Goal: Transaction & Acquisition: Purchase product/service

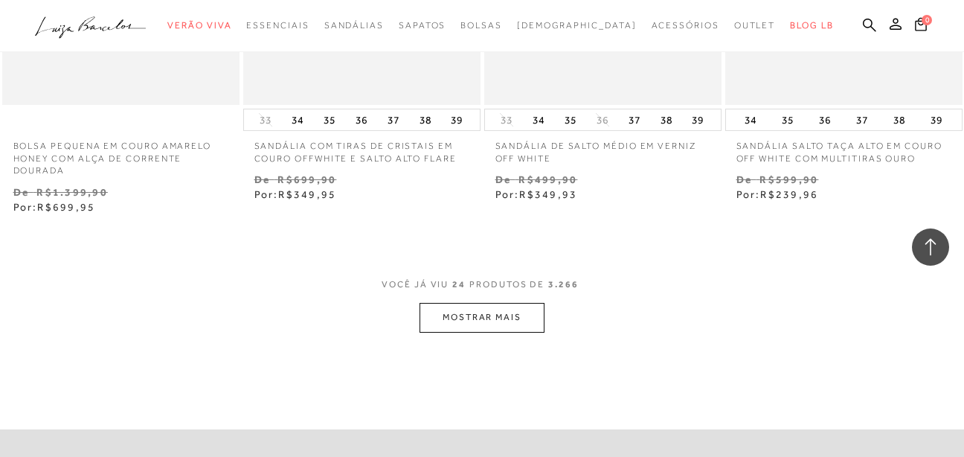
scroll to position [2827, 0]
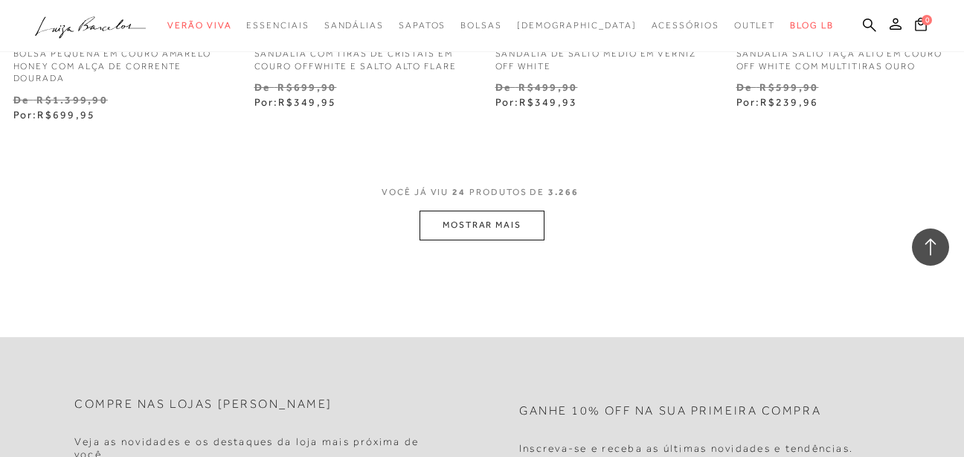
click at [501, 214] on button "MOSTRAR MAIS" at bounding box center [482, 225] width 125 height 29
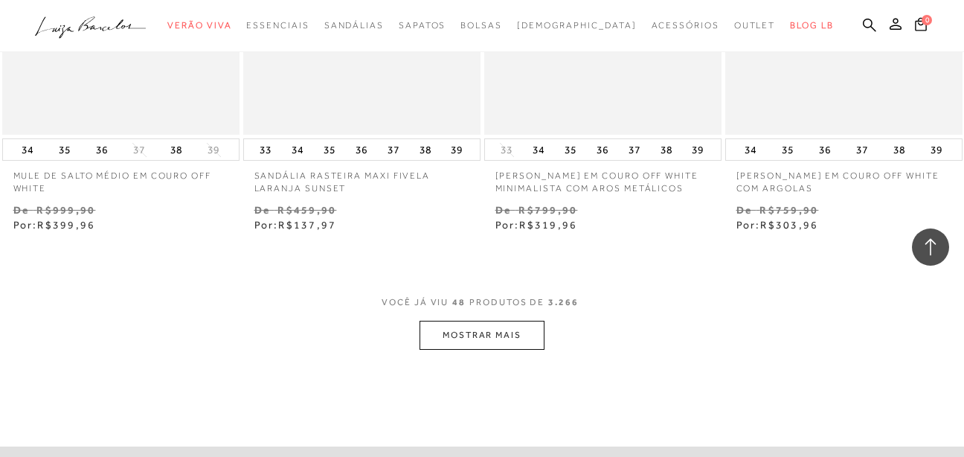
scroll to position [5579, 0]
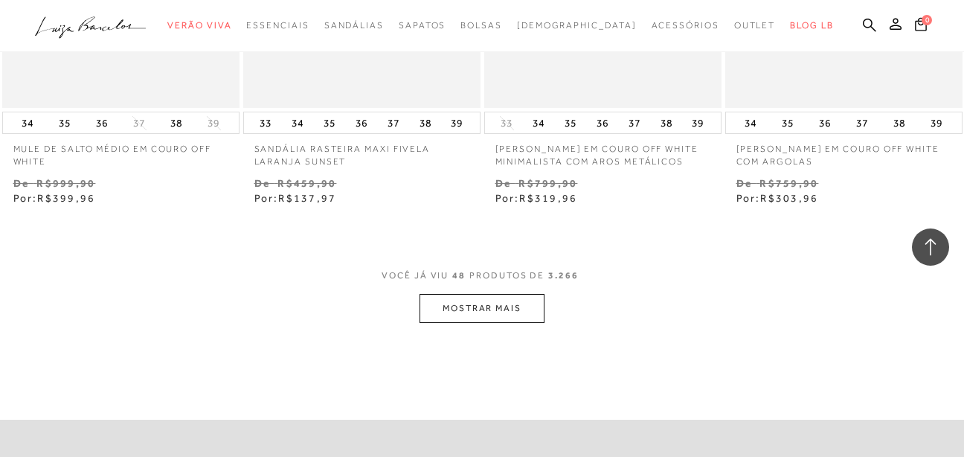
click at [522, 295] on button "MOSTRAR MAIS" at bounding box center [482, 308] width 125 height 29
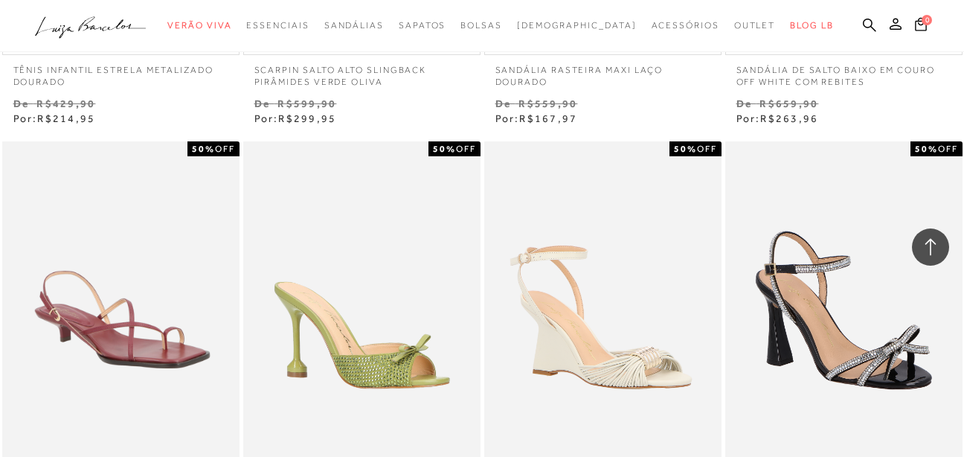
scroll to position [8034, 0]
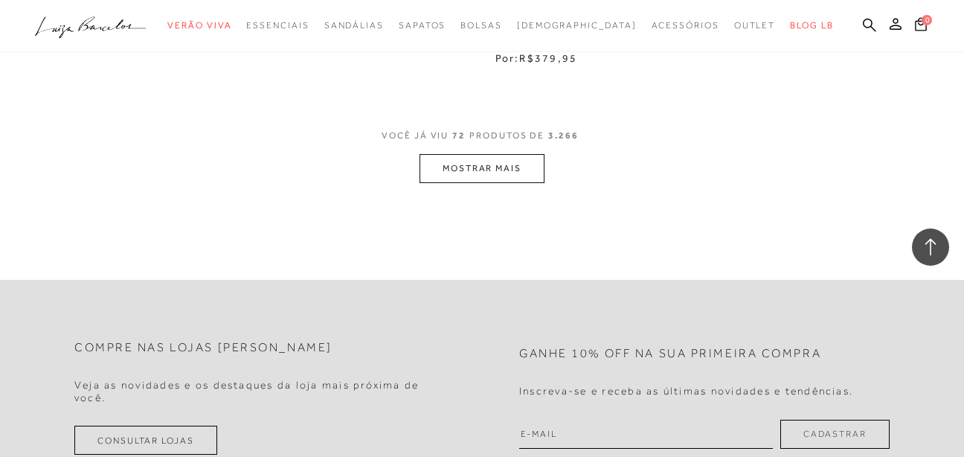
click at [520, 154] on button "MOSTRAR MAIS" at bounding box center [482, 168] width 125 height 29
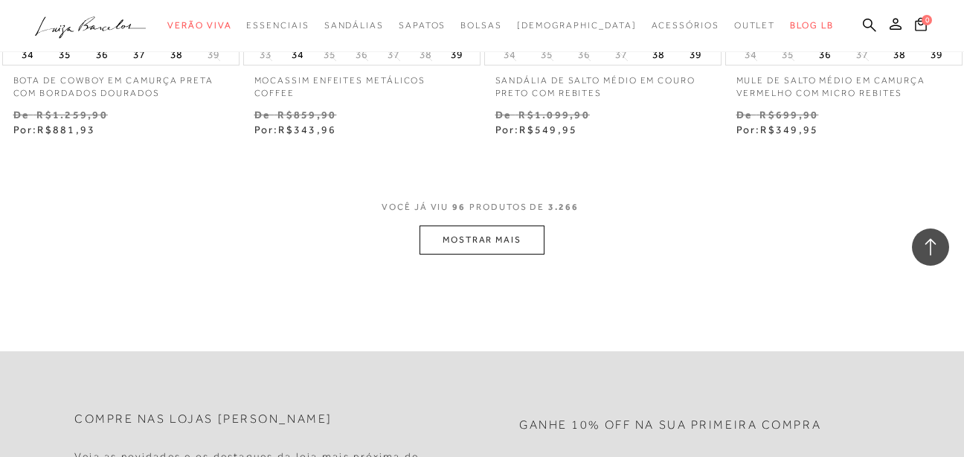
scroll to position [11307, 0]
click at [531, 225] on button "MOSTRAR MAIS" at bounding box center [482, 239] width 125 height 29
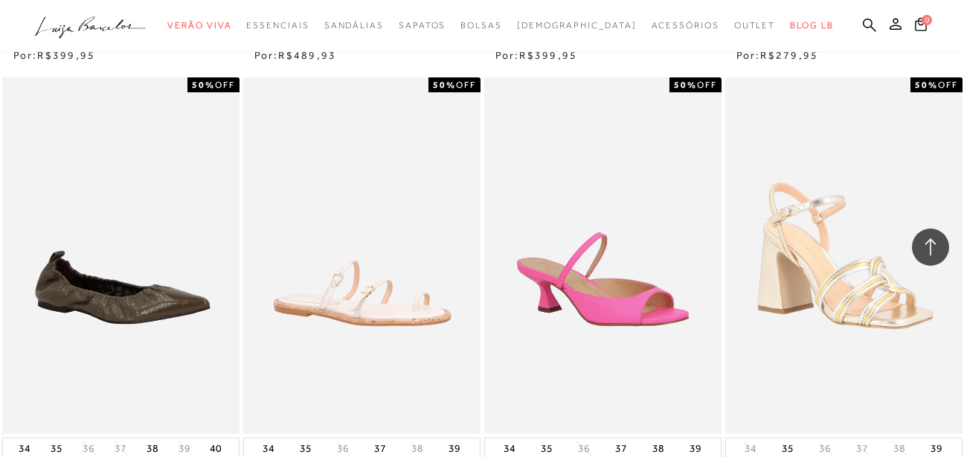
scroll to position [13762, 0]
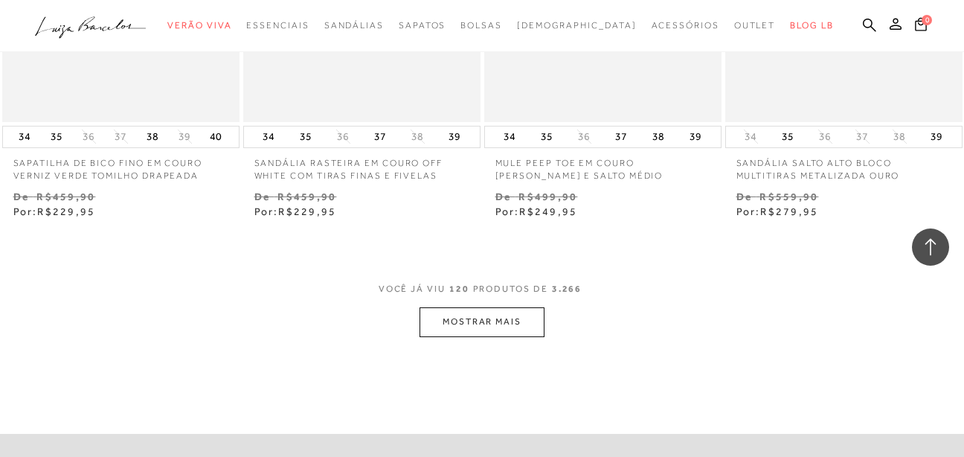
click at [454, 315] on button "MOSTRAR MAIS" at bounding box center [482, 321] width 125 height 29
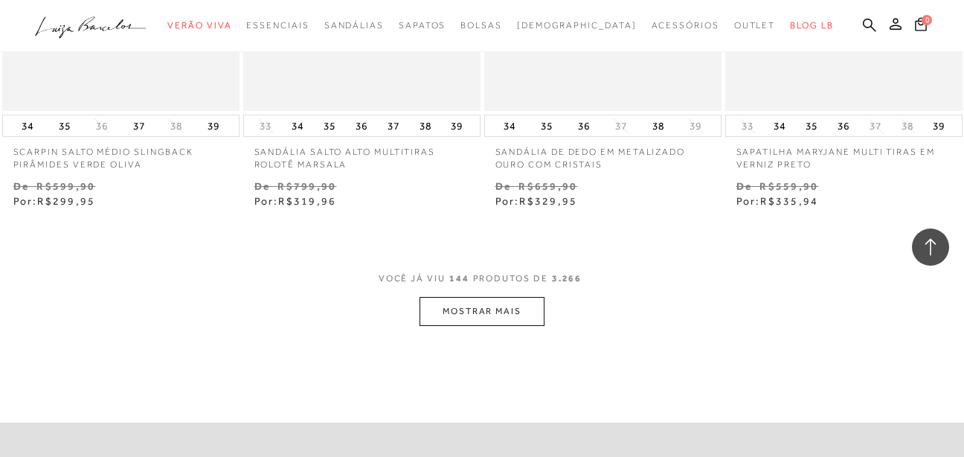
scroll to position [16812, 0]
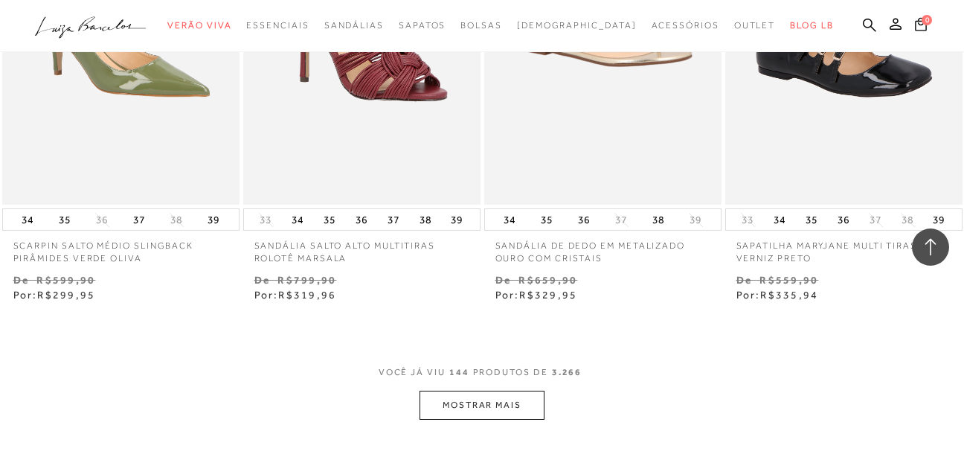
click at [488, 397] on button "MOSTRAR MAIS" at bounding box center [482, 405] width 125 height 29
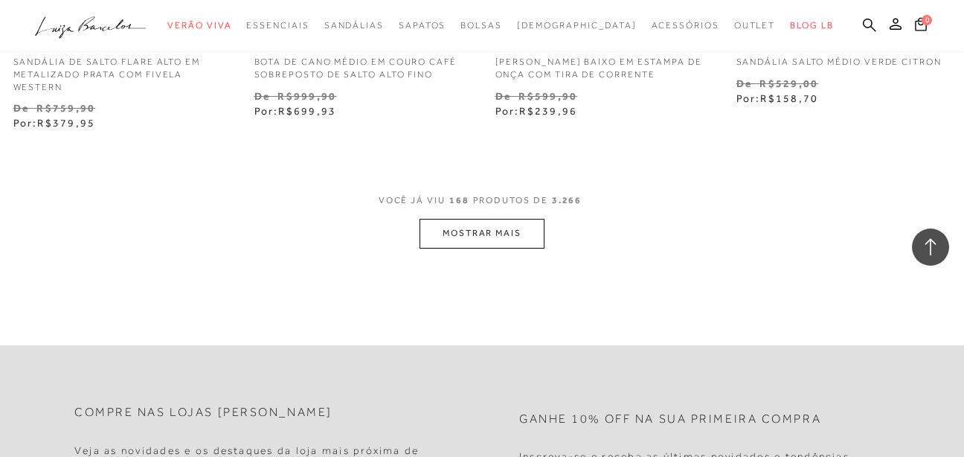
scroll to position [19862, 0]
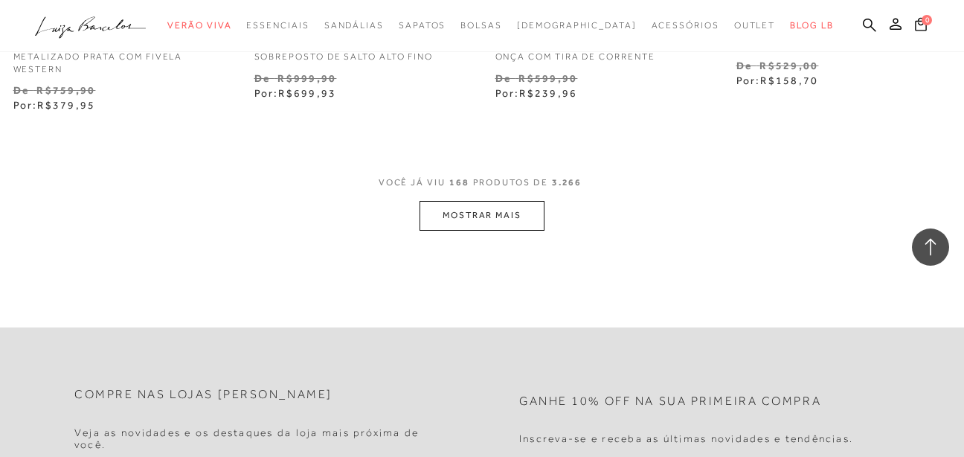
click at [527, 201] on button "MOSTRAR MAIS" at bounding box center [482, 215] width 125 height 29
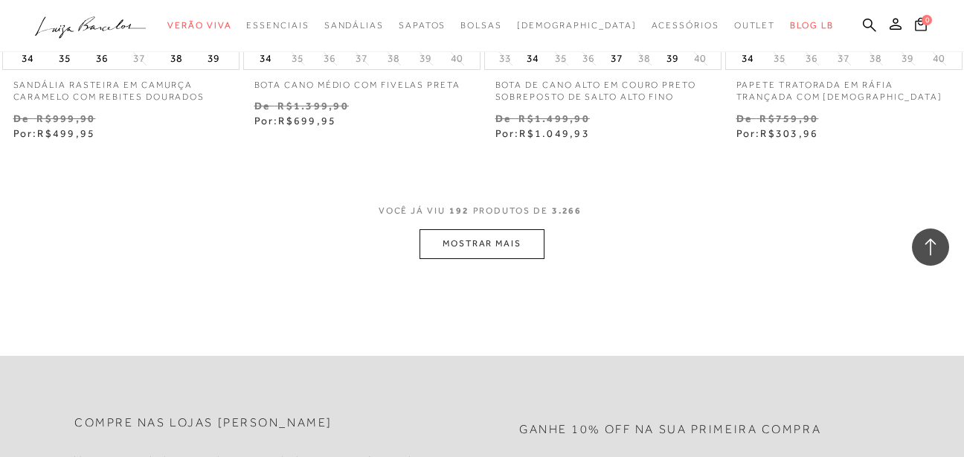
scroll to position [22689, 0]
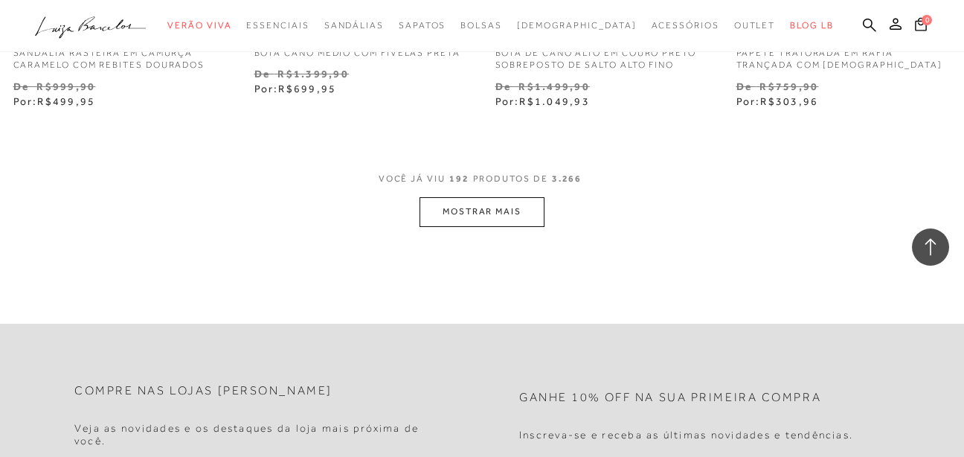
click at [518, 197] on button "MOSTRAR MAIS" at bounding box center [482, 211] width 125 height 29
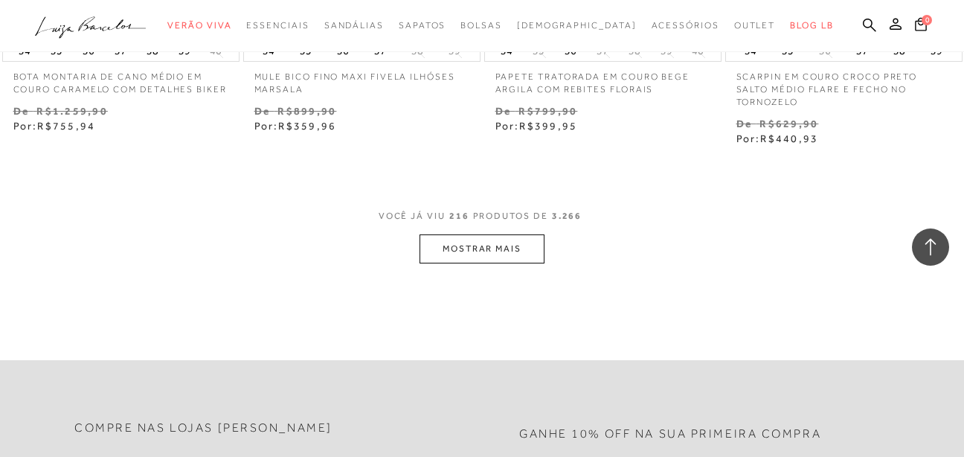
scroll to position [25516, 0]
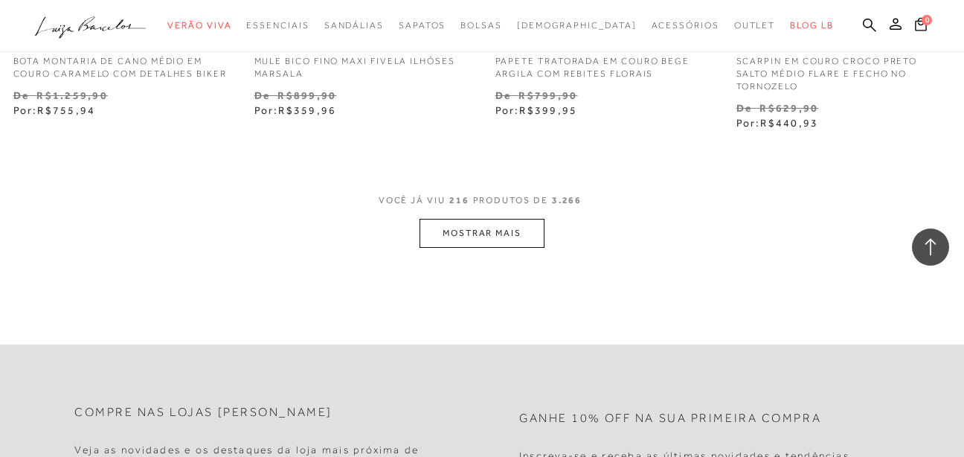
click at [434, 227] on button "MOSTRAR MAIS" at bounding box center [482, 233] width 125 height 29
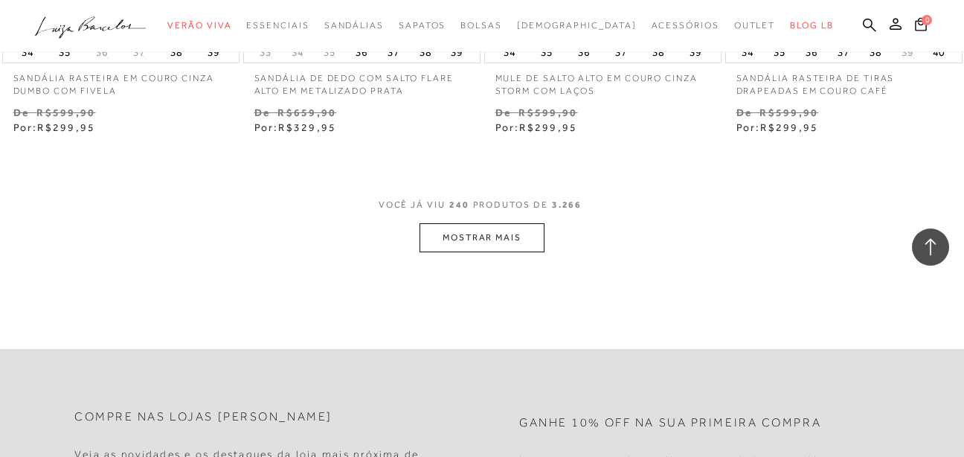
scroll to position [28343, 0]
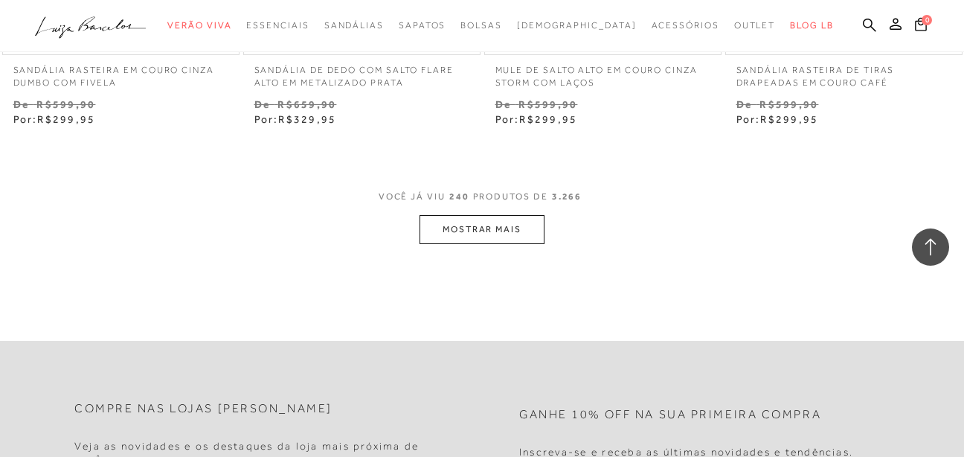
click at [459, 215] on button "MOSTRAR MAIS" at bounding box center [482, 229] width 125 height 29
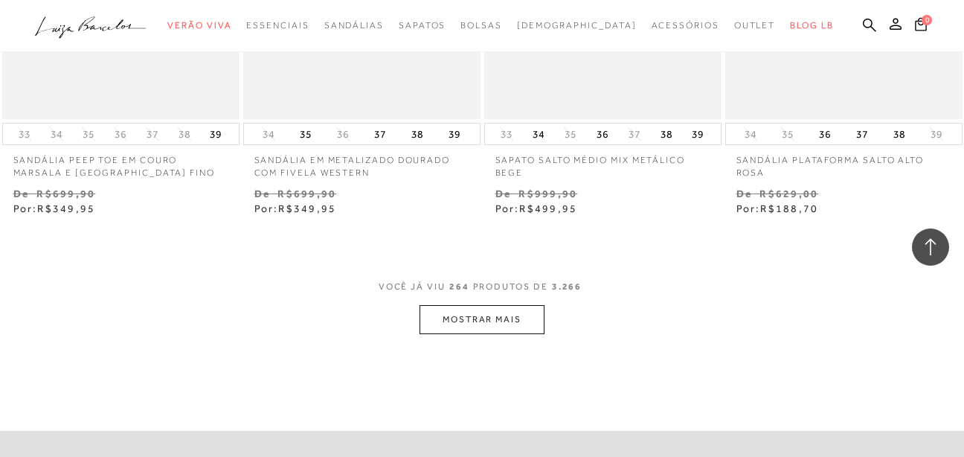
scroll to position [31096, 0]
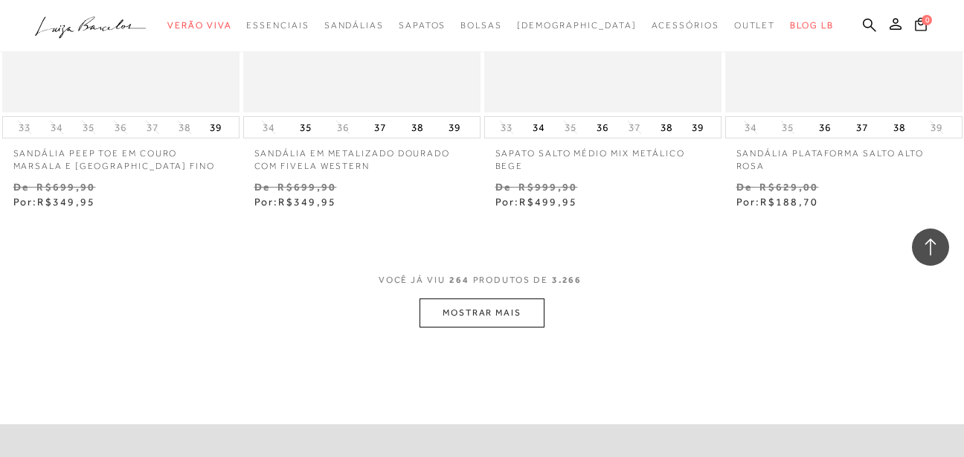
click at [498, 305] on button "MOSTRAR MAIS" at bounding box center [482, 312] width 125 height 29
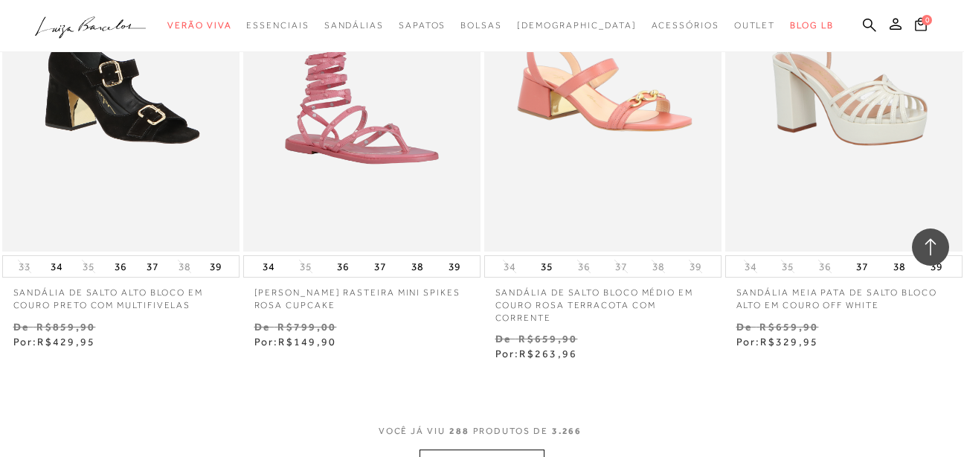
scroll to position [33774, 0]
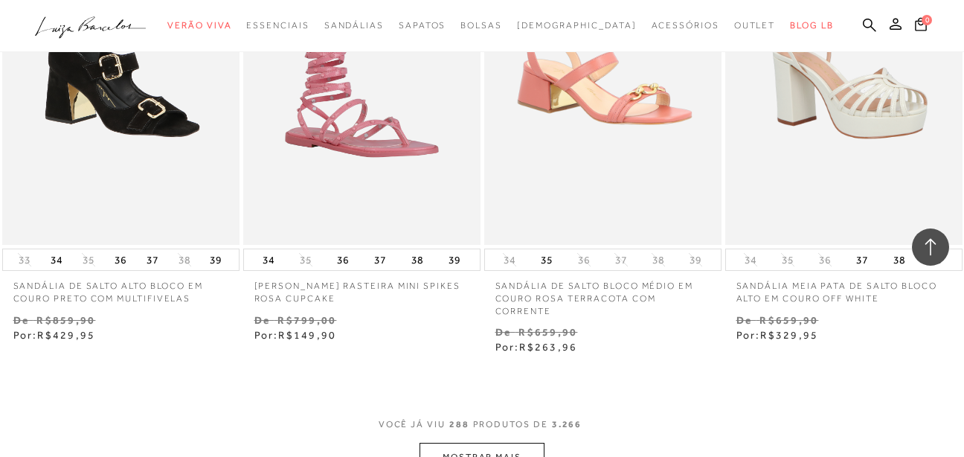
click at [477, 443] on button "MOSTRAR MAIS" at bounding box center [482, 457] width 125 height 29
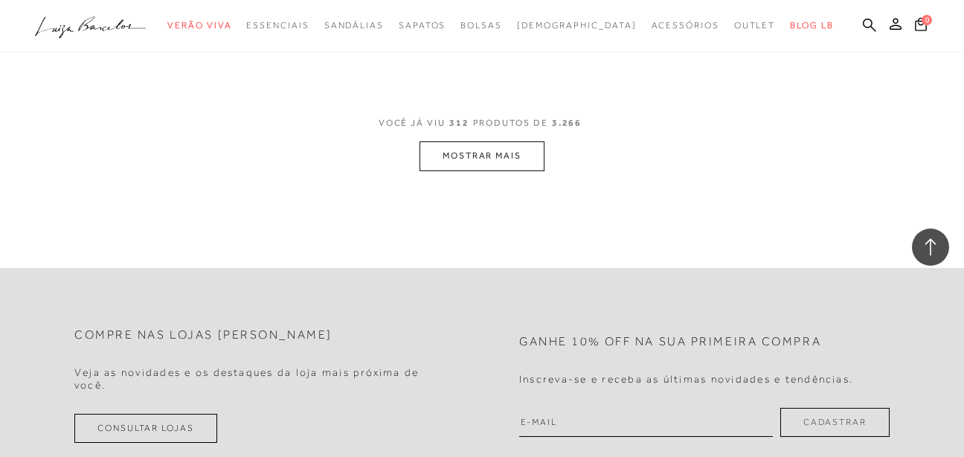
scroll to position [36675, 0]
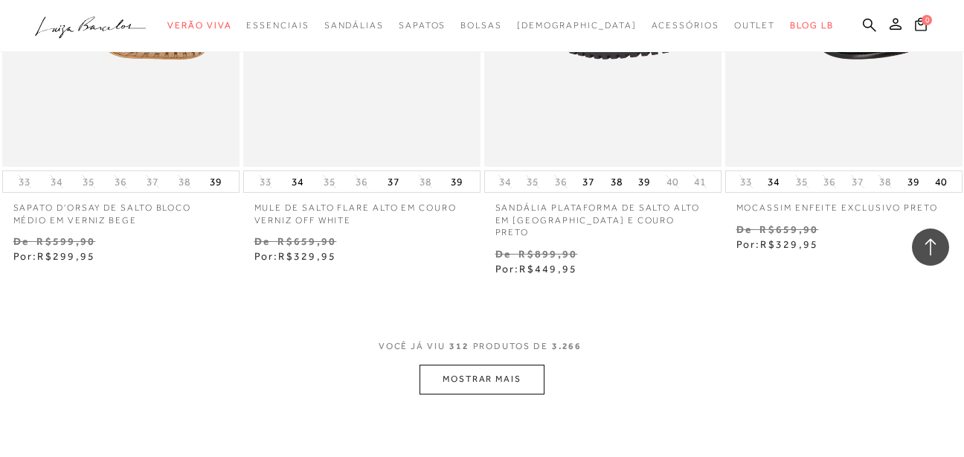
click at [534, 370] on button "MOSTRAR MAIS" at bounding box center [482, 379] width 125 height 29
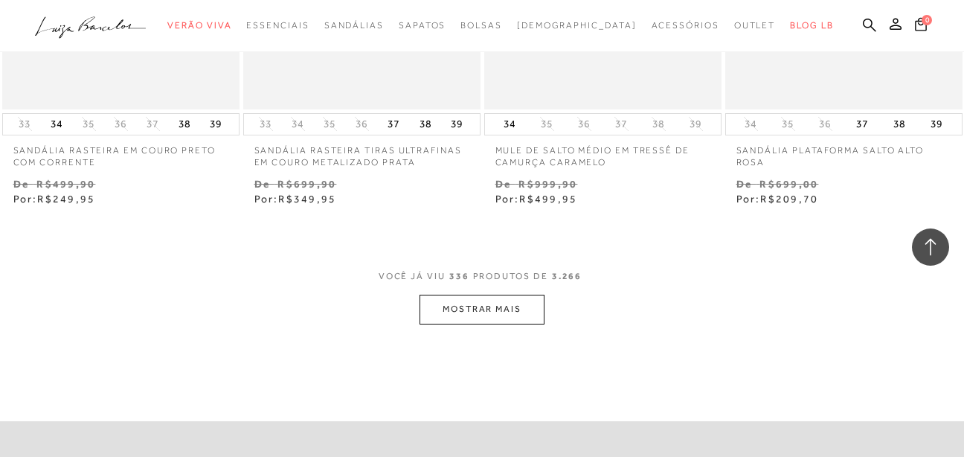
scroll to position [39576, 0]
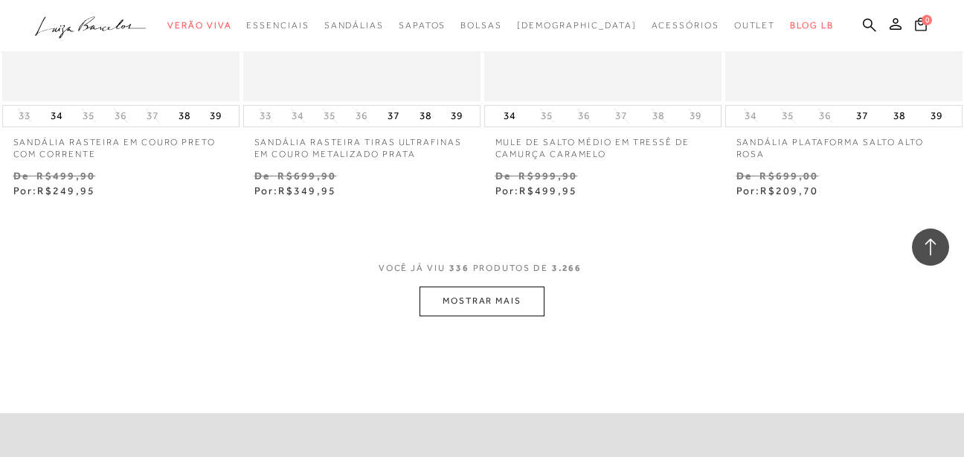
click at [496, 289] on button "MOSTRAR MAIS" at bounding box center [482, 300] width 125 height 29
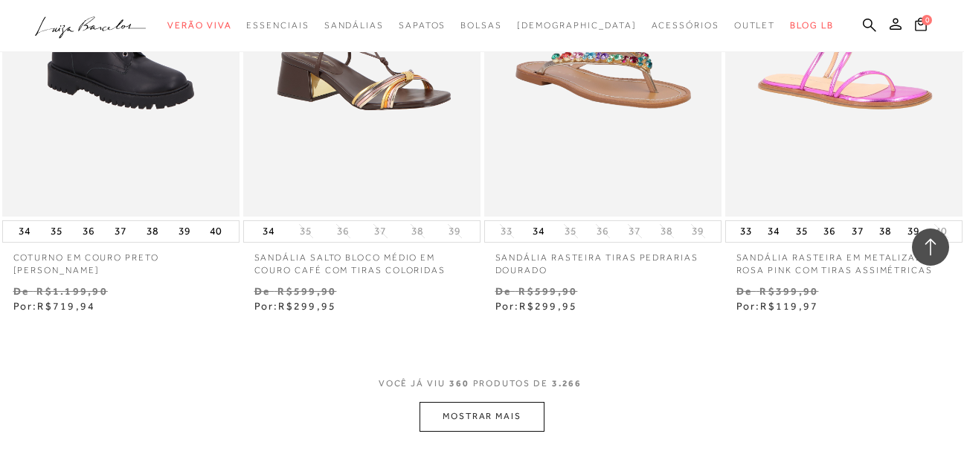
scroll to position [42477, 0]
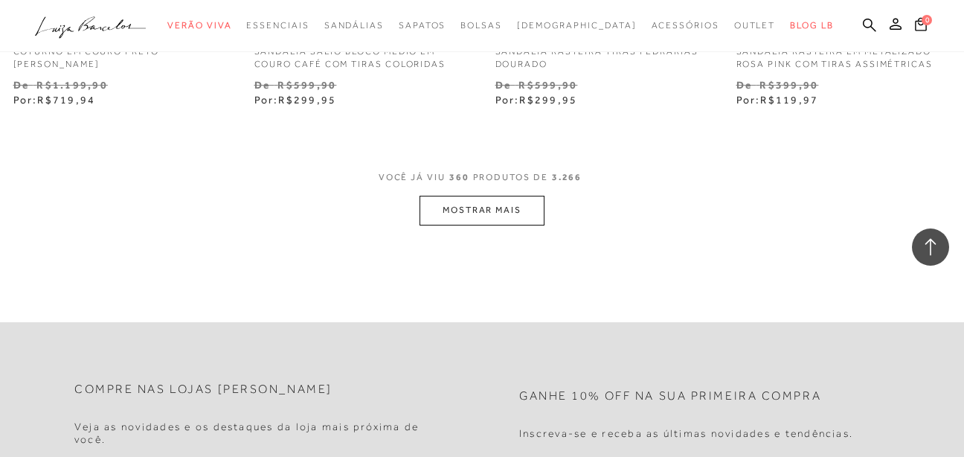
click at [513, 197] on button "MOSTRAR MAIS" at bounding box center [482, 210] width 125 height 29
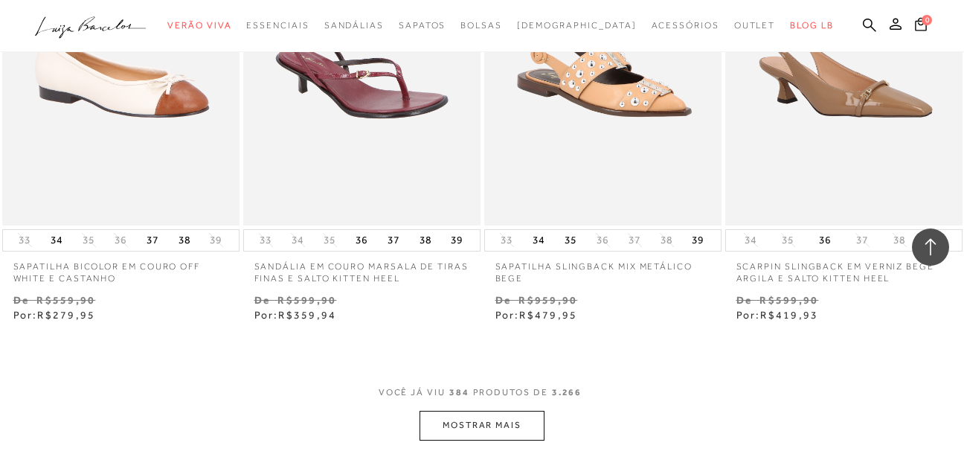
scroll to position [45081, 0]
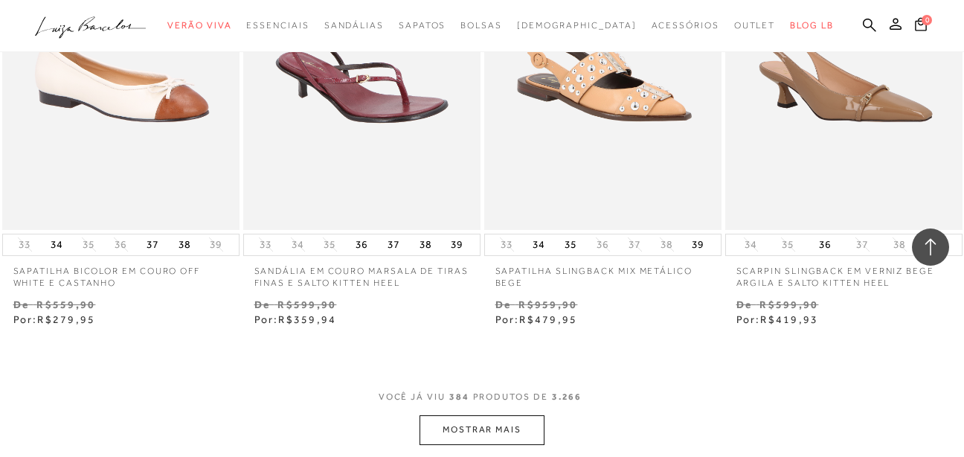
click at [459, 417] on button "MOSTRAR MAIS" at bounding box center [482, 429] width 125 height 29
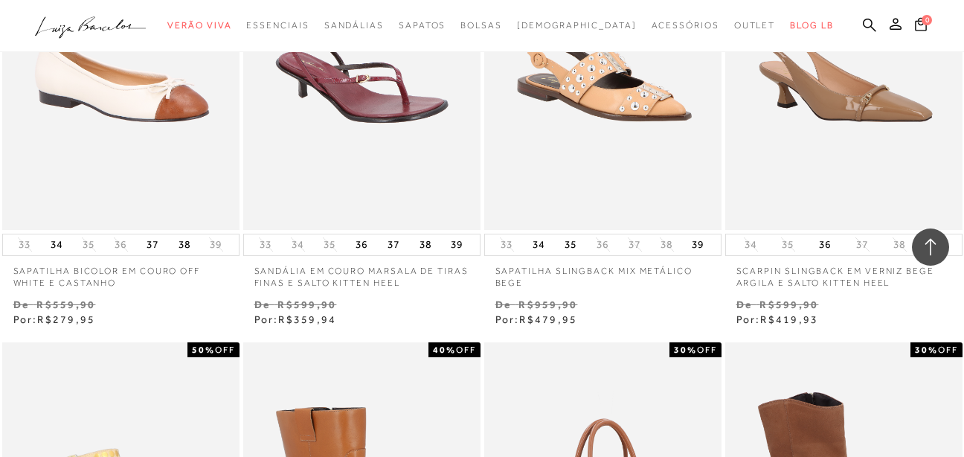
scroll to position [45007, 0]
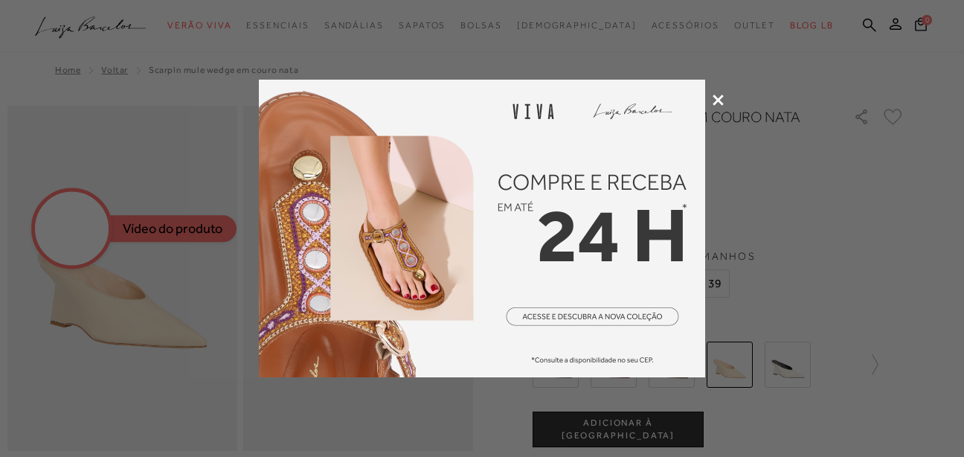
click at [718, 99] on icon at bounding box center [718, 99] width 11 height 11
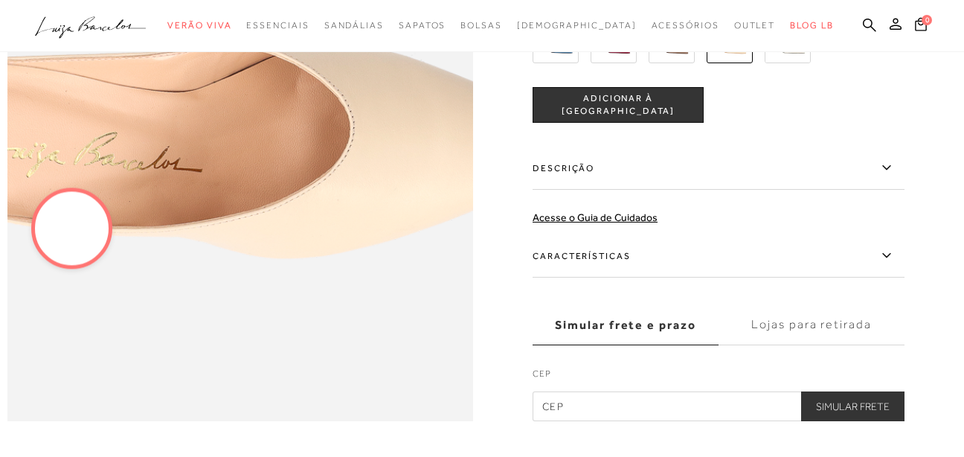
scroll to position [967, 0]
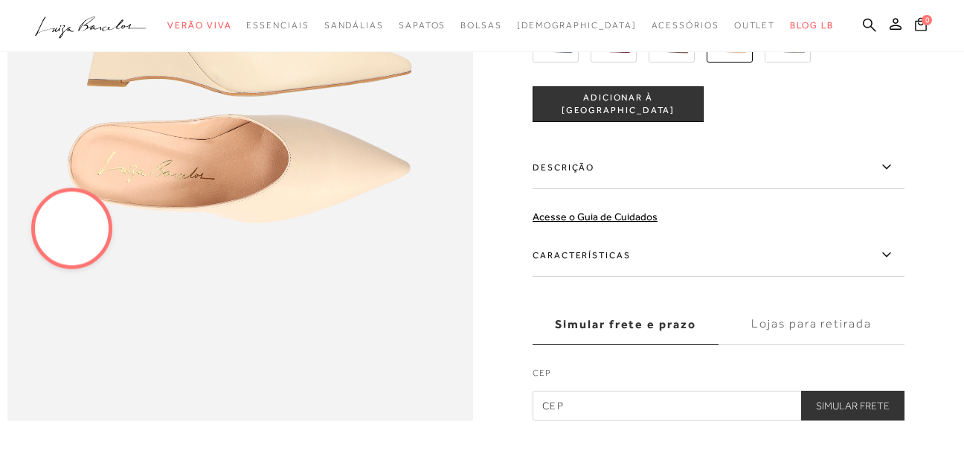
click at [818, 189] on label "Descrição" at bounding box center [719, 167] width 372 height 43
click at [0, 0] on input "Descrição" at bounding box center [0, 0] width 0 height 0
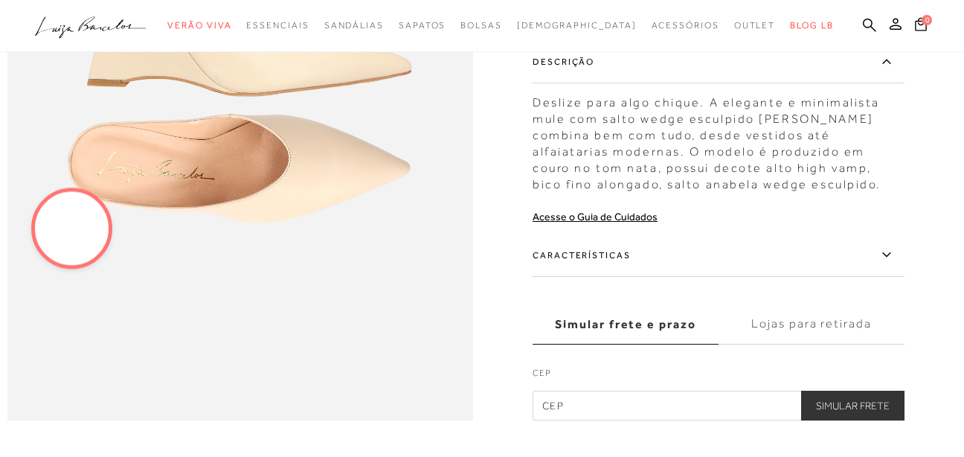
click at [825, 83] on label "Descrição" at bounding box center [719, 61] width 372 height 43
click at [0, 0] on input "Descrição" at bounding box center [0, 0] width 0 height 0
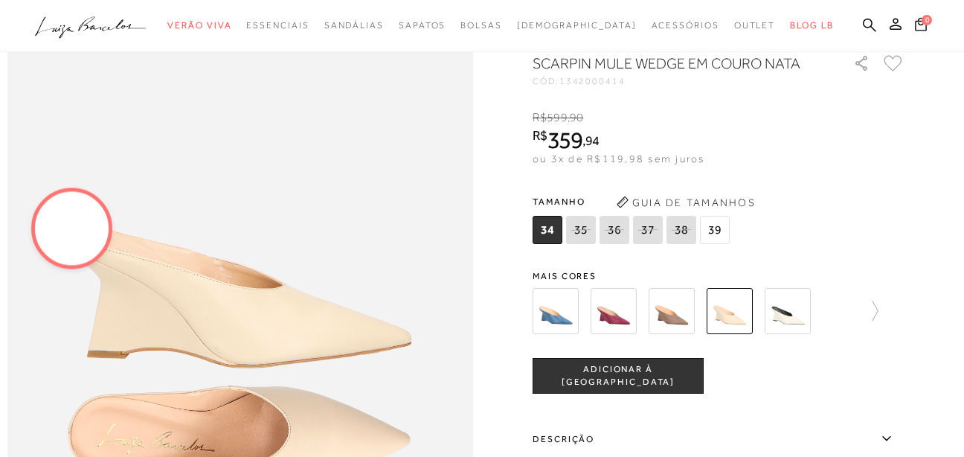
scroll to position [670, 0]
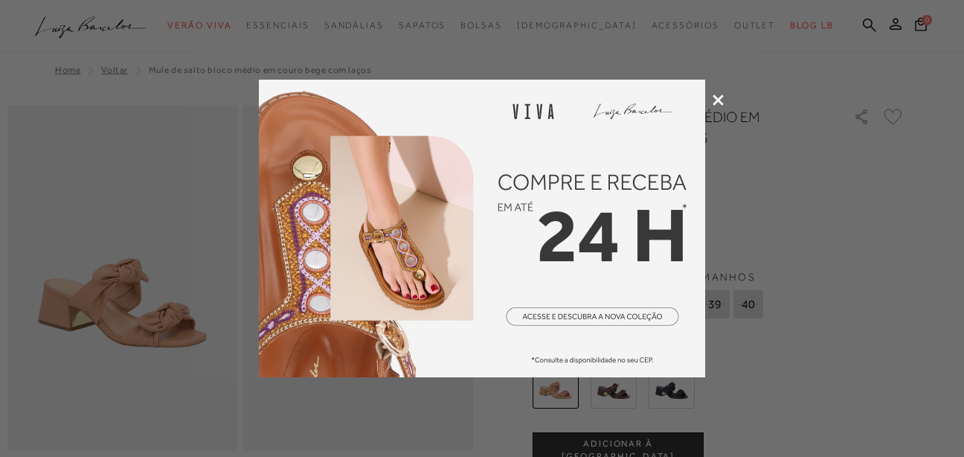
click at [713, 92] on div at bounding box center [482, 228] width 964 height 457
click at [714, 94] on div at bounding box center [482, 228] width 964 height 457
click at [717, 97] on icon at bounding box center [718, 99] width 11 height 11
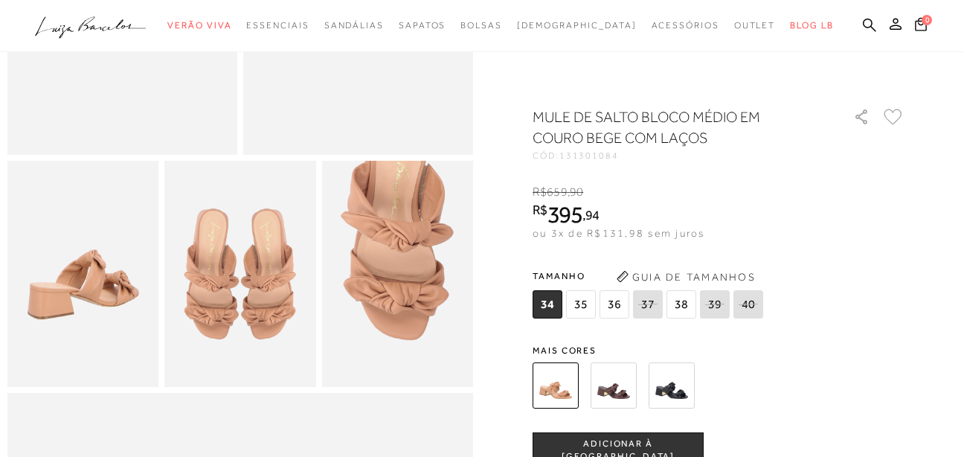
scroll to position [298, 0]
click at [628, 392] on img at bounding box center [614, 385] width 46 height 46
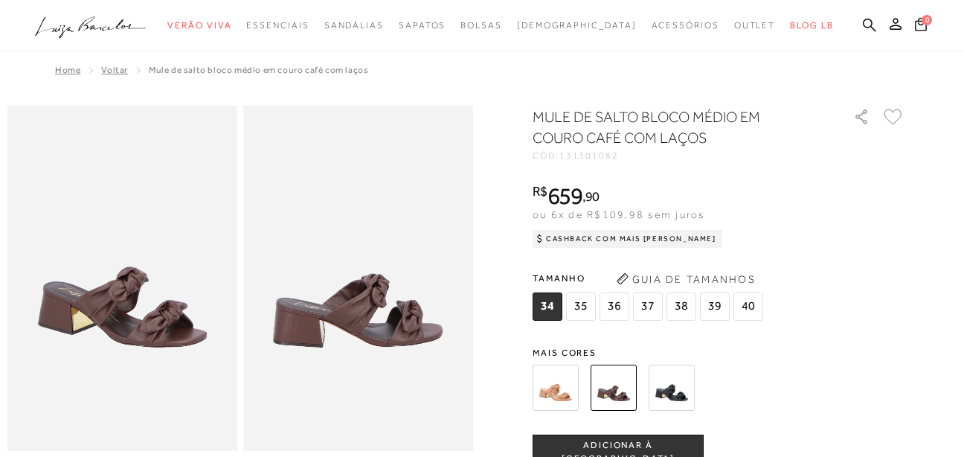
click at [665, 390] on img at bounding box center [672, 388] width 46 height 46
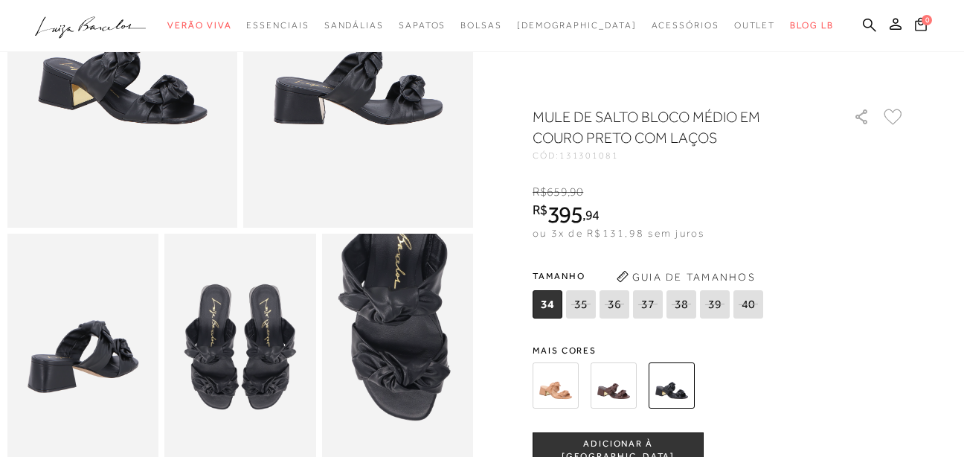
click at [559, 393] on img at bounding box center [556, 385] width 46 height 46
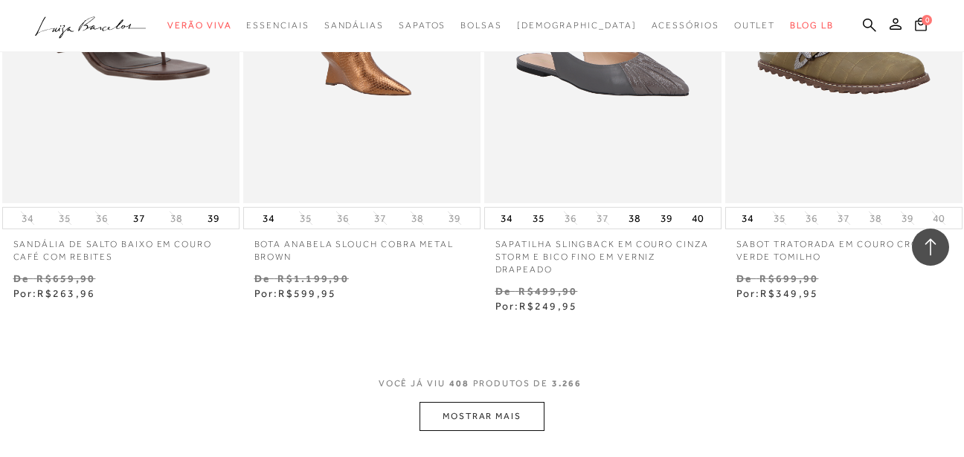
scroll to position [47982, 0]
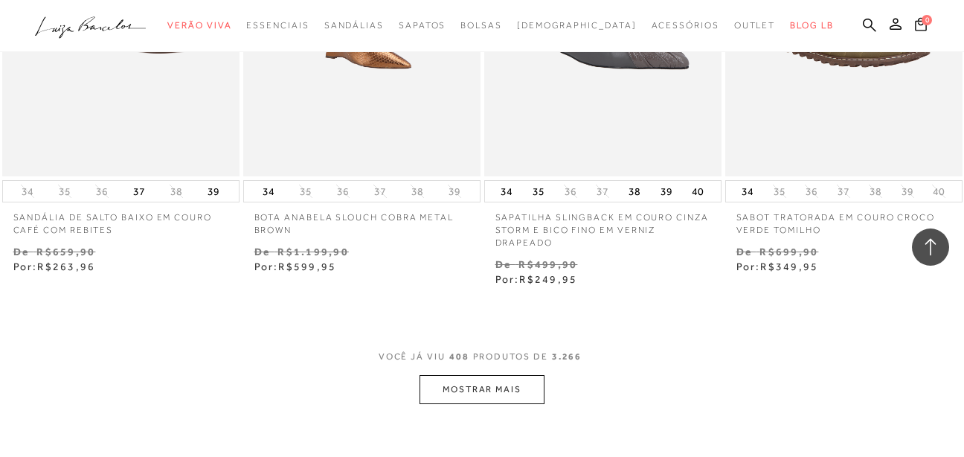
click at [482, 376] on button "MOSTRAR MAIS" at bounding box center [482, 389] width 125 height 29
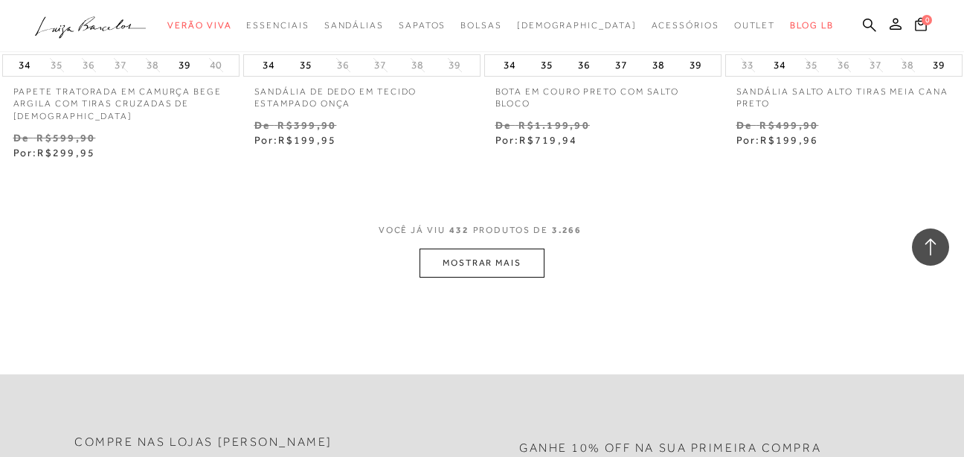
scroll to position [50958, 0]
click at [452, 248] on button "MOSTRAR MAIS" at bounding box center [482, 261] width 125 height 29
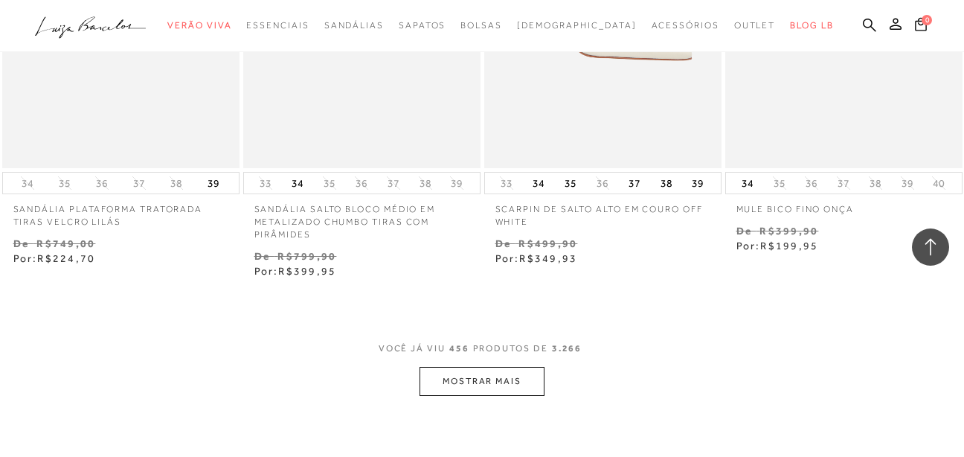
scroll to position [53693, 0]
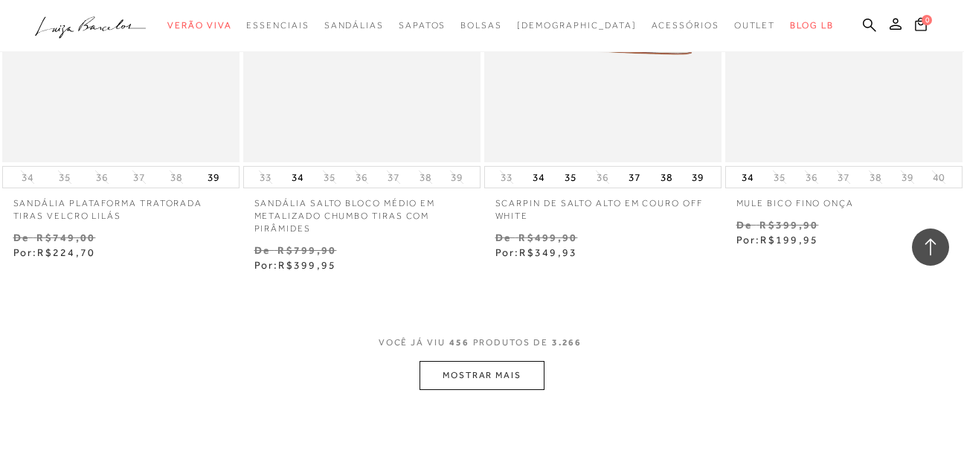
click at [449, 373] on button "MOSTRAR MAIS" at bounding box center [482, 375] width 125 height 29
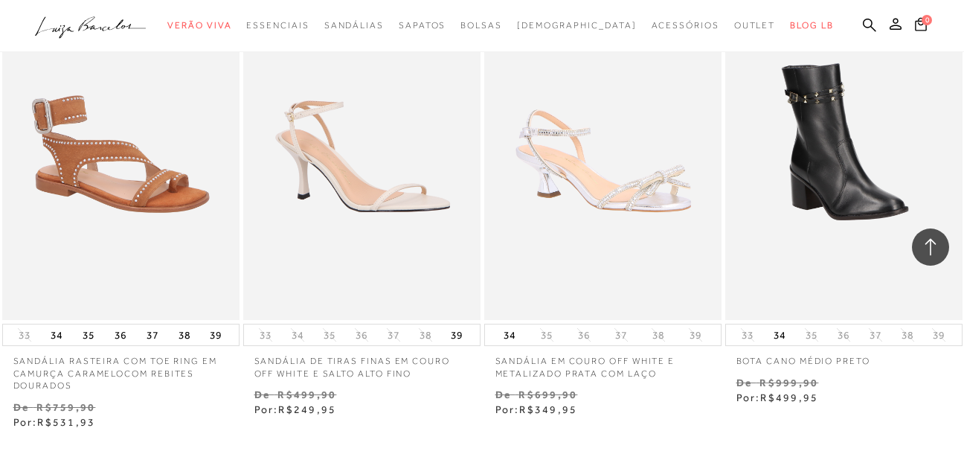
scroll to position [56519, 0]
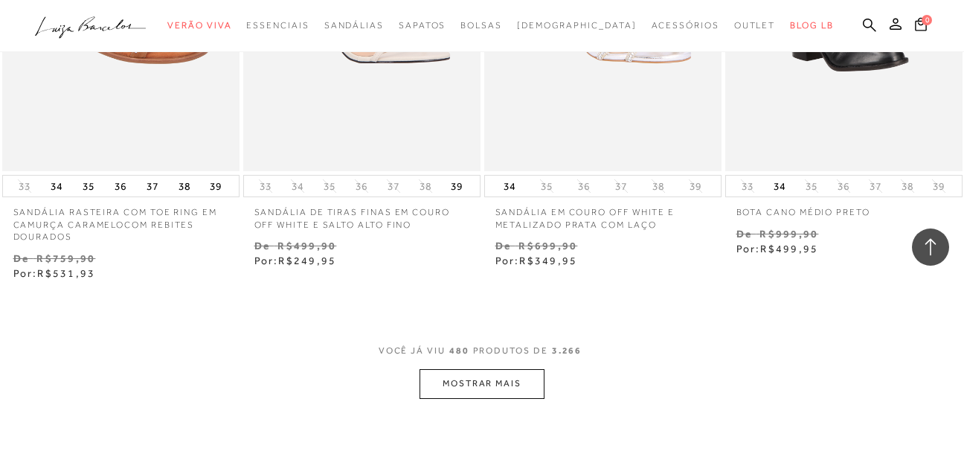
click at [516, 369] on button "MOSTRAR MAIS" at bounding box center [482, 383] width 125 height 29
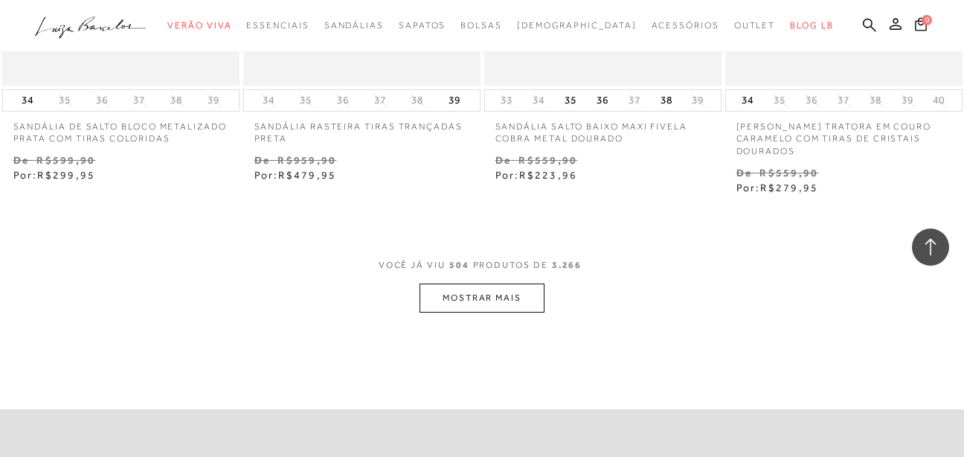
scroll to position [59477, 0]
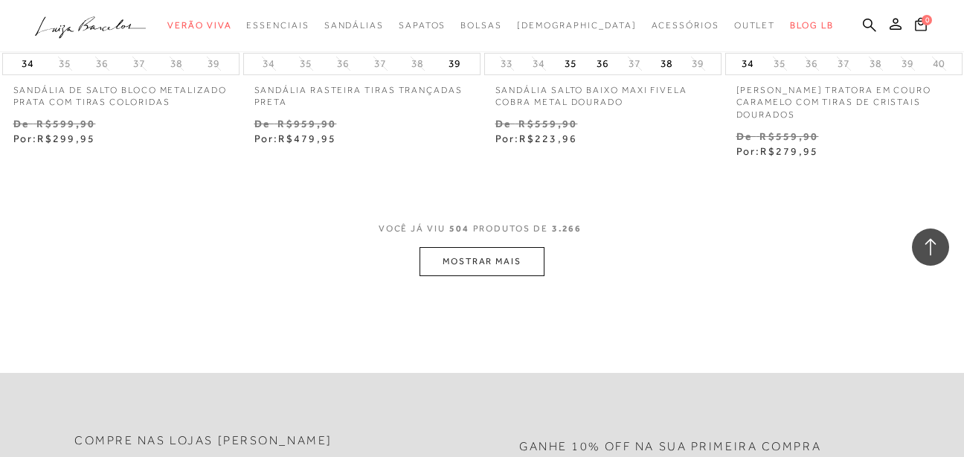
click at [475, 247] on button "MOSTRAR MAIS" at bounding box center [482, 261] width 125 height 29
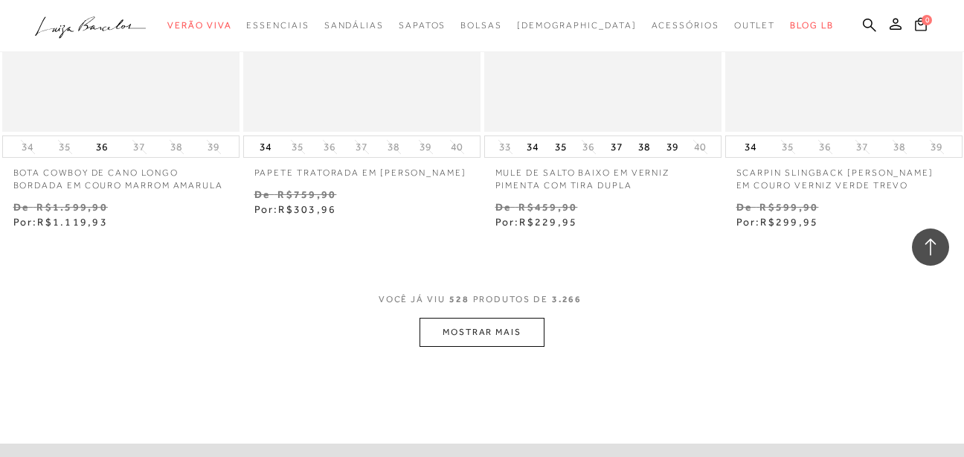
scroll to position [62378, 0]
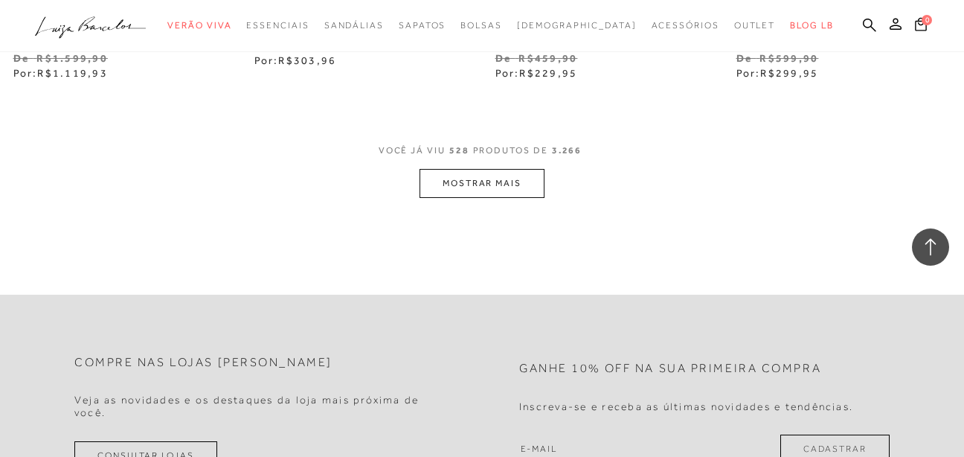
click at [519, 142] on span "VOCÊ JÁ VIU 528 PRODUTOS DE 3.266" at bounding box center [483, 155] width 208 height 27
click at [516, 169] on button "MOSTRAR MAIS" at bounding box center [482, 183] width 125 height 29
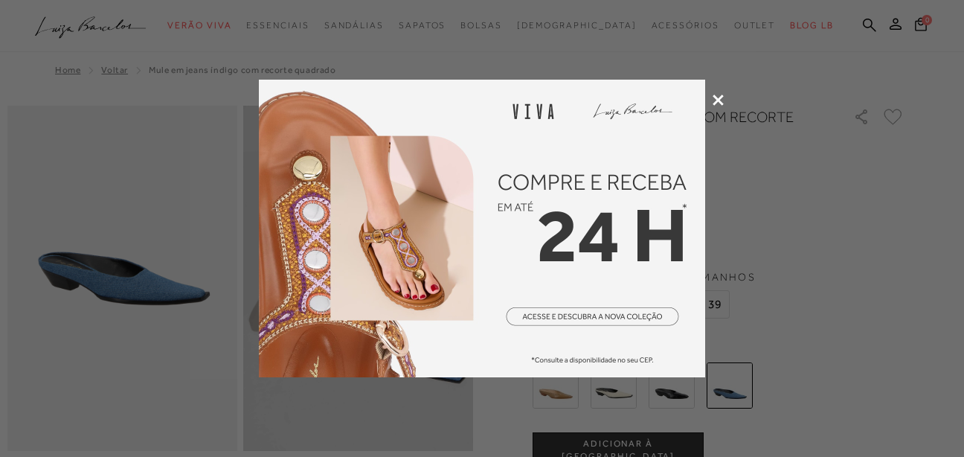
click at [716, 100] on icon at bounding box center [718, 99] width 11 height 11
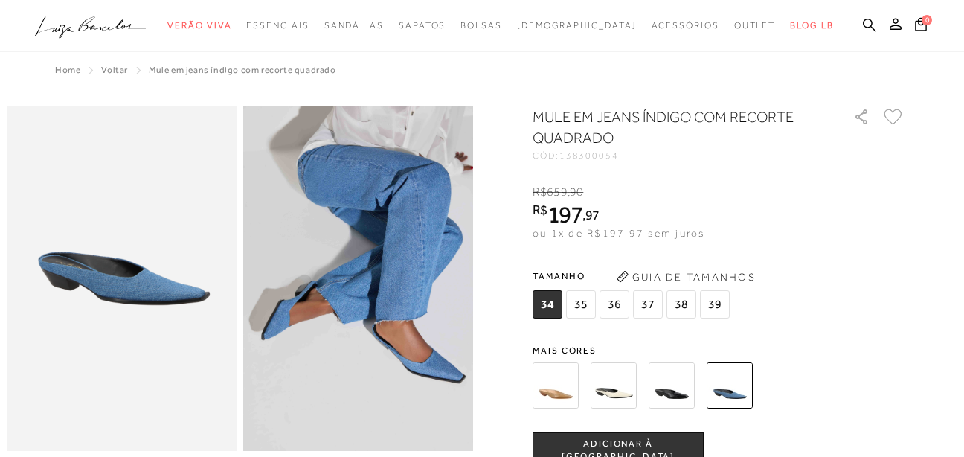
click at [148, 277] on img at bounding box center [122, 278] width 230 height 345
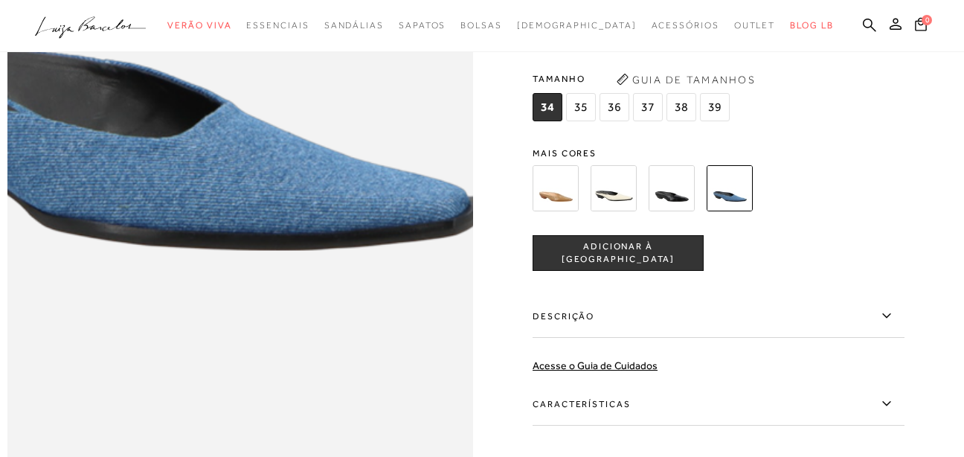
scroll to position [893, 0]
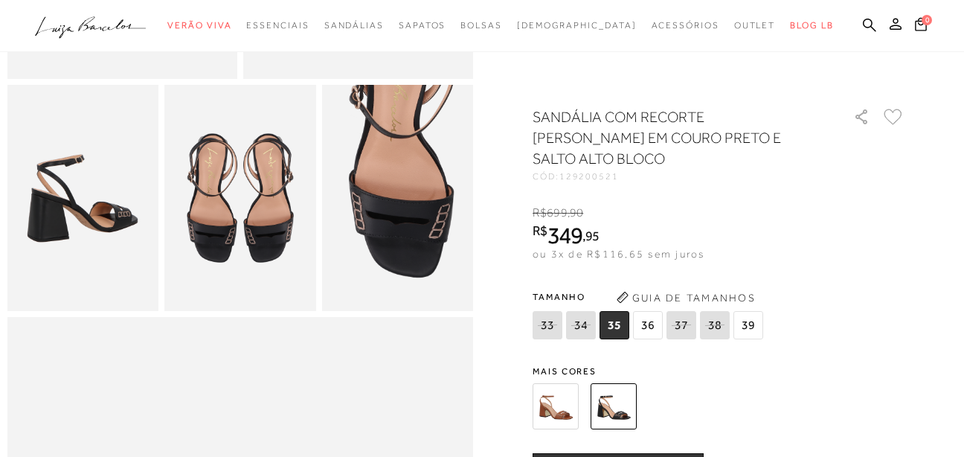
click at [422, 242] on img at bounding box center [397, 198] width 151 height 227
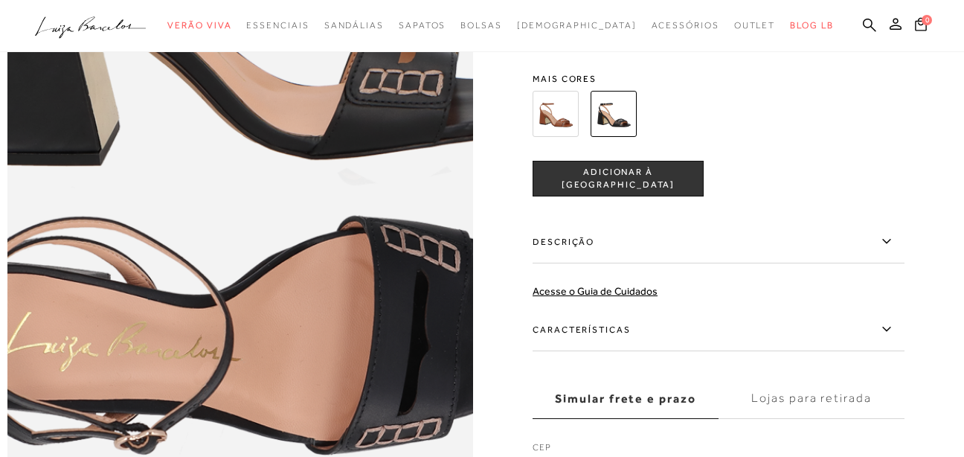
scroll to position [1190, 0]
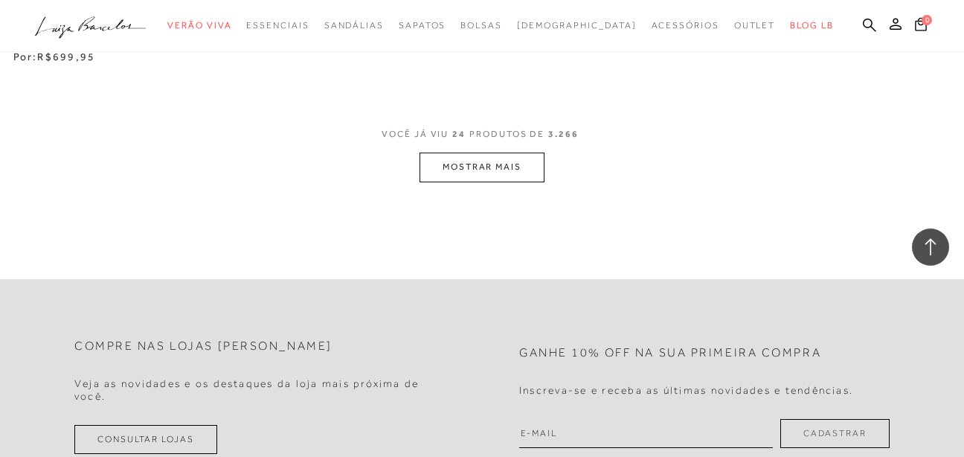
scroll to position [2752, 0]
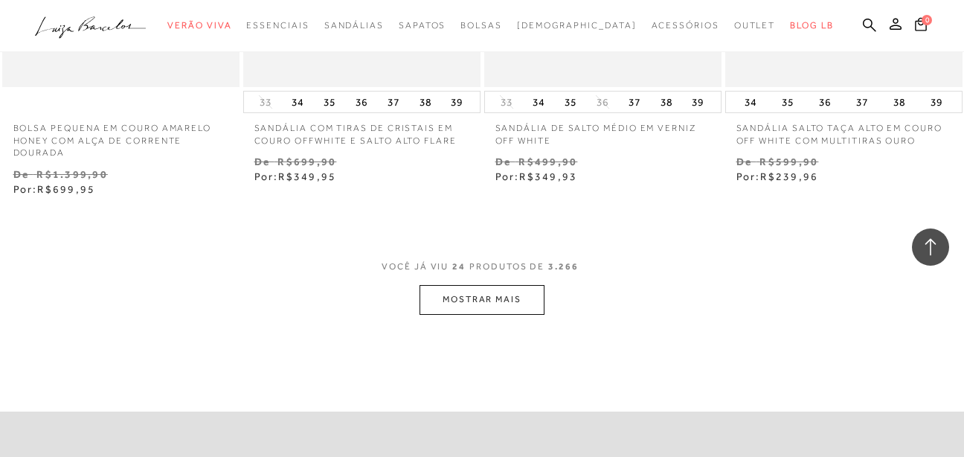
click at [498, 290] on button "MOSTRAR MAIS" at bounding box center [482, 299] width 125 height 29
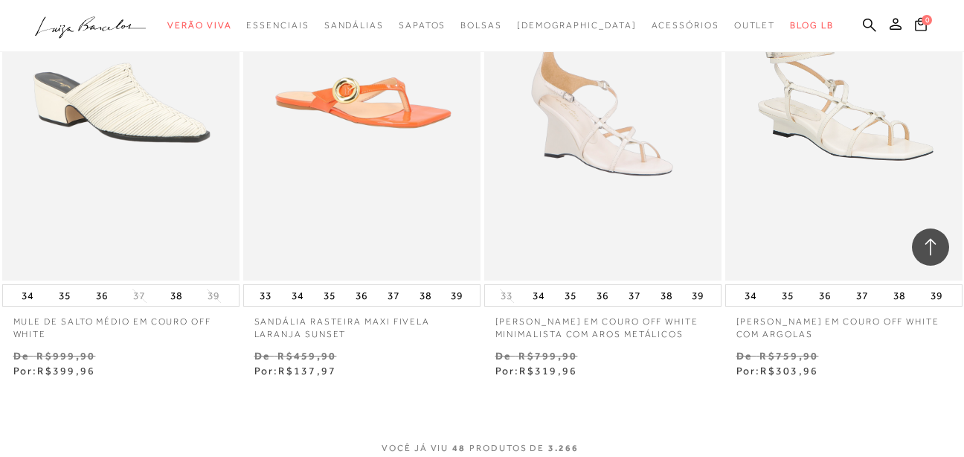
scroll to position [5431, 0]
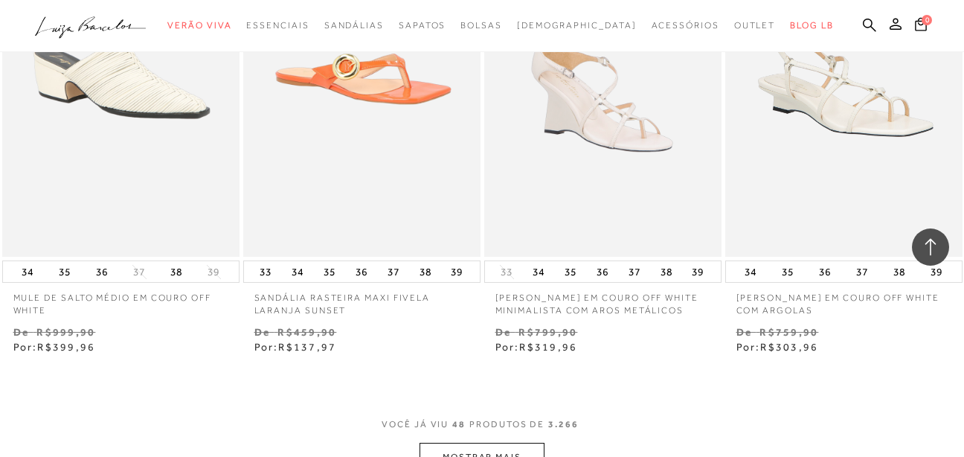
click at [492, 449] on button "MOSTRAR MAIS" at bounding box center [482, 457] width 125 height 29
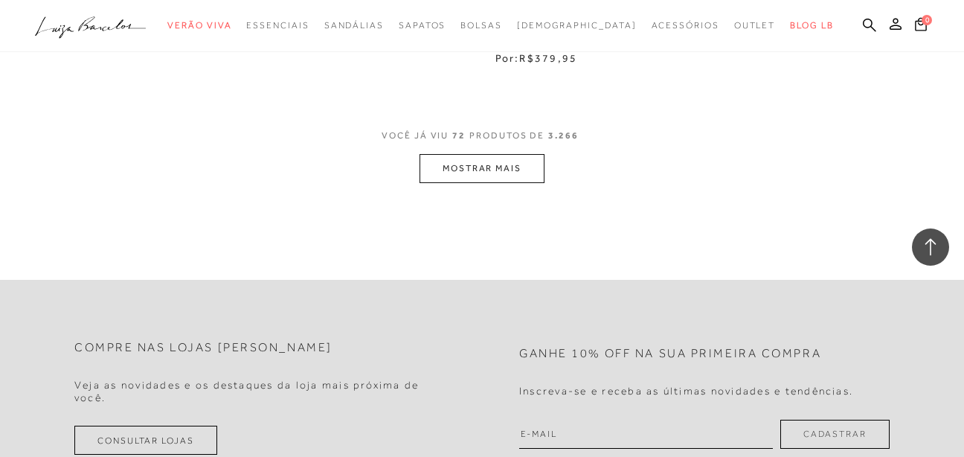
scroll to position [8332, 0]
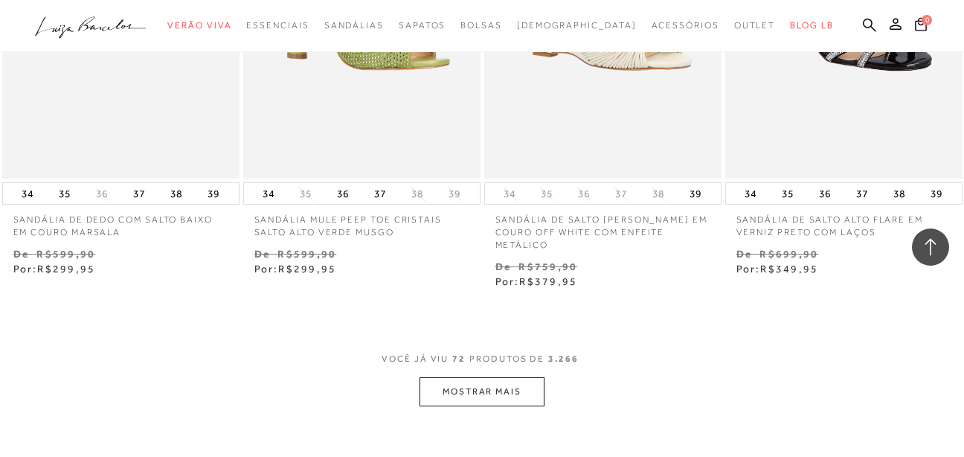
click at [494, 387] on button "MOSTRAR MAIS" at bounding box center [482, 391] width 125 height 29
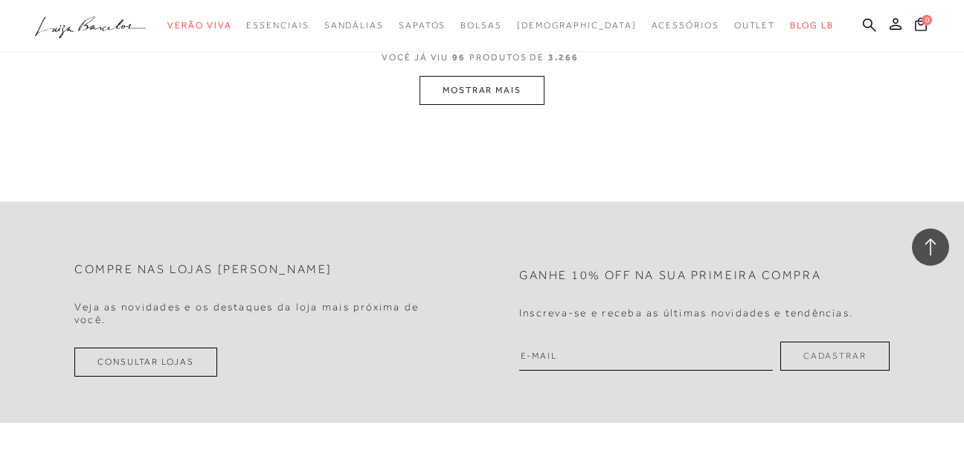
scroll to position [11233, 0]
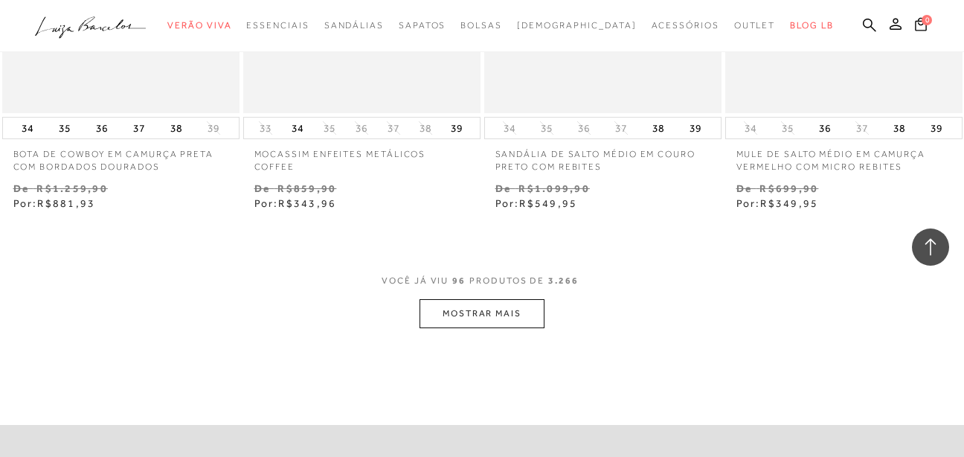
click at [497, 299] on button "MOSTRAR MAIS" at bounding box center [482, 313] width 125 height 29
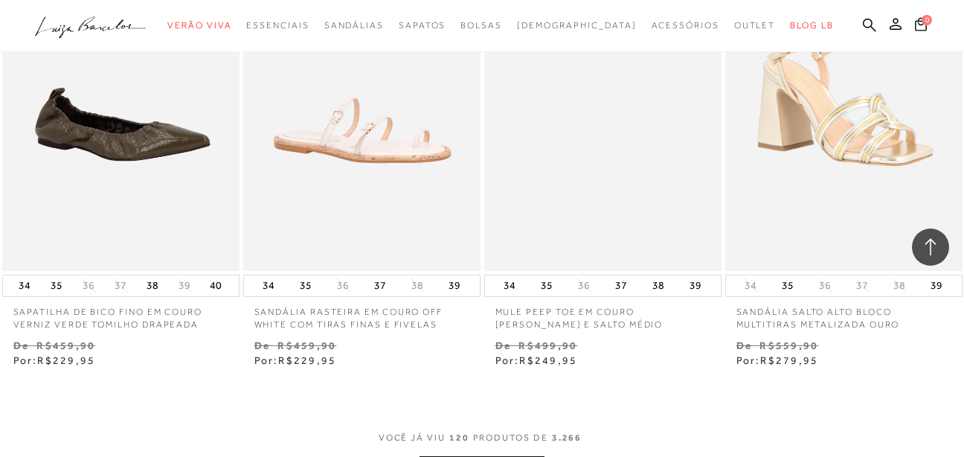
scroll to position [14209, 0]
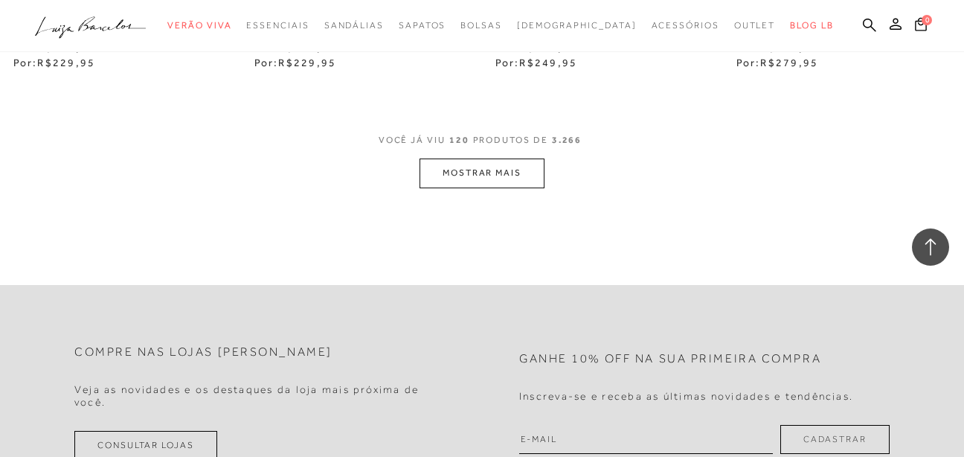
click at [489, 164] on button "MOSTRAR MAIS" at bounding box center [482, 172] width 125 height 29
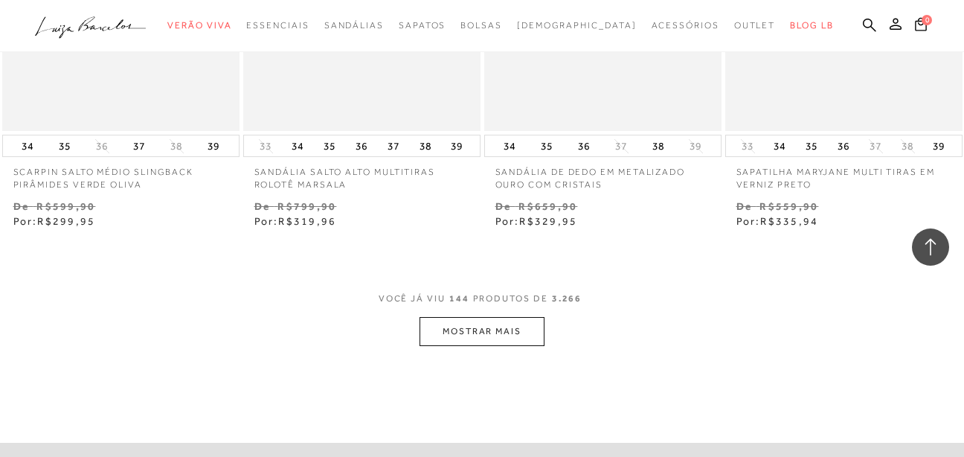
scroll to position [16887, 0]
click at [536, 325] on button "MOSTRAR MAIS" at bounding box center [482, 330] width 125 height 29
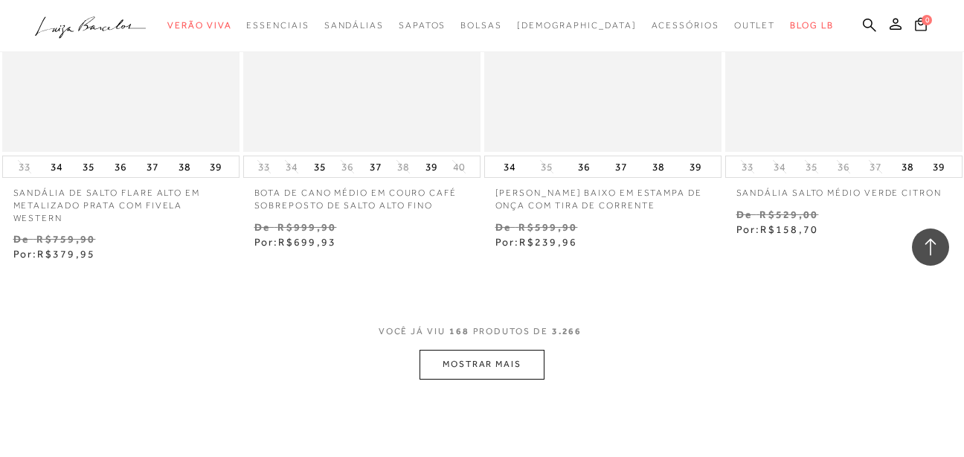
scroll to position [19788, 0]
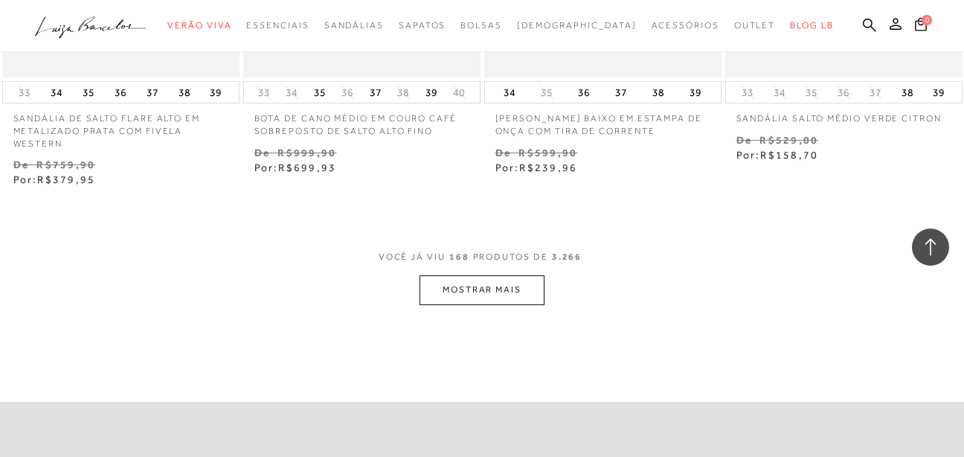
click at [475, 283] on button "MOSTRAR MAIS" at bounding box center [482, 289] width 125 height 29
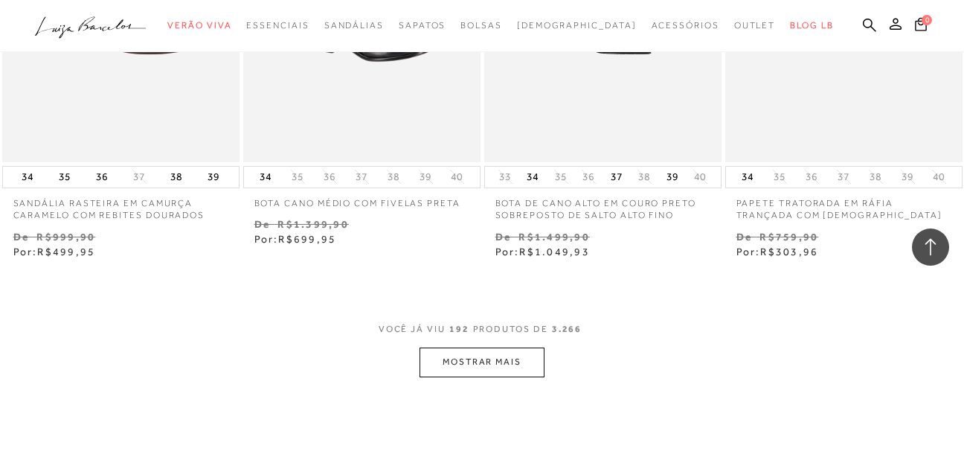
scroll to position [22541, 0]
click at [488, 346] on button "MOSTRAR MAIS" at bounding box center [482, 360] width 125 height 29
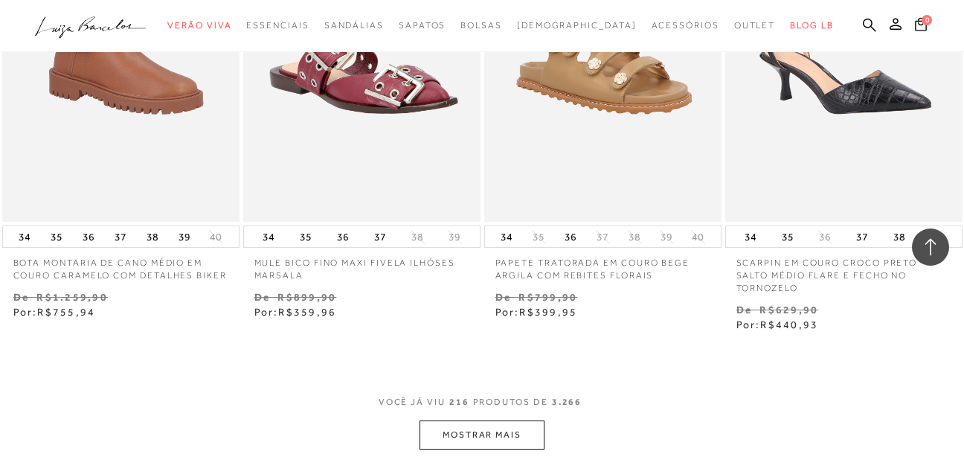
scroll to position [25367, 0]
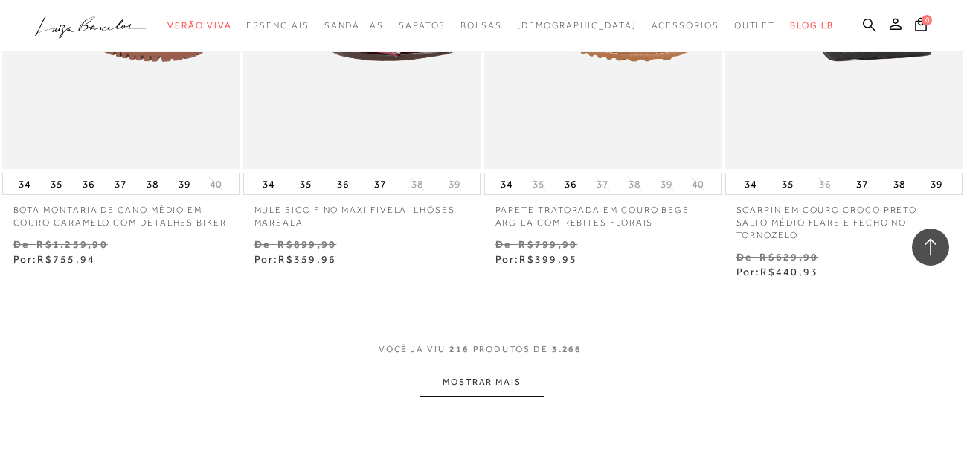
click at [460, 367] on button "MOSTRAR MAIS" at bounding box center [482, 381] width 125 height 29
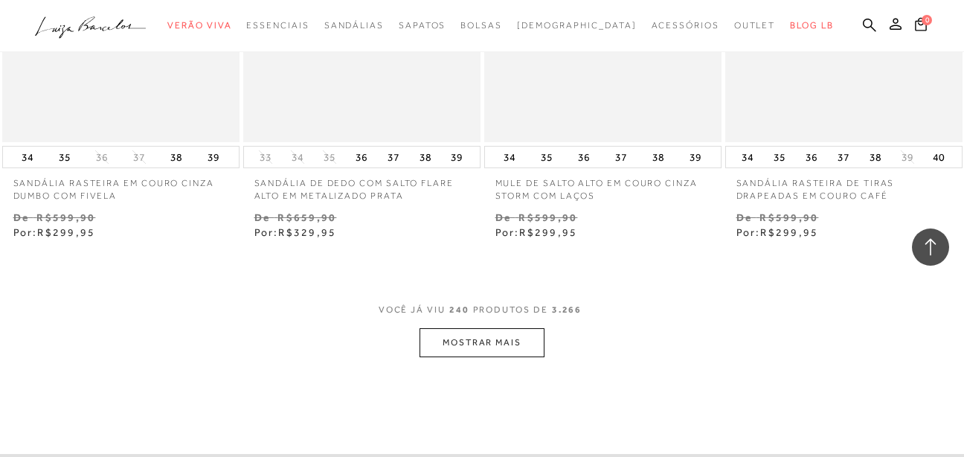
scroll to position [28269, 0]
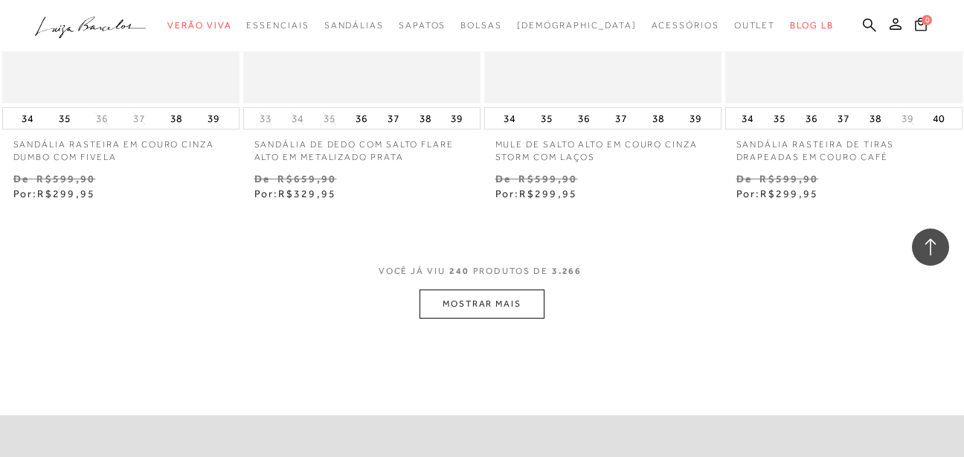
click at [521, 289] on button "MOSTRAR MAIS" at bounding box center [482, 303] width 125 height 29
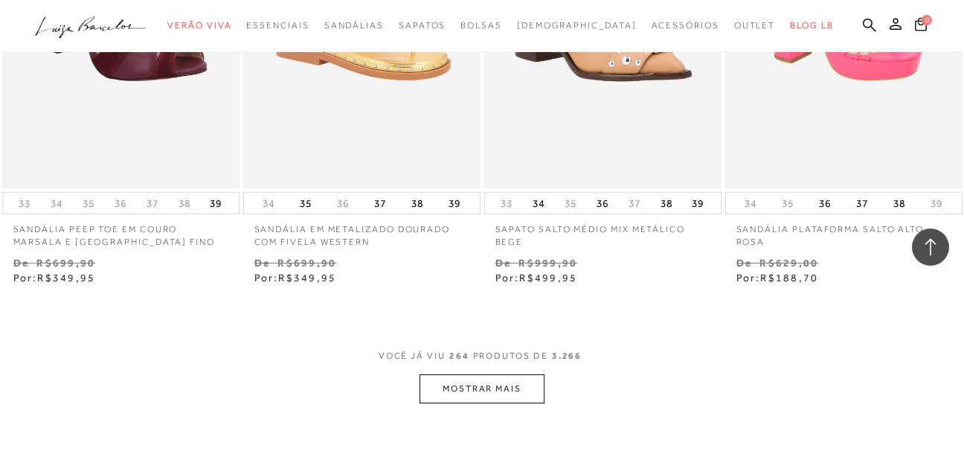
scroll to position [31021, 0]
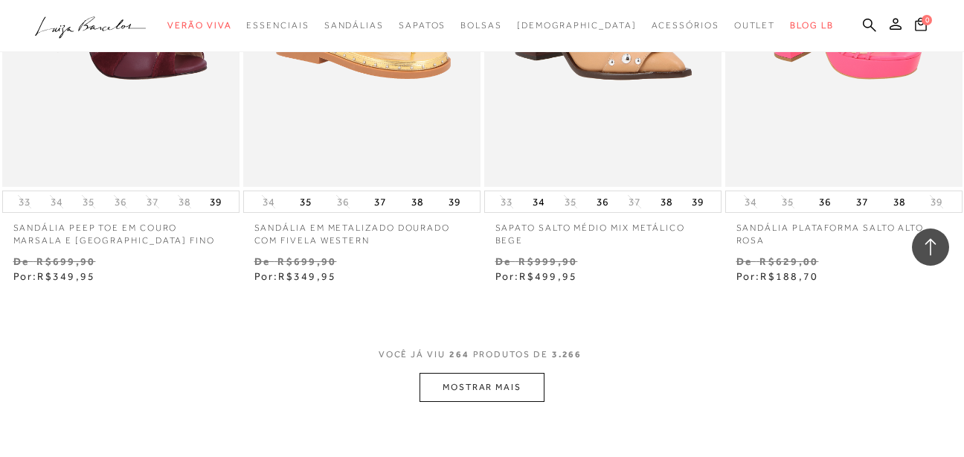
click at [528, 373] on button "MOSTRAR MAIS" at bounding box center [482, 387] width 125 height 29
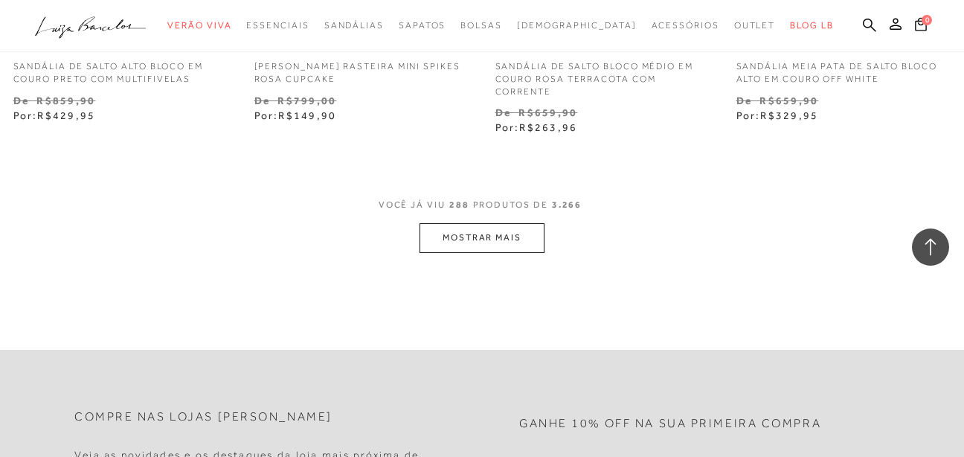
scroll to position [33997, 0]
click at [496, 219] on button "MOSTRAR MAIS" at bounding box center [482, 233] width 125 height 29
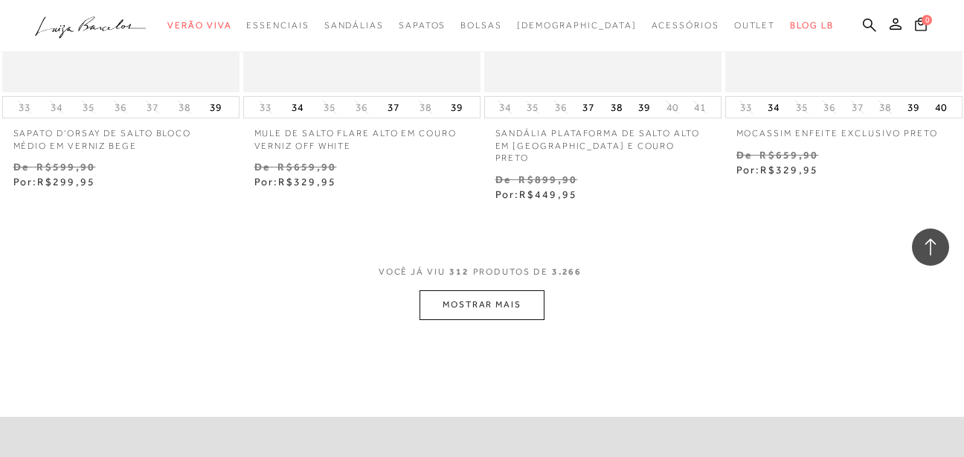
scroll to position [36824, 0]
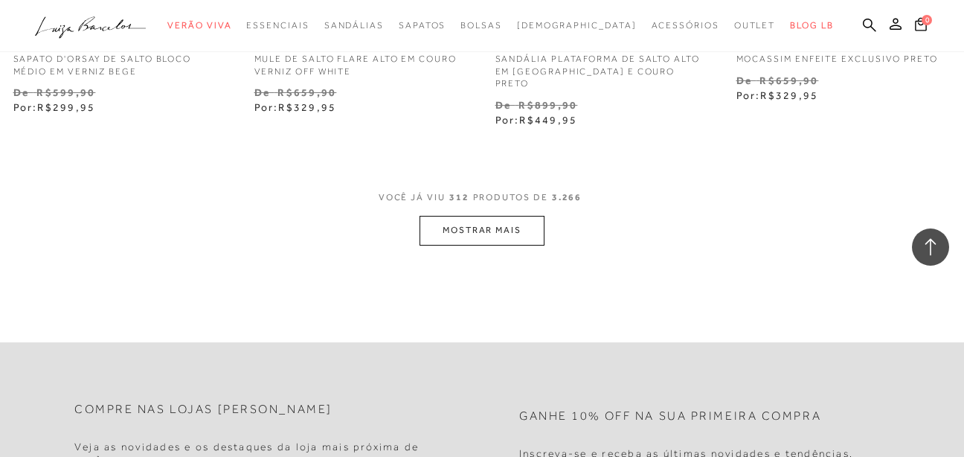
click at [510, 220] on button "MOSTRAR MAIS" at bounding box center [482, 230] width 125 height 29
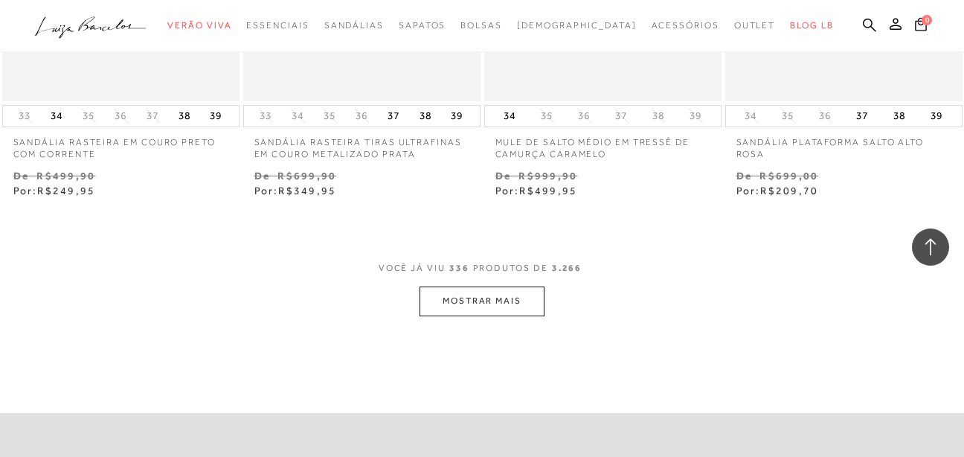
scroll to position [39502, 0]
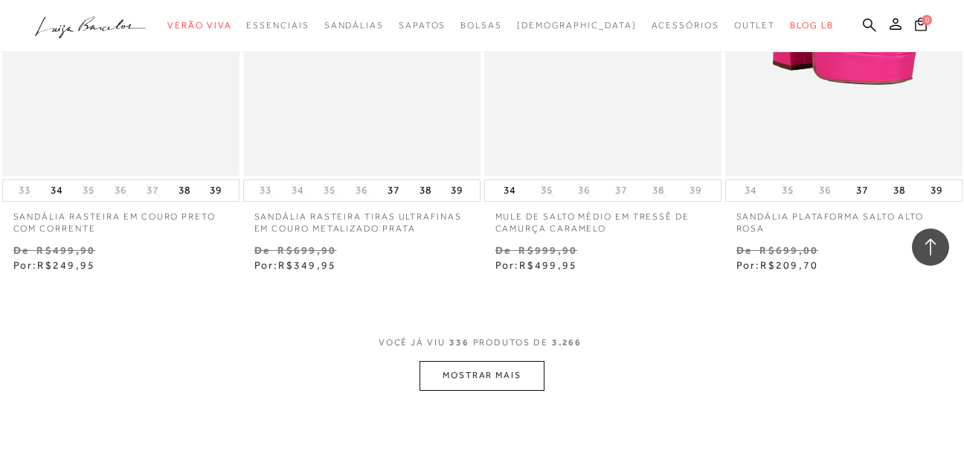
click at [488, 366] on button "MOSTRAR MAIS" at bounding box center [482, 375] width 125 height 29
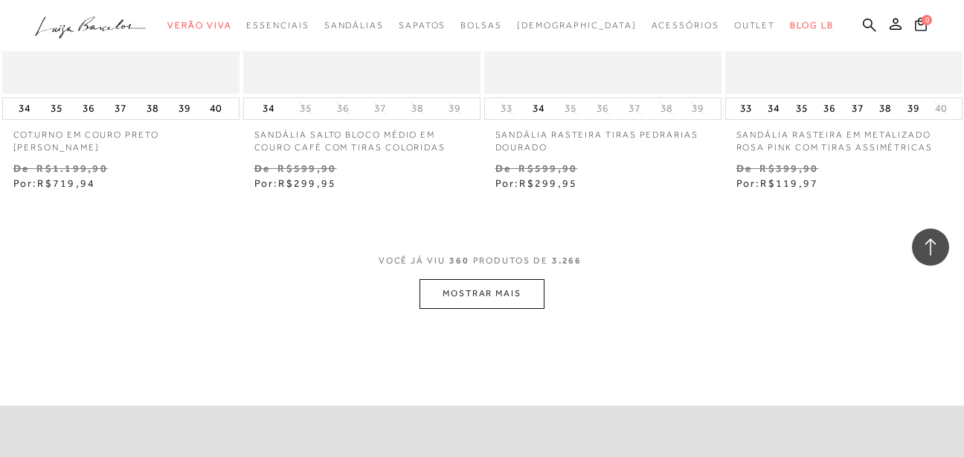
scroll to position [42477, 0]
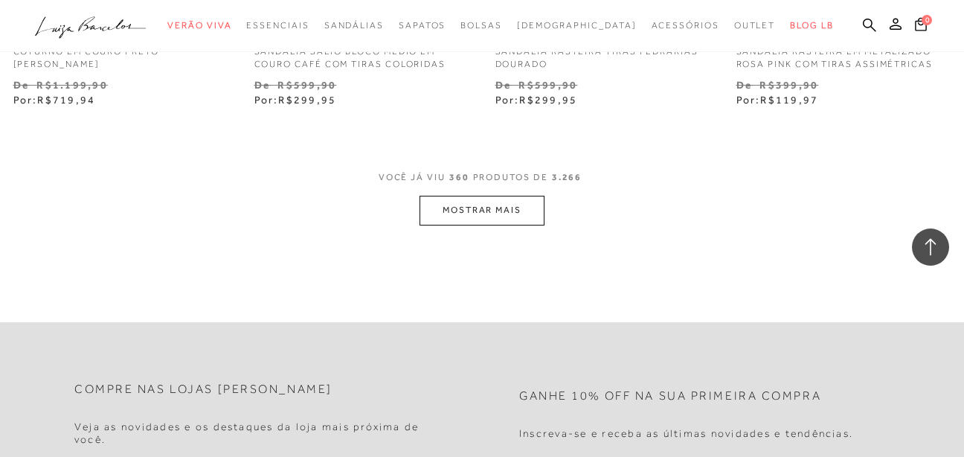
click at [524, 196] on button "MOSTRAR MAIS" at bounding box center [482, 210] width 125 height 29
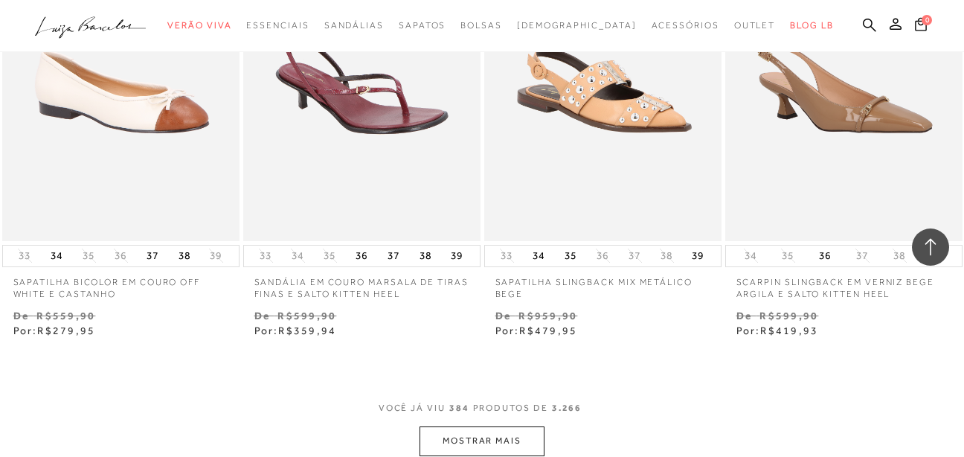
scroll to position [45155, 0]
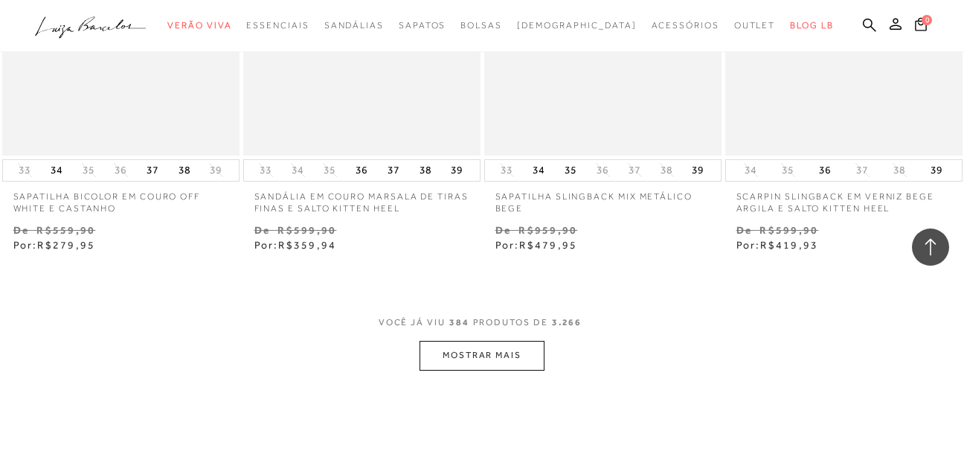
click at [440, 350] on button "MOSTRAR MAIS" at bounding box center [482, 355] width 125 height 29
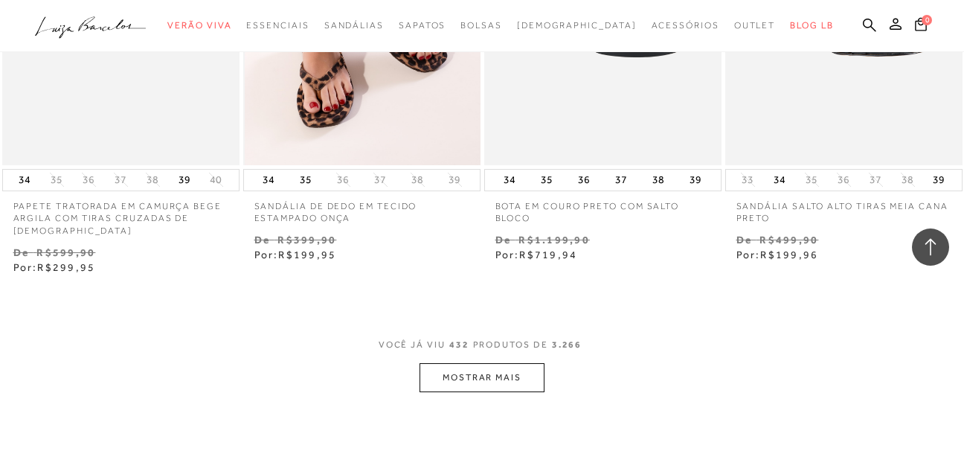
scroll to position [50847, 0]
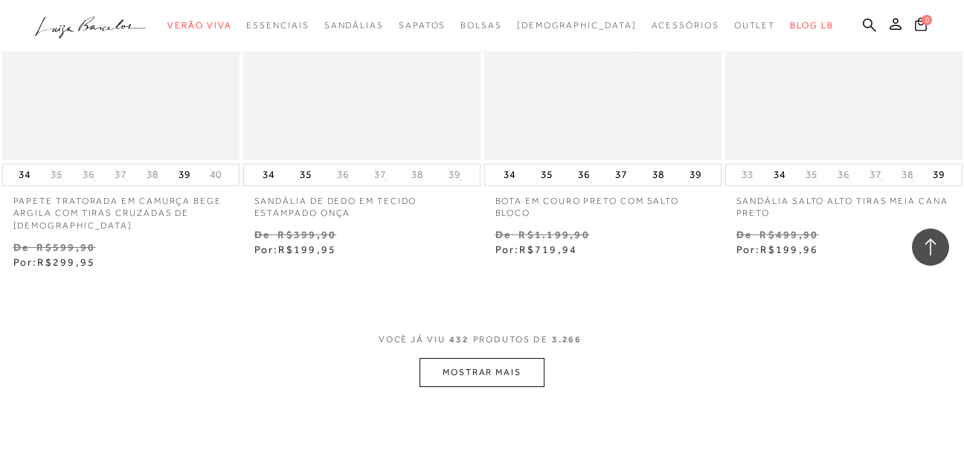
click at [481, 365] on button "MOSTRAR MAIS" at bounding box center [482, 372] width 125 height 29
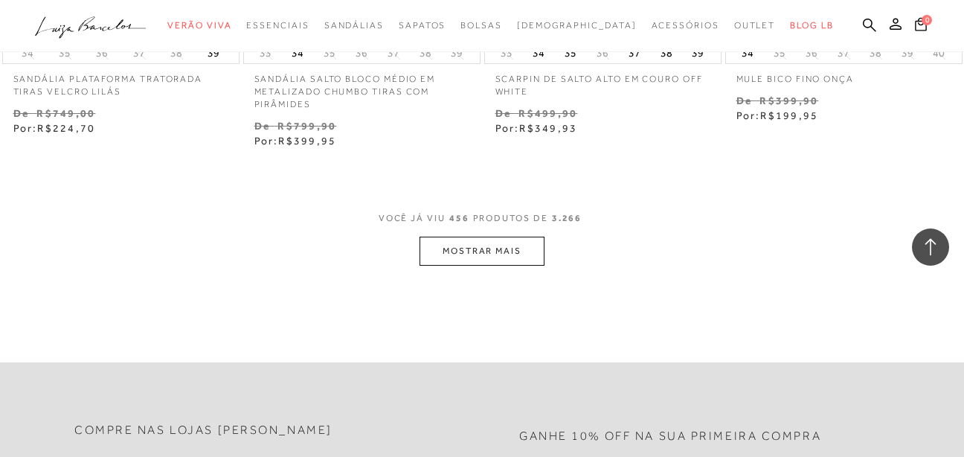
scroll to position [53823, 0]
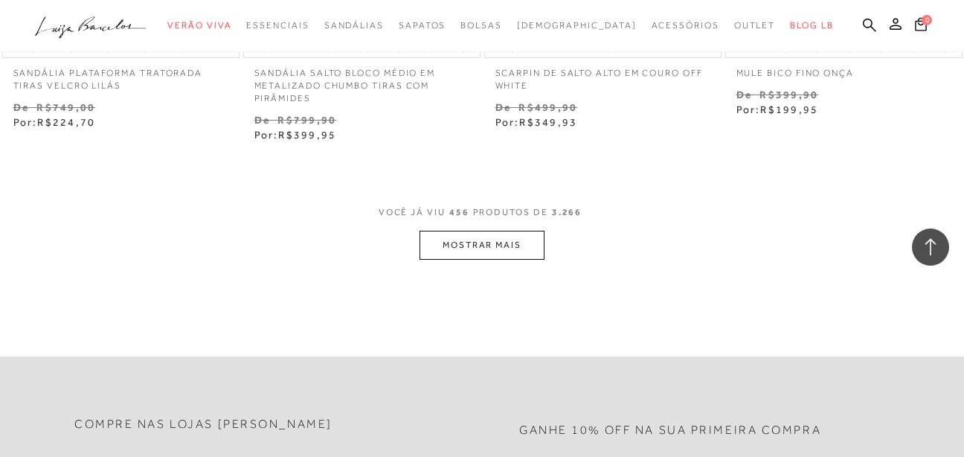
click at [511, 231] on button "MOSTRAR MAIS" at bounding box center [482, 245] width 125 height 29
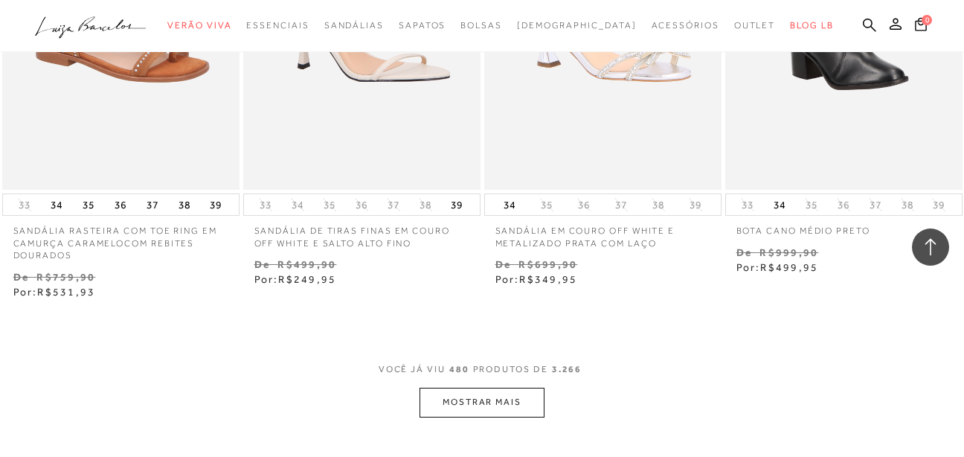
scroll to position [56650, 0]
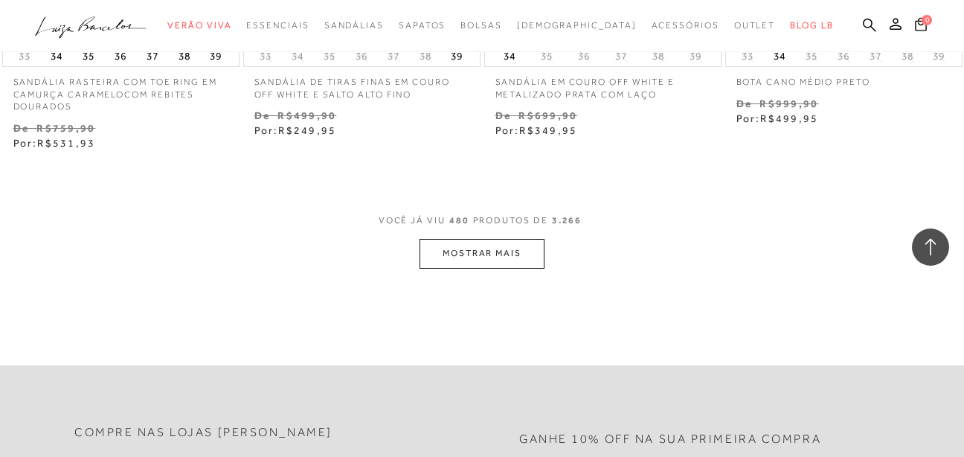
click at [513, 240] on button "MOSTRAR MAIS" at bounding box center [482, 253] width 125 height 29
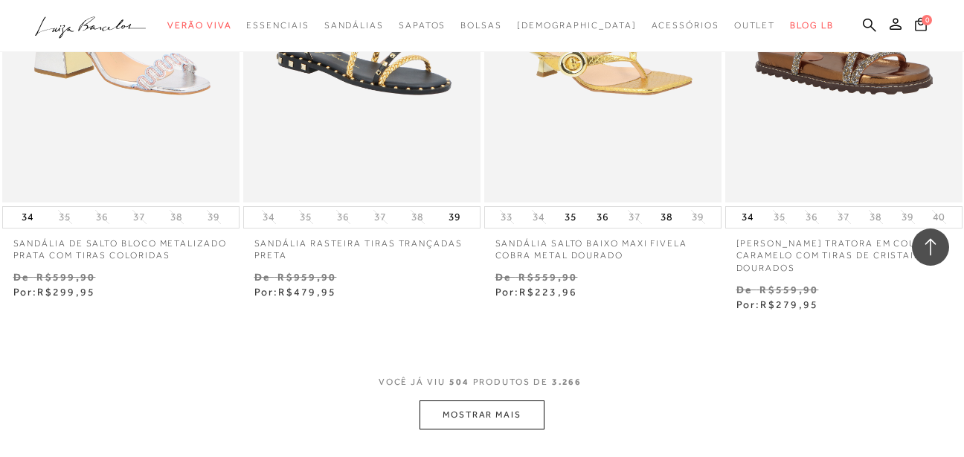
scroll to position [59476, 0]
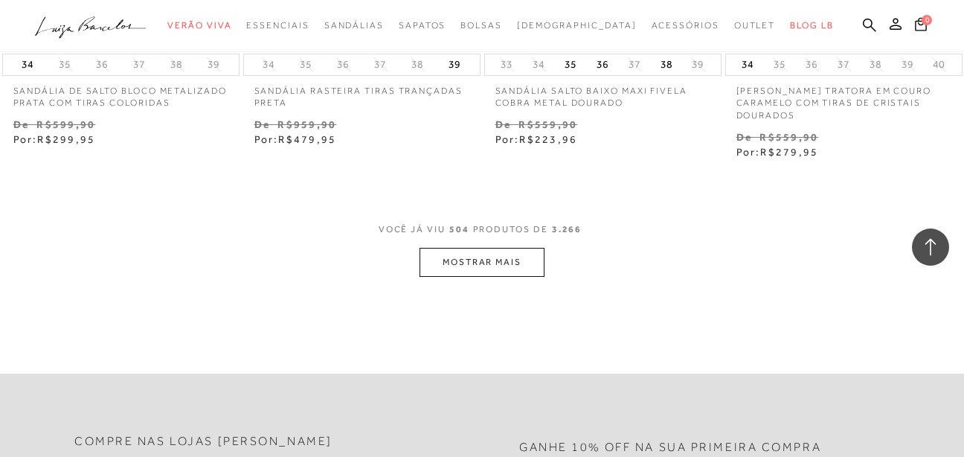
click at [510, 253] on button "MOSTRAR MAIS" at bounding box center [482, 262] width 125 height 29
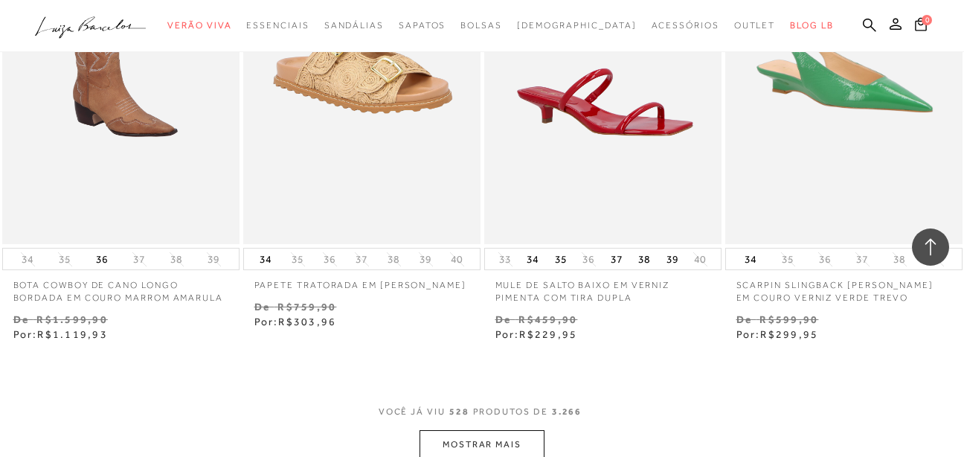
scroll to position [62155, 0]
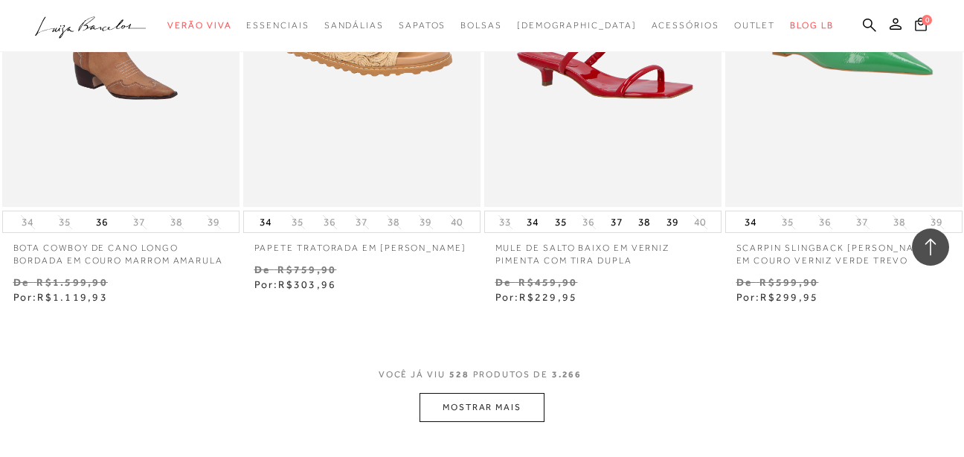
click at [498, 393] on button "MOSTRAR MAIS" at bounding box center [482, 407] width 125 height 29
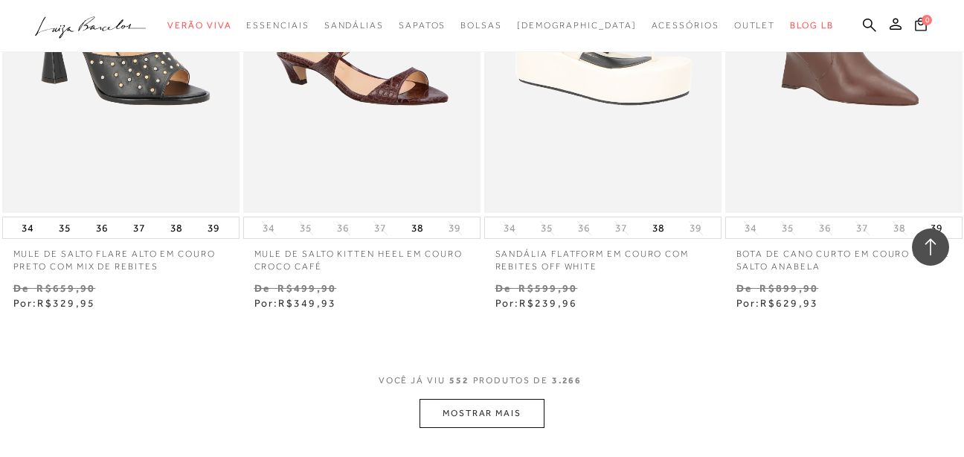
scroll to position [65056, 0]
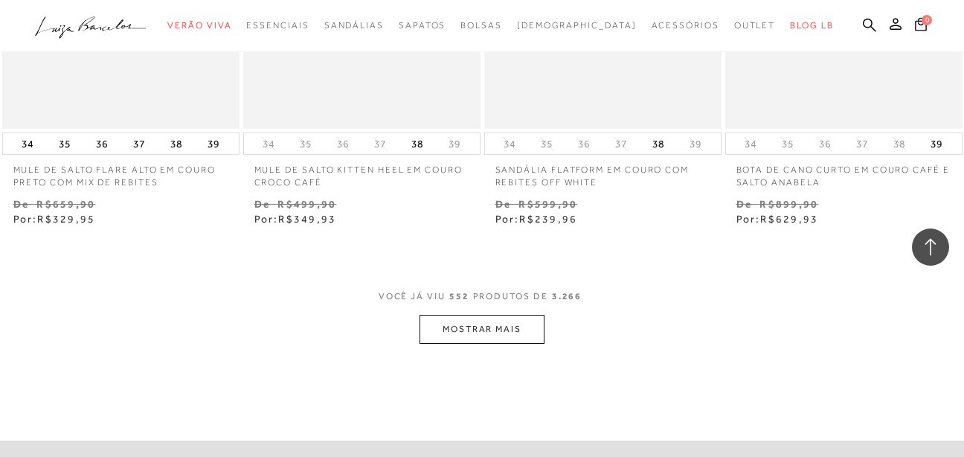
click at [474, 315] on button "MOSTRAR MAIS" at bounding box center [482, 329] width 125 height 29
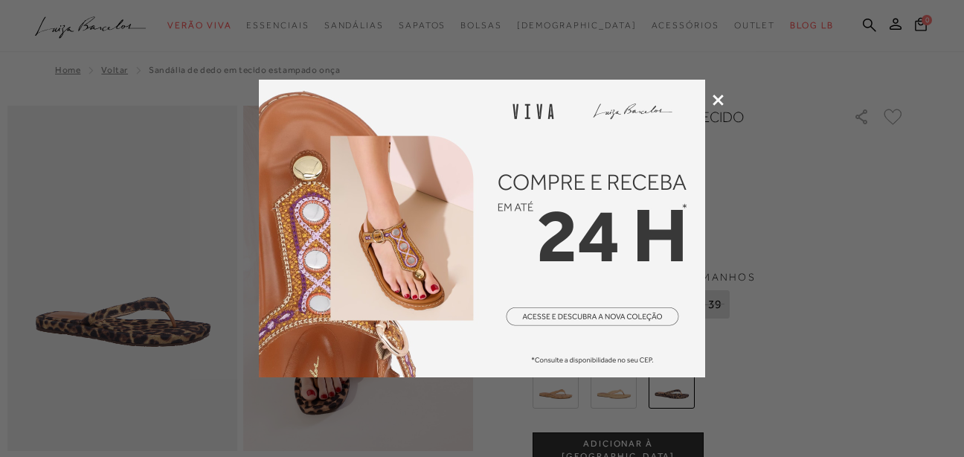
click at [713, 105] on icon at bounding box center [718, 99] width 11 height 11
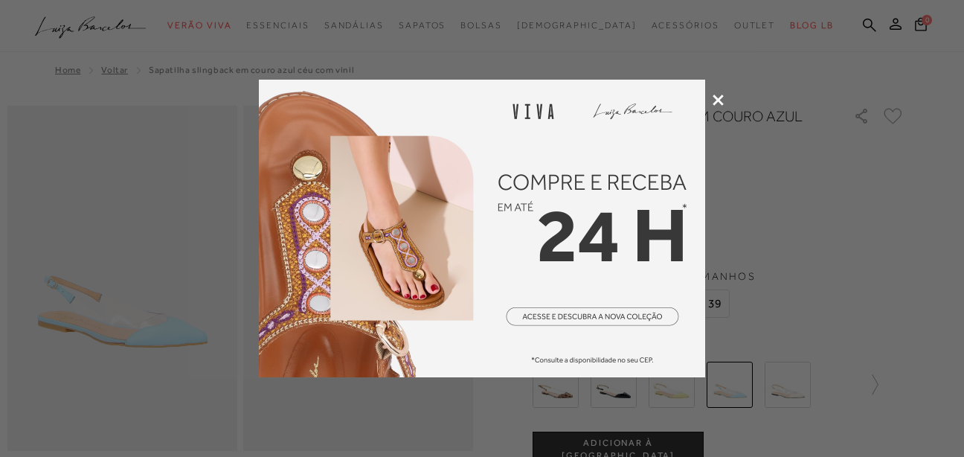
click at [718, 101] on icon at bounding box center [718, 99] width 11 height 11
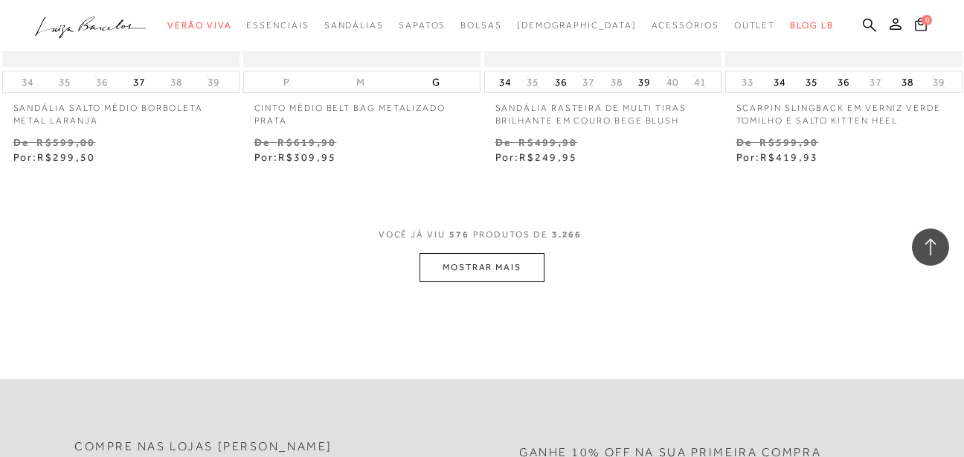
scroll to position [67957, 0]
click at [508, 249] on button "MOSTRAR MAIS" at bounding box center [482, 263] width 125 height 29
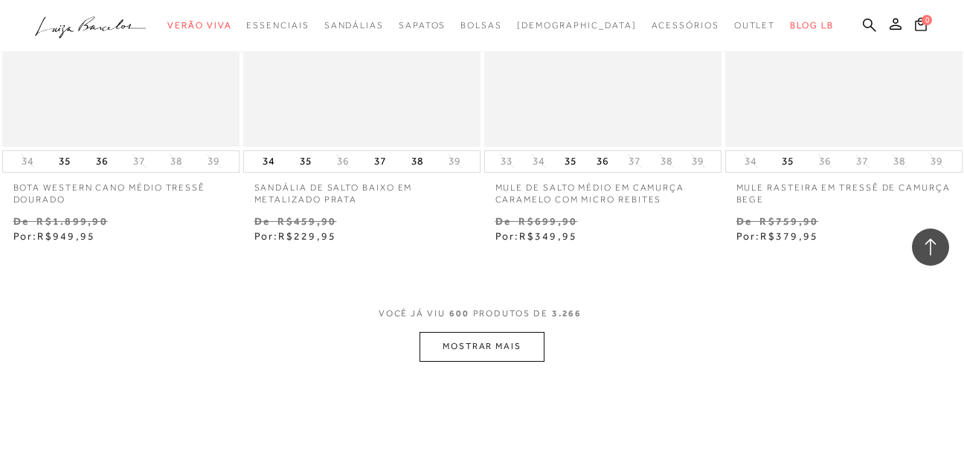
scroll to position [70784, 0]
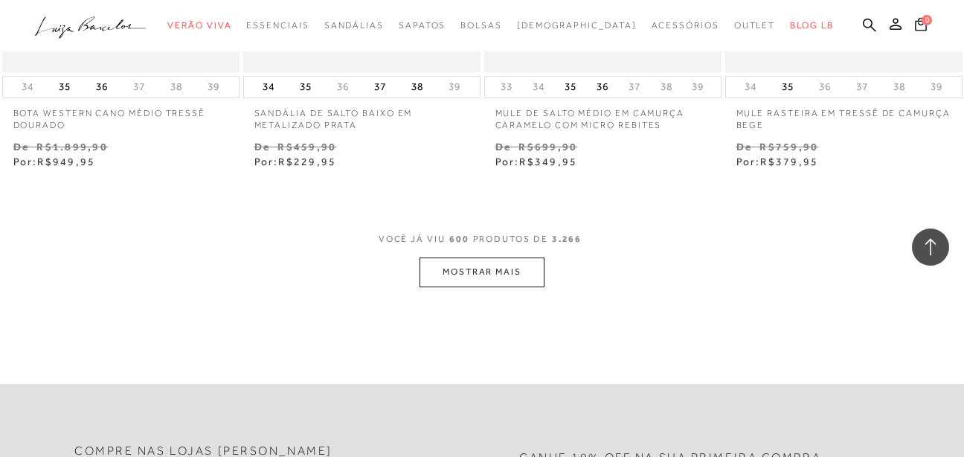
click at [483, 257] on button "MOSTRAR MAIS" at bounding box center [482, 271] width 125 height 29
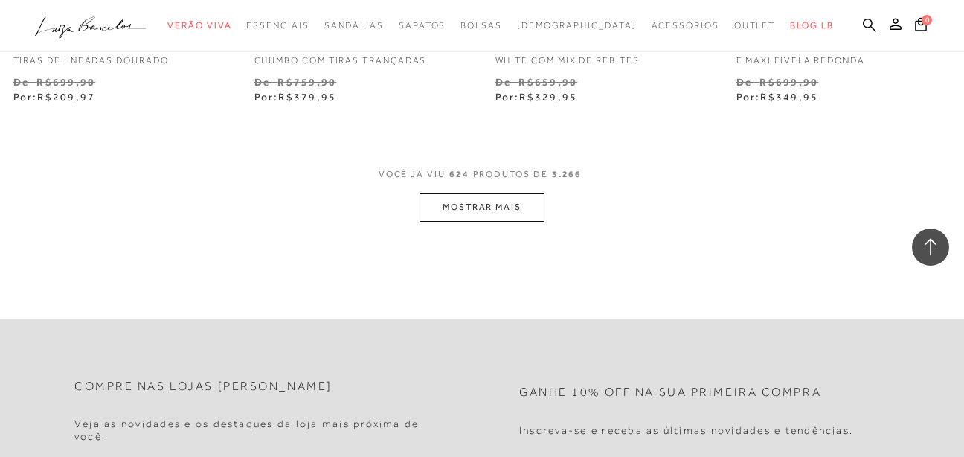
scroll to position [73685, 0]
click at [537, 192] on button "MOSTRAR MAIS" at bounding box center [482, 206] width 125 height 29
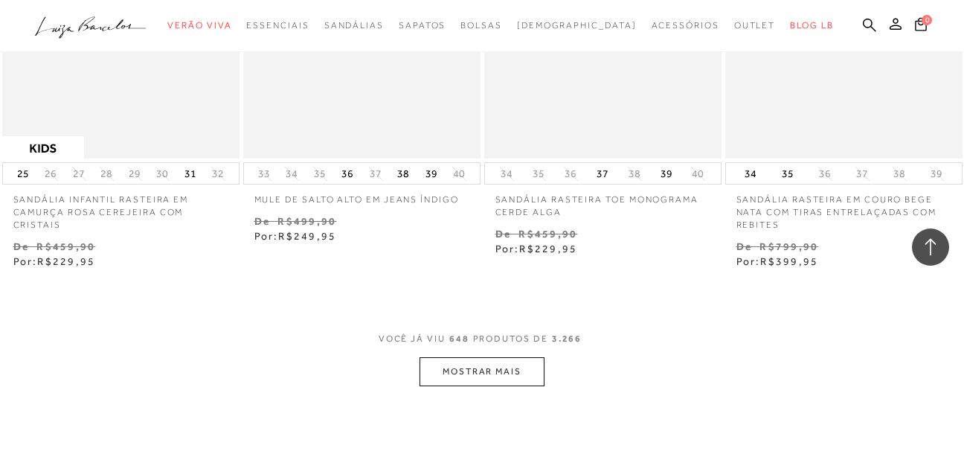
scroll to position [76289, 0]
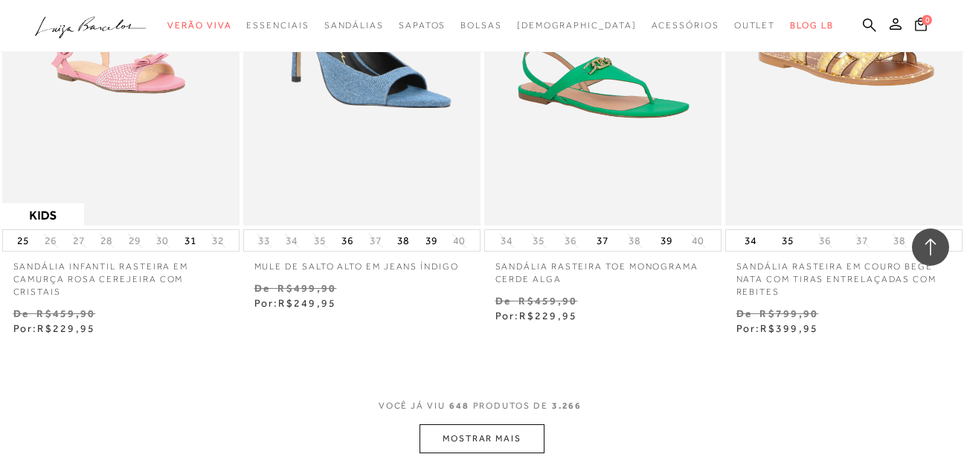
click at [456, 424] on button "MOSTRAR MAIS" at bounding box center [482, 438] width 125 height 29
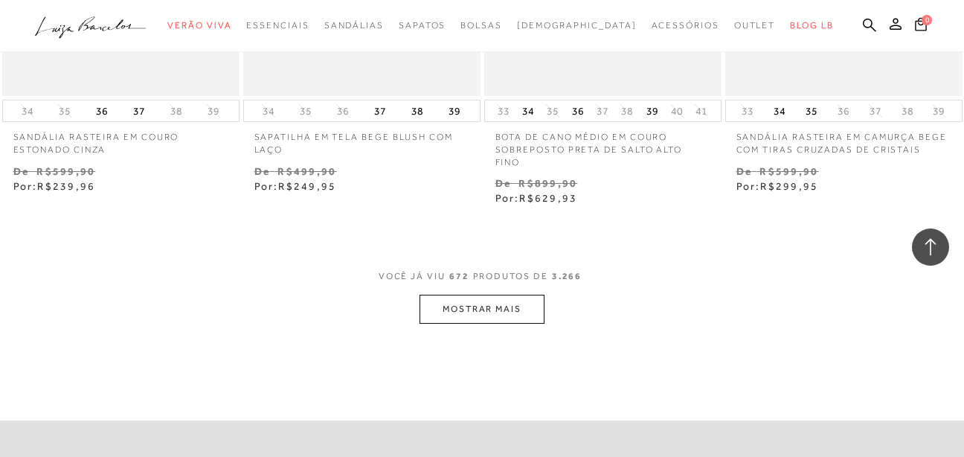
scroll to position [79265, 0]
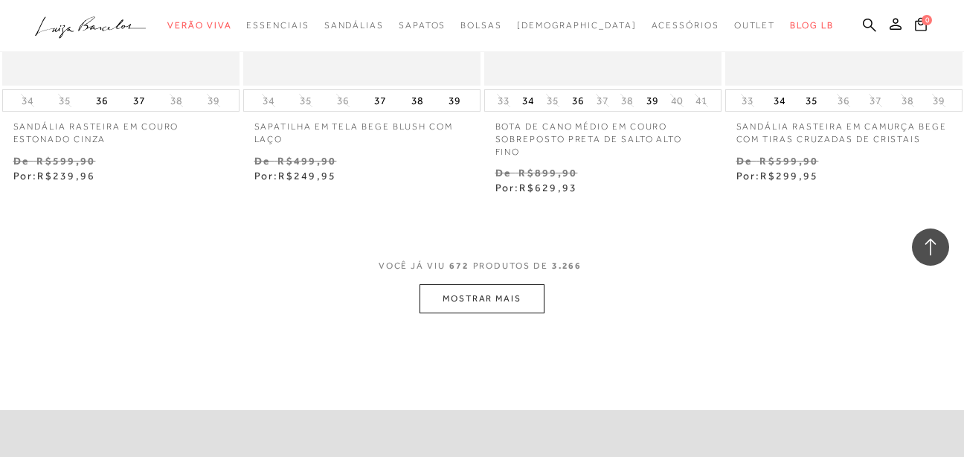
click at [495, 284] on button "MOSTRAR MAIS" at bounding box center [482, 298] width 125 height 29
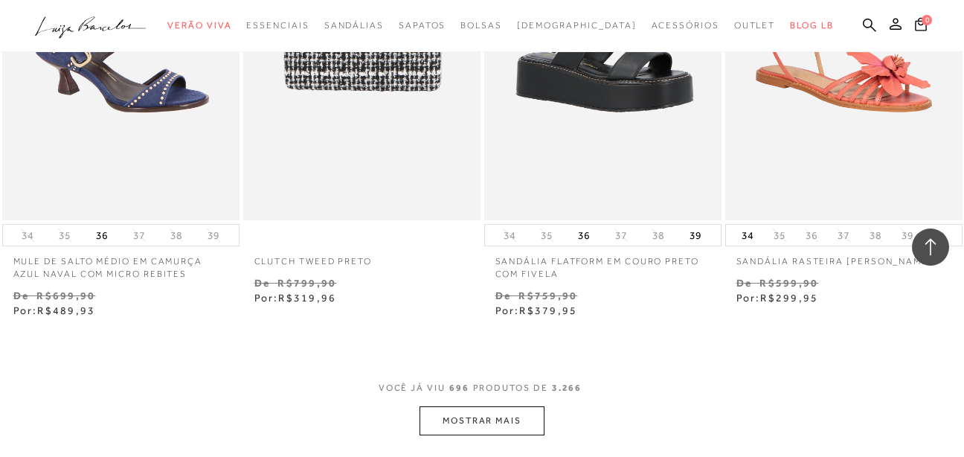
scroll to position [82017, 0]
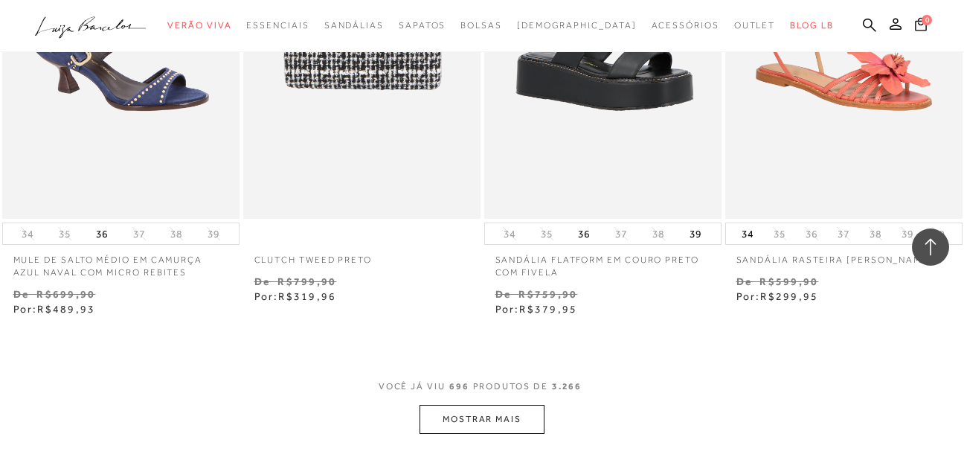
click at [469, 405] on button "MOSTRAR MAIS" at bounding box center [482, 419] width 125 height 29
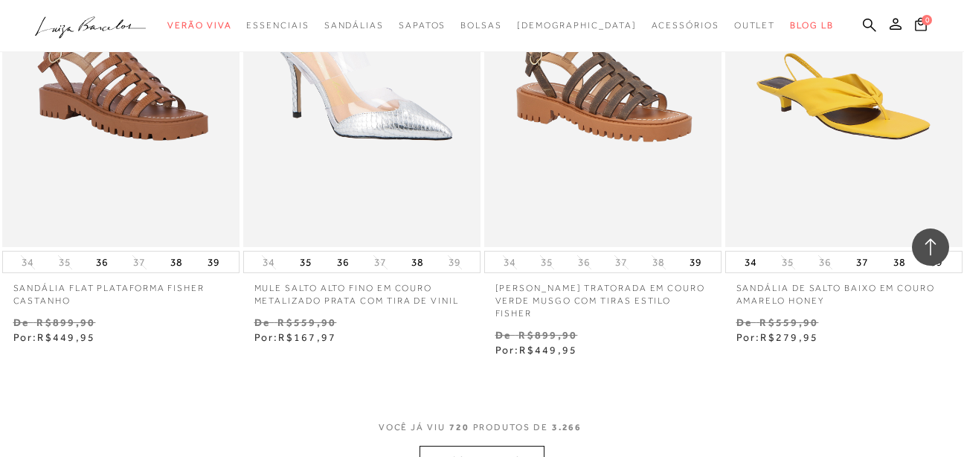
scroll to position [84844, 0]
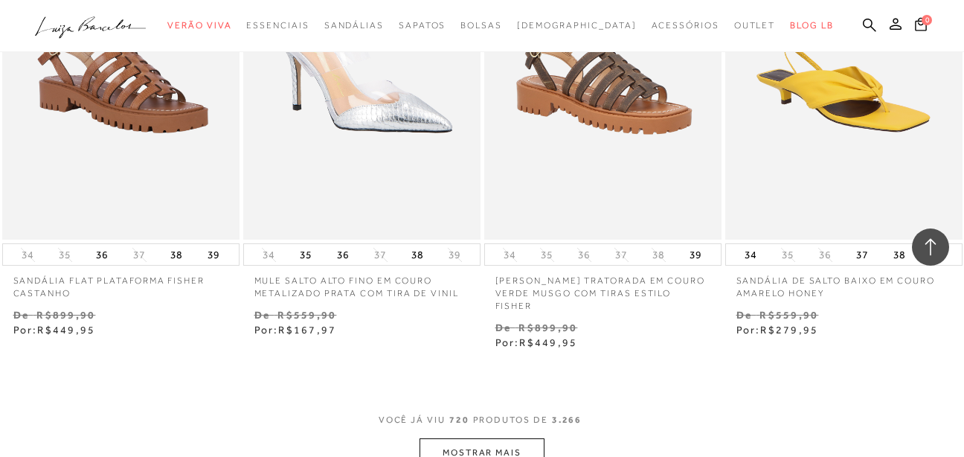
click at [494, 438] on button "MOSTRAR MAIS" at bounding box center [482, 452] width 125 height 29
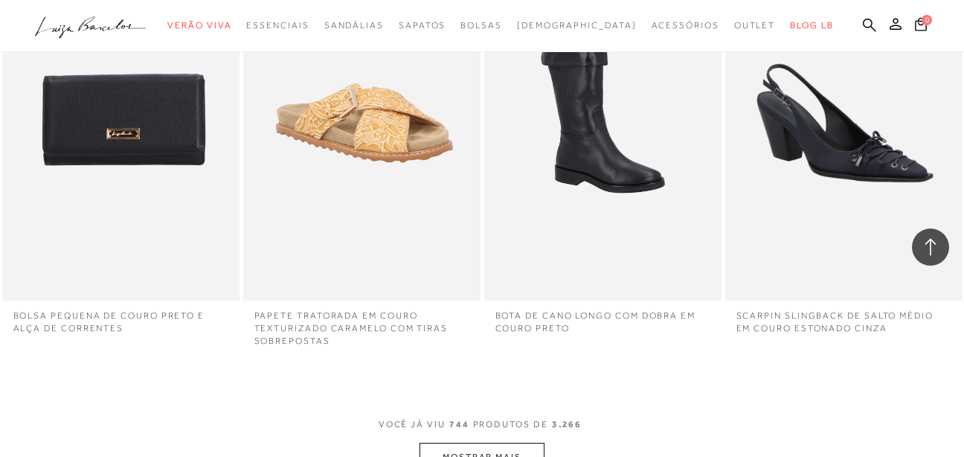
scroll to position [87373, 0]
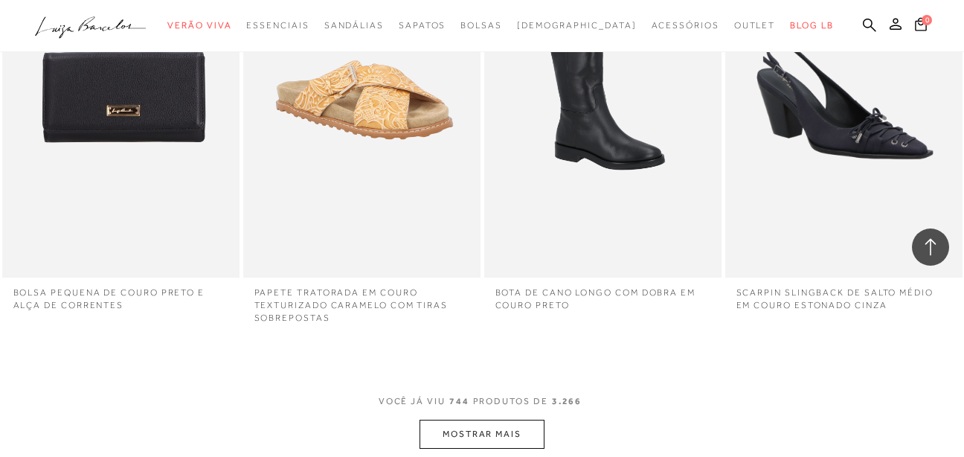
click at [442, 420] on button "MOSTRAR MAIS" at bounding box center [482, 434] width 125 height 29
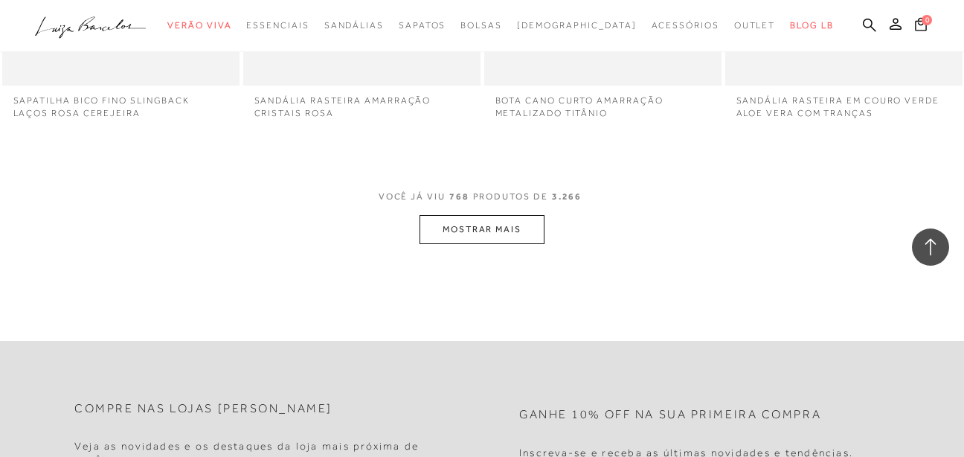
scroll to position [90098, 0]
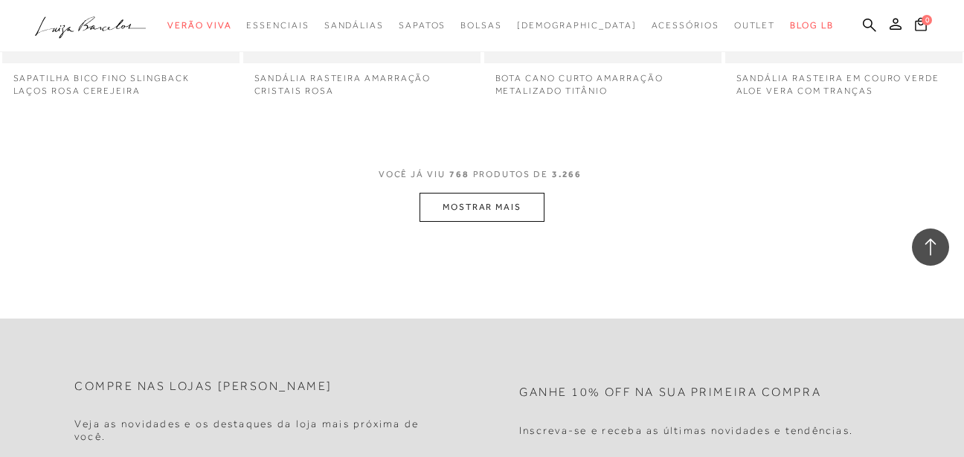
click at [507, 193] on button "MOSTRAR MAIS" at bounding box center [482, 207] width 125 height 29
click at [132, 254] on div "Loading..." at bounding box center [482, 228] width 964 height 457
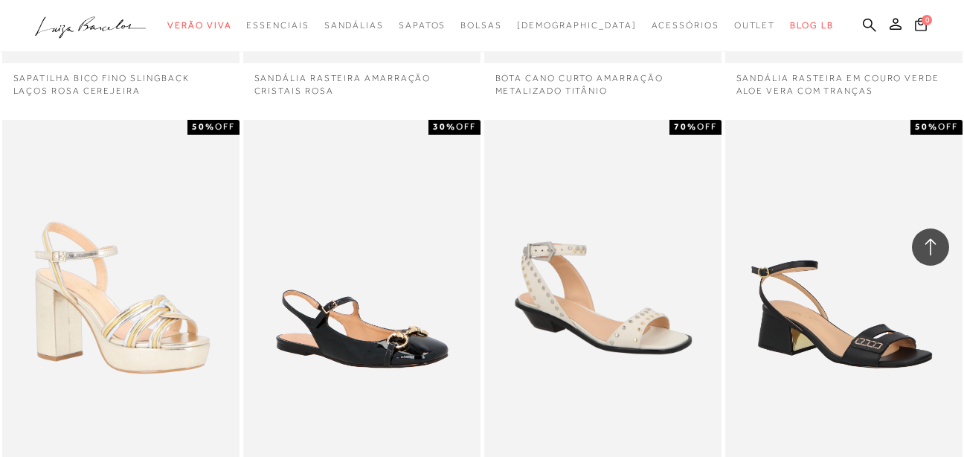
drag, startPoint x: 672, startPoint y: 329, endPoint x: 937, endPoint y: 31, distance: 398.9
click at [937, 31] on div "0" at bounding box center [938, 26] width 54 height 20
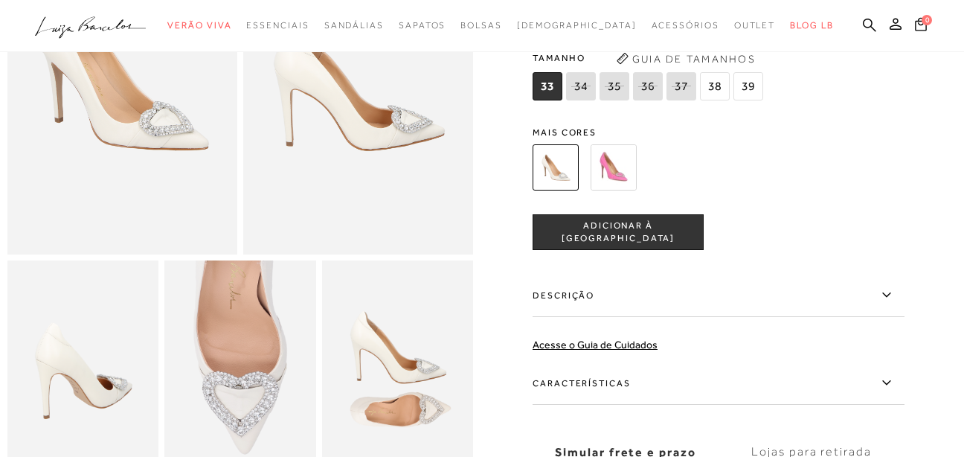
scroll to position [223, 0]
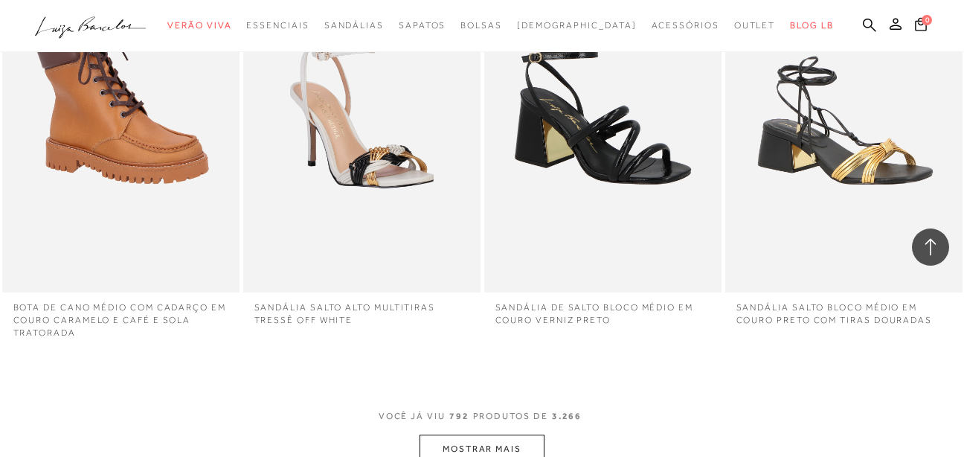
scroll to position [92404, 0]
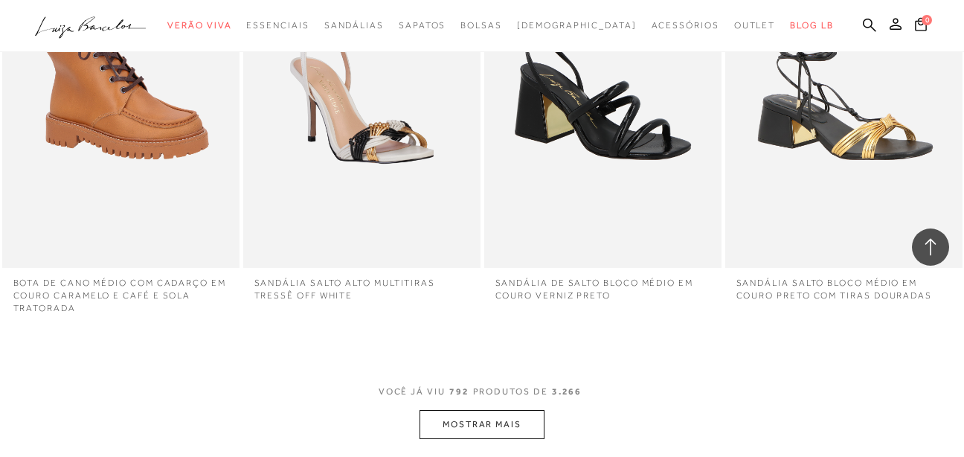
click at [470, 410] on button "MOSTRAR MAIS" at bounding box center [482, 424] width 125 height 29
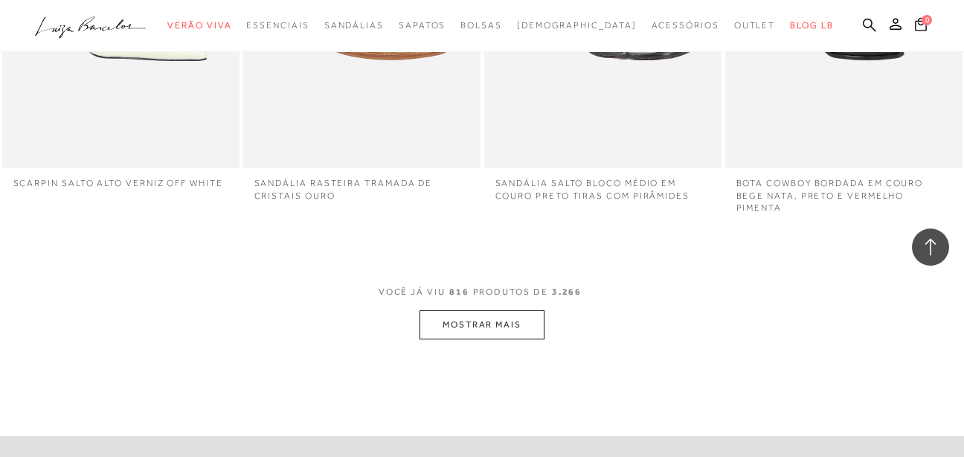
scroll to position [95082, 0]
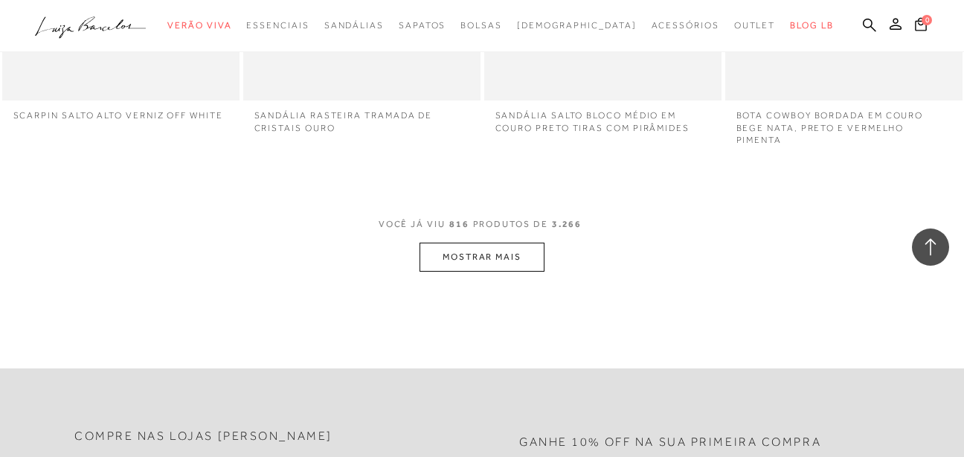
click at [542, 243] on button "MOSTRAR MAIS" at bounding box center [482, 257] width 125 height 29
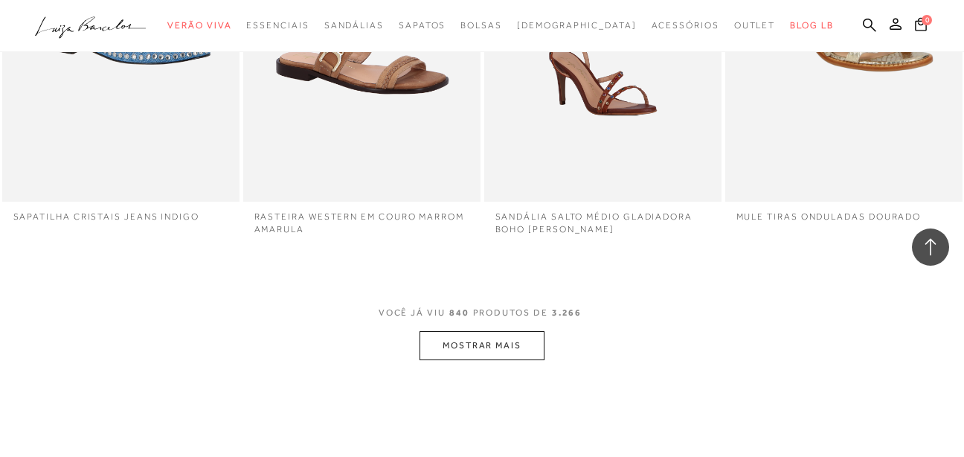
scroll to position [97388, 0]
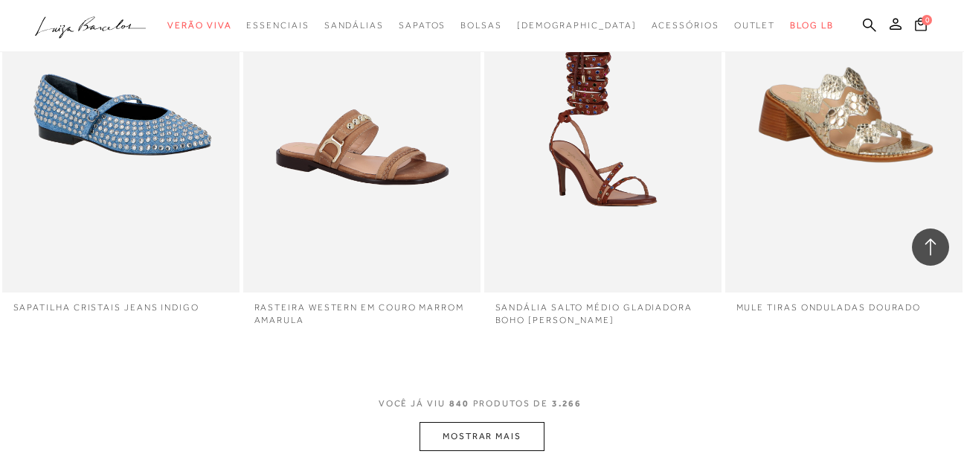
click at [481, 422] on button "MOSTRAR MAIS" at bounding box center [482, 436] width 125 height 29
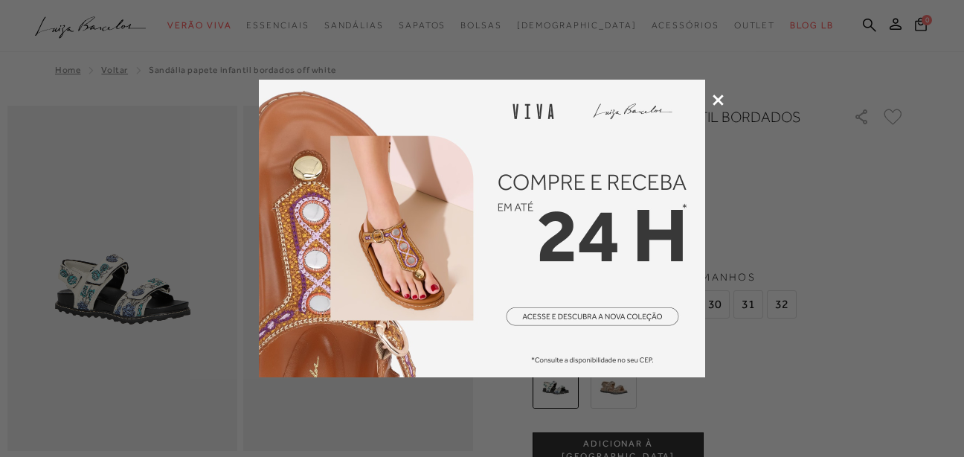
click at [716, 93] on div at bounding box center [482, 228] width 964 height 457
click at [733, 94] on div at bounding box center [482, 228] width 964 height 457
click at [710, 98] on div at bounding box center [482, 228] width 964 height 457
click at [722, 94] on icon at bounding box center [718, 99] width 11 height 11
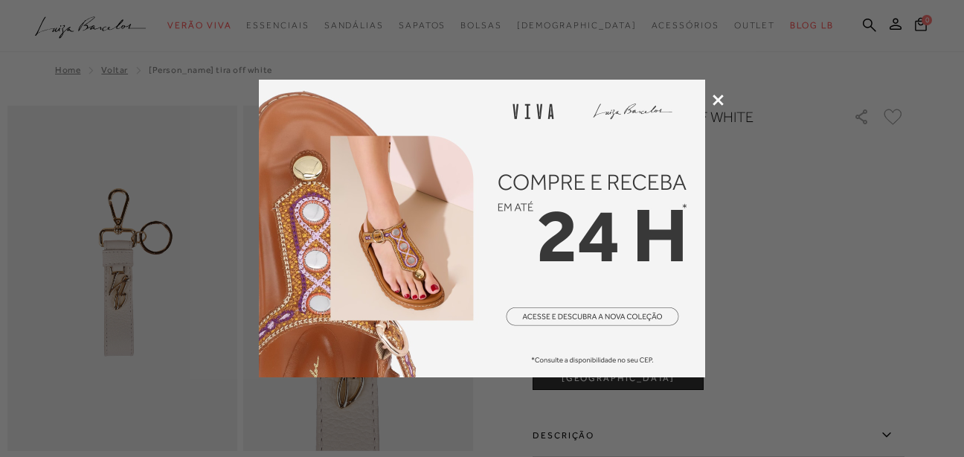
click at [721, 97] on icon at bounding box center [718, 99] width 11 height 11
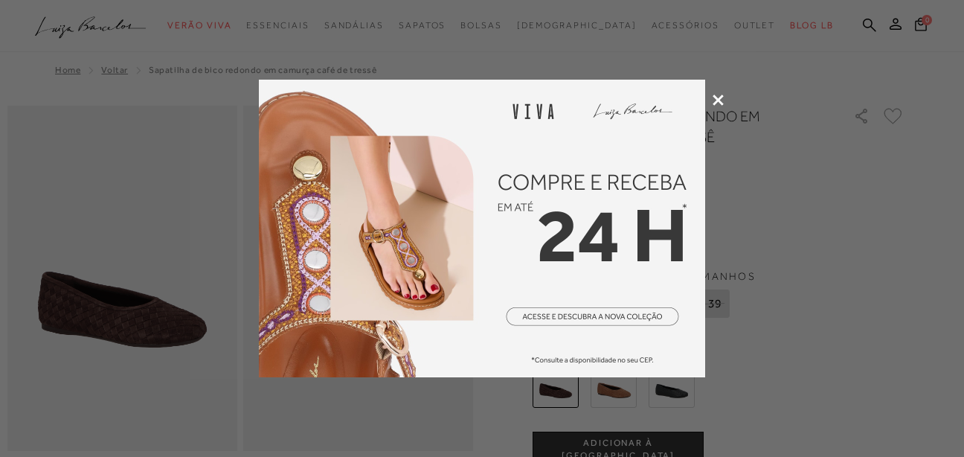
click at [710, 104] on div at bounding box center [482, 228] width 964 height 457
click at [715, 100] on icon at bounding box center [718, 99] width 11 height 11
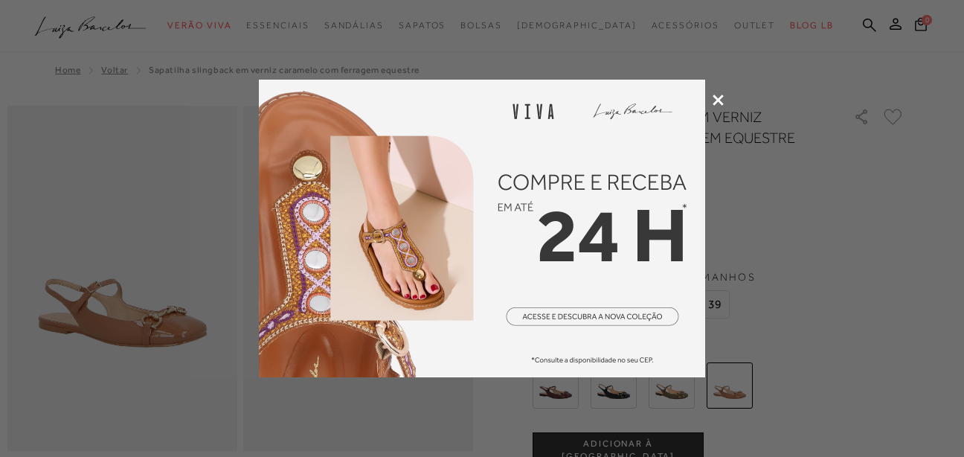
click at [719, 98] on icon at bounding box center [718, 99] width 11 height 11
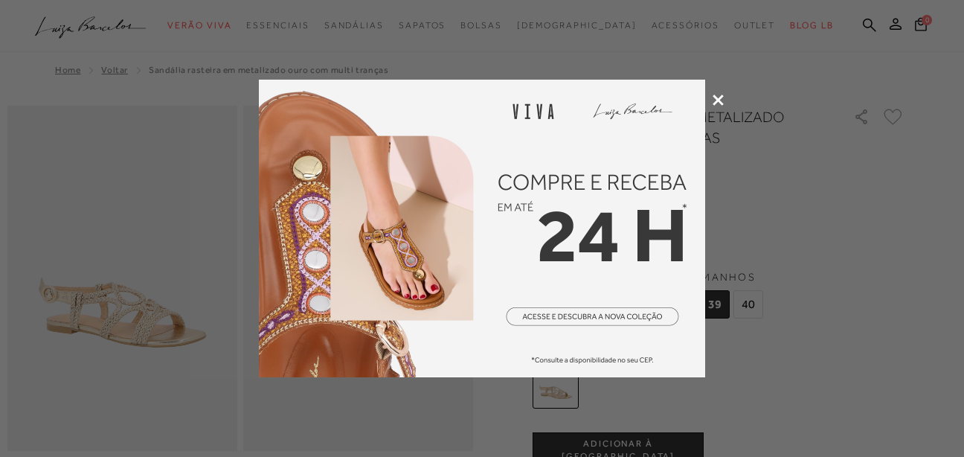
click at [713, 98] on icon at bounding box center [718, 99] width 11 height 11
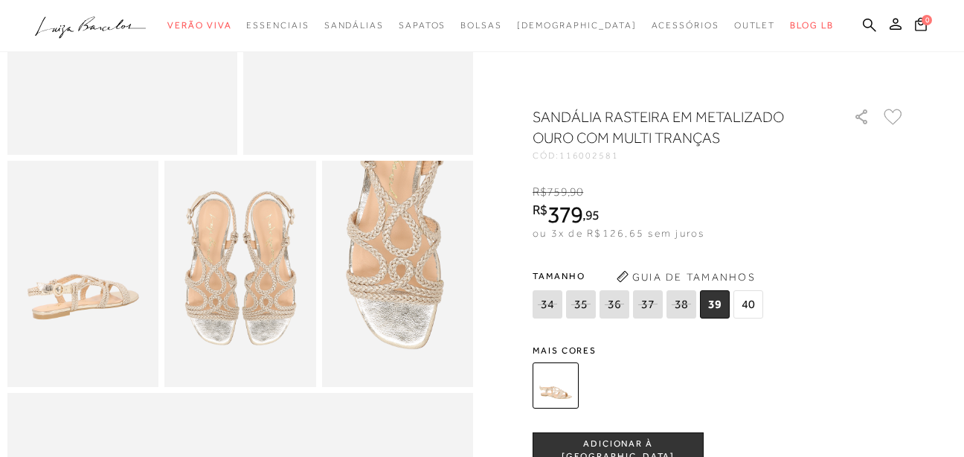
scroll to position [298, 0]
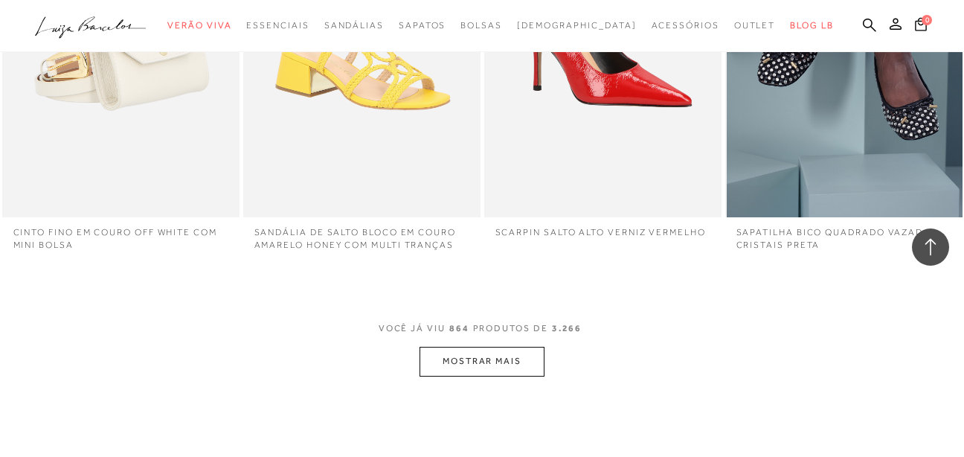
scroll to position [99992, 0]
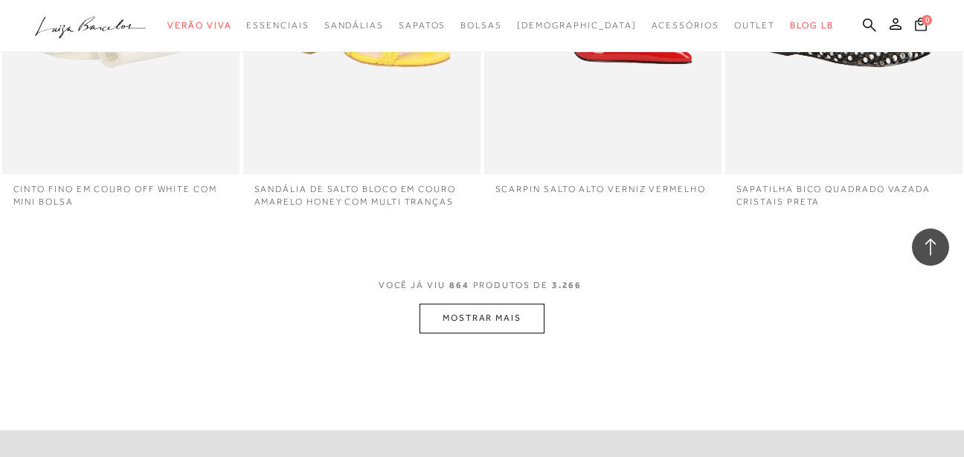
click at [438, 304] on button "MOSTRAR MAIS" at bounding box center [482, 318] width 125 height 29
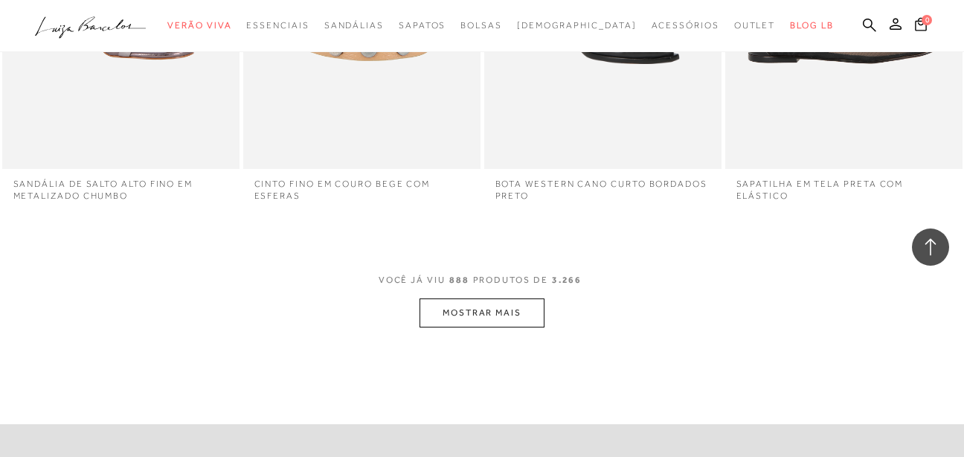
scroll to position [102521, 0]
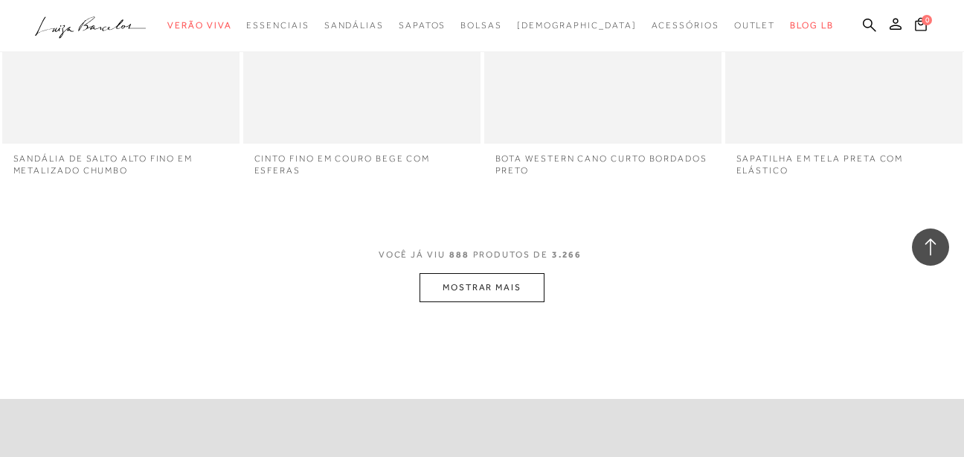
click at [489, 273] on button "MOSTRAR MAIS" at bounding box center [482, 287] width 125 height 29
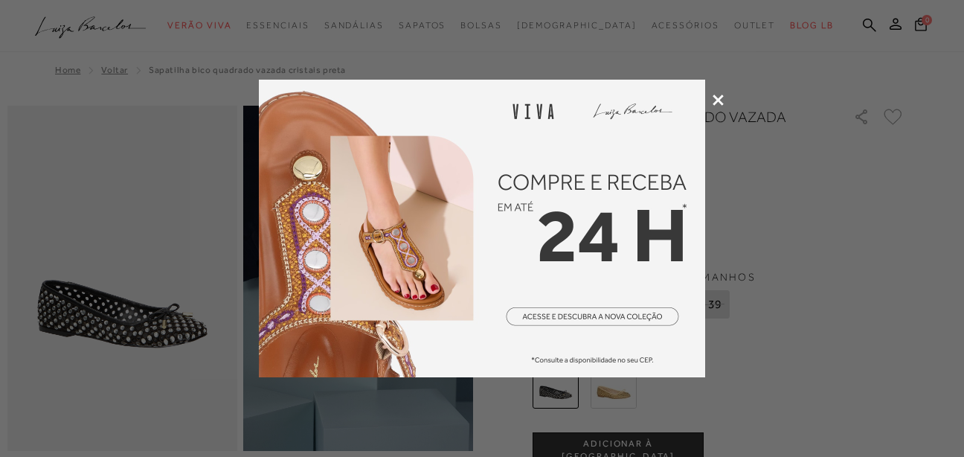
click at [705, 94] on div at bounding box center [482, 228] width 964 height 457
click at [716, 93] on div at bounding box center [482, 228] width 964 height 457
drag, startPoint x: 746, startPoint y: 164, endPoint x: 752, endPoint y: 179, distance: 16.0
click at [752, 179] on div at bounding box center [482, 228] width 964 height 457
click at [716, 108] on div at bounding box center [482, 228] width 964 height 457
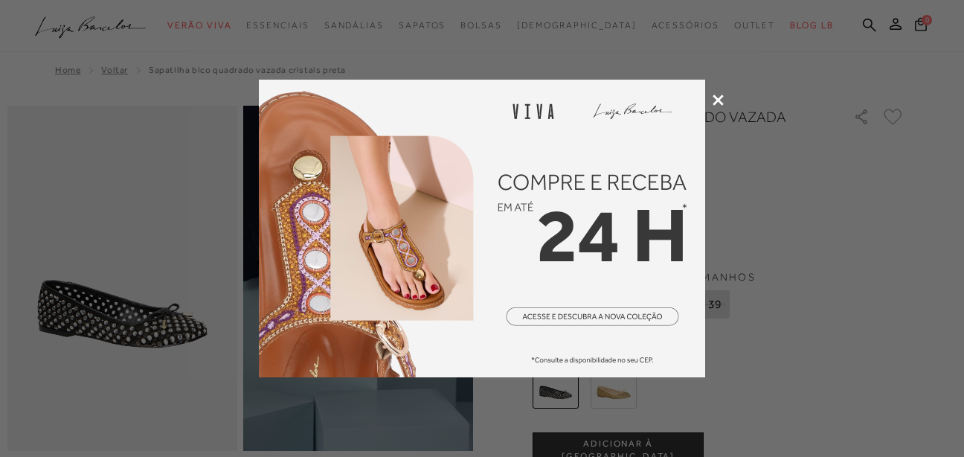
click at [818, 332] on div at bounding box center [482, 228] width 964 height 457
drag, startPoint x: 757, startPoint y: 300, endPoint x: 697, endPoint y: 166, distance: 146.5
click at [757, 299] on div at bounding box center [482, 228] width 964 height 457
click at [719, 96] on icon at bounding box center [718, 99] width 11 height 11
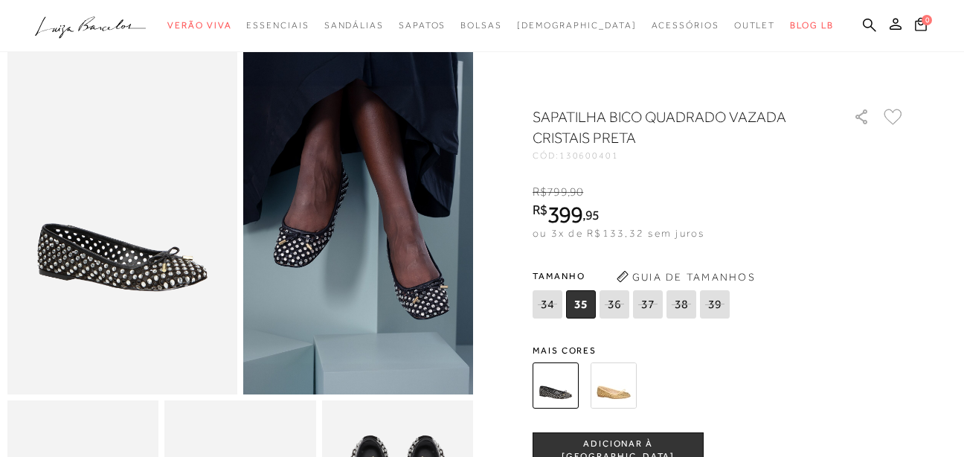
scroll to position [149, 0]
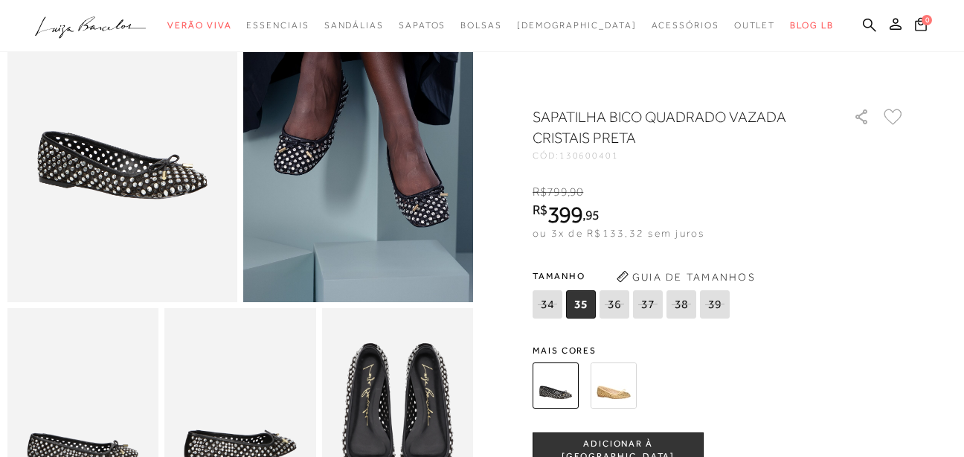
click at [623, 386] on img at bounding box center [614, 385] width 46 height 46
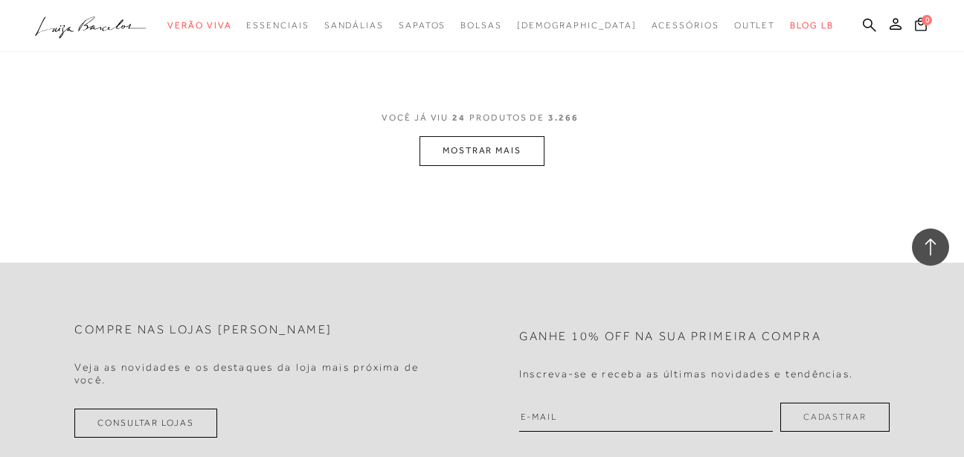
scroll to position [2752, 0]
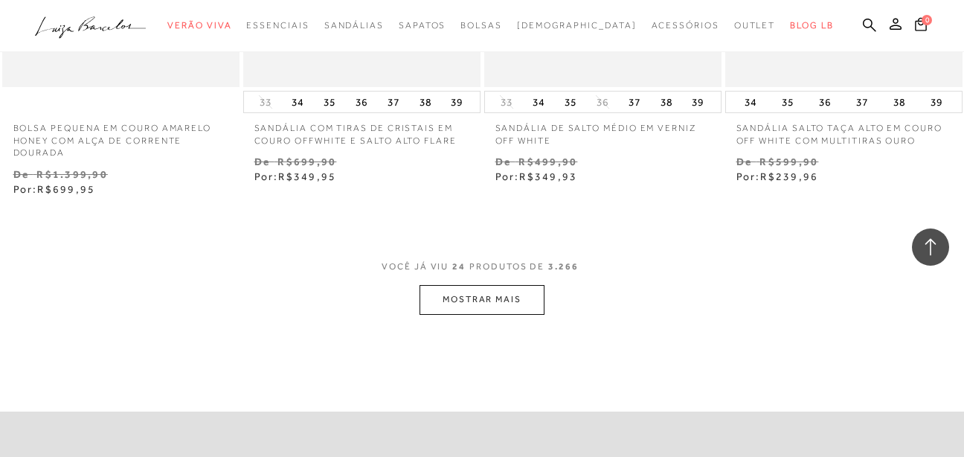
click at [494, 287] on button "MOSTRAR MAIS" at bounding box center [482, 299] width 125 height 29
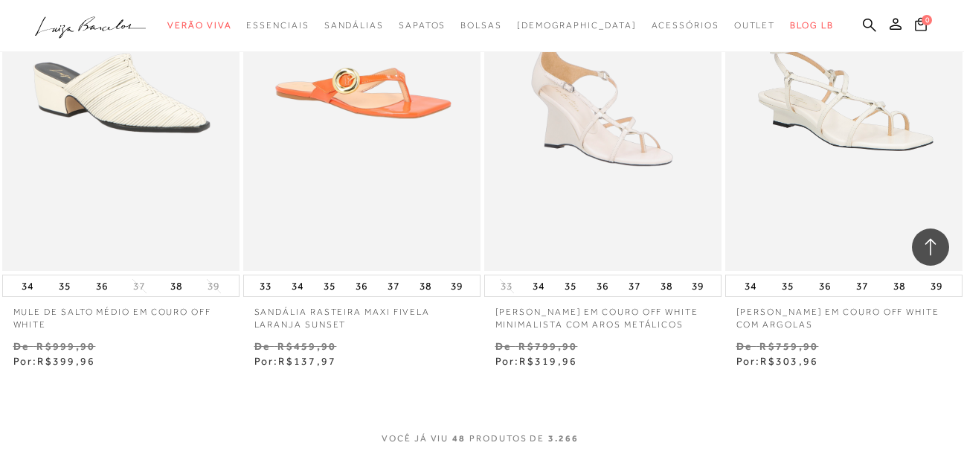
scroll to position [5431, 0]
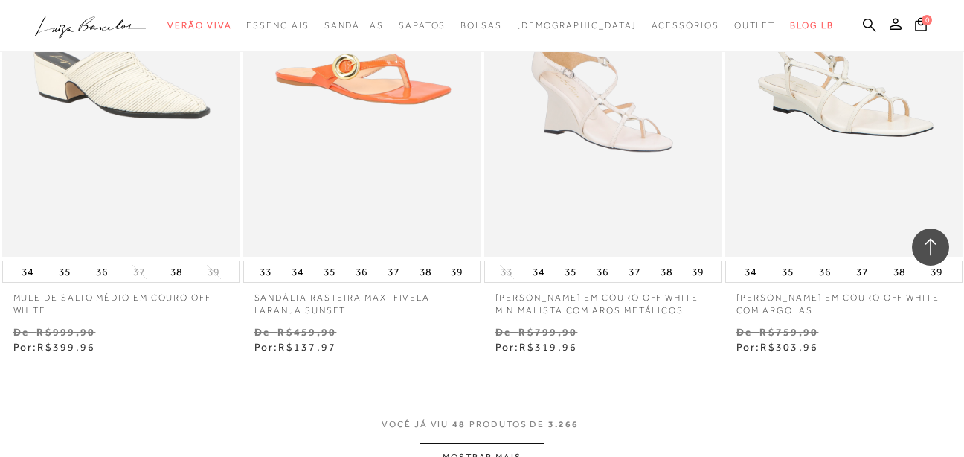
click at [458, 444] on button "MOSTRAR MAIS" at bounding box center [482, 457] width 125 height 29
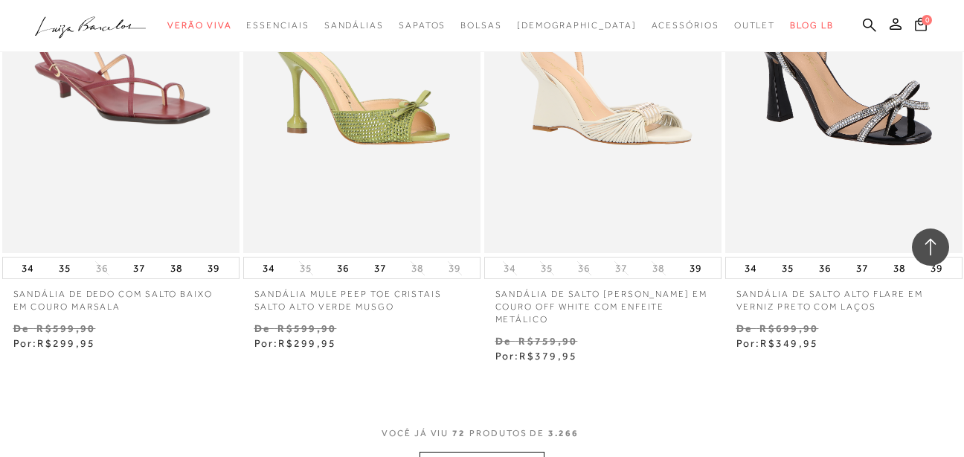
scroll to position [8332, 0]
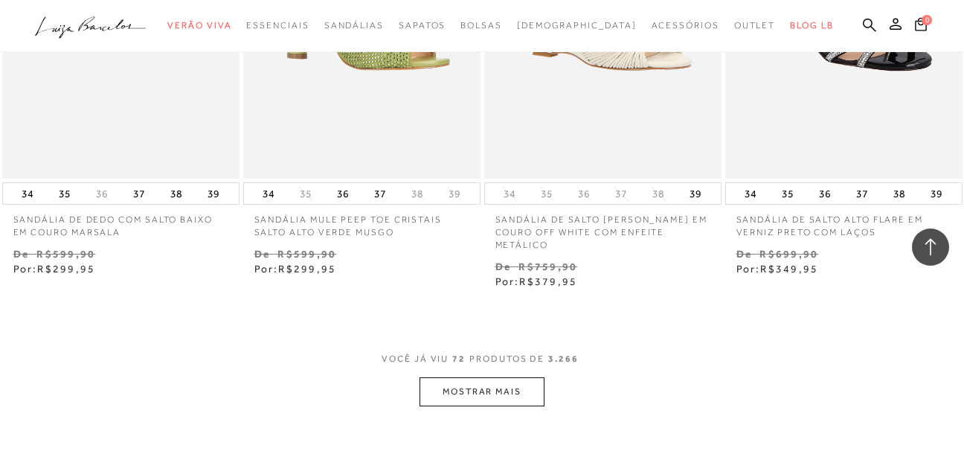
click at [492, 386] on button "MOSTRAR MAIS" at bounding box center [482, 391] width 125 height 29
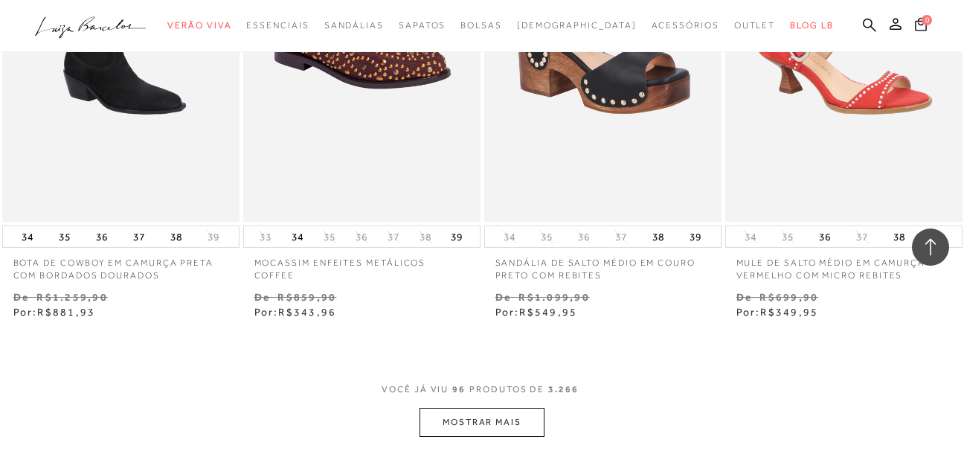
scroll to position [11159, 0]
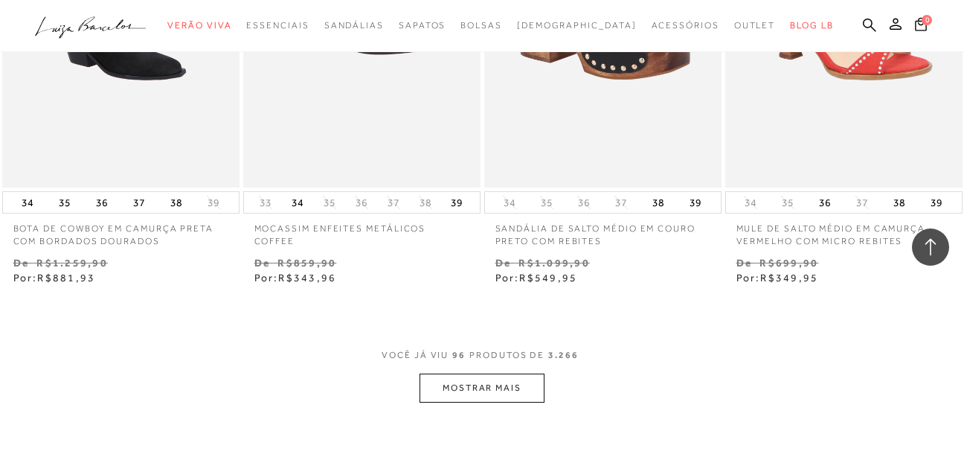
click at [507, 373] on button "MOSTRAR MAIS" at bounding box center [482, 387] width 125 height 29
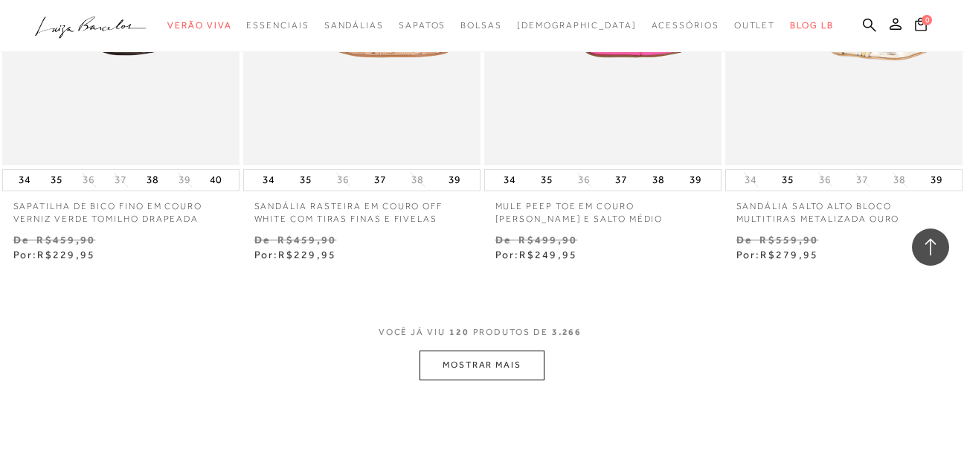
scroll to position [13986, 0]
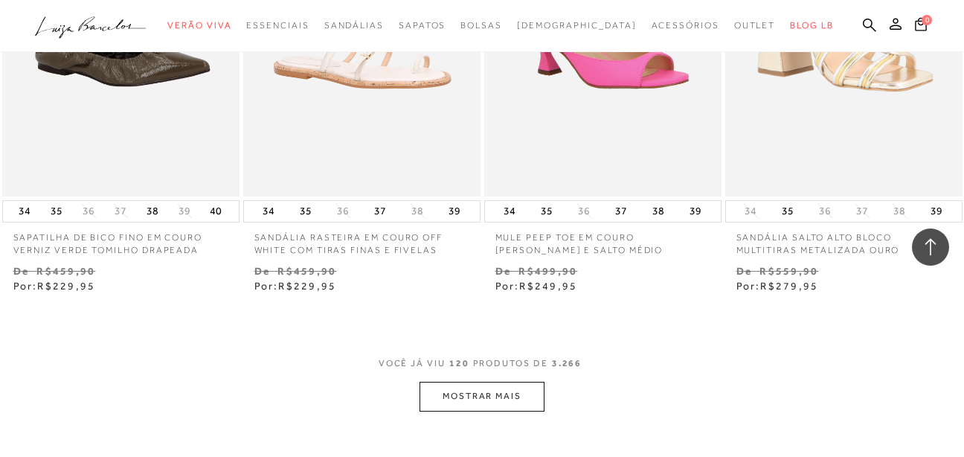
click at [491, 385] on button "MOSTRAR MAIS" at bounding box center [482, 396] width 125 height 29
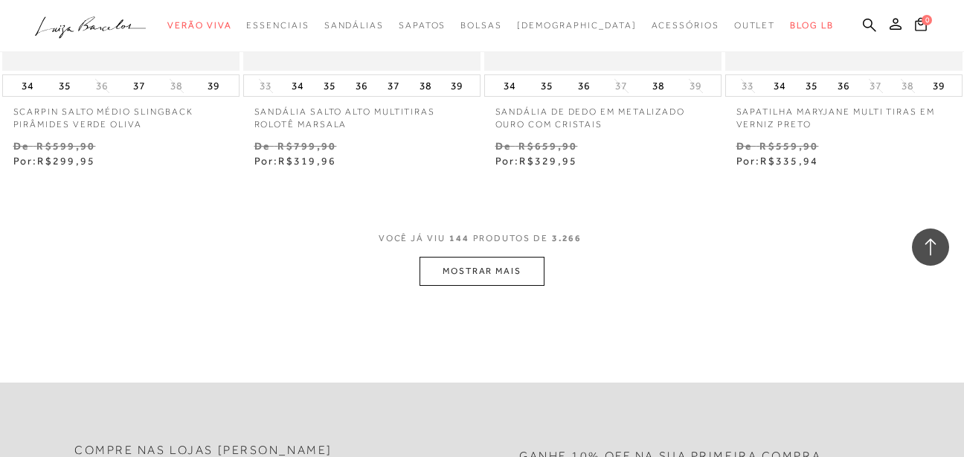
scroll to position [16961, 0]
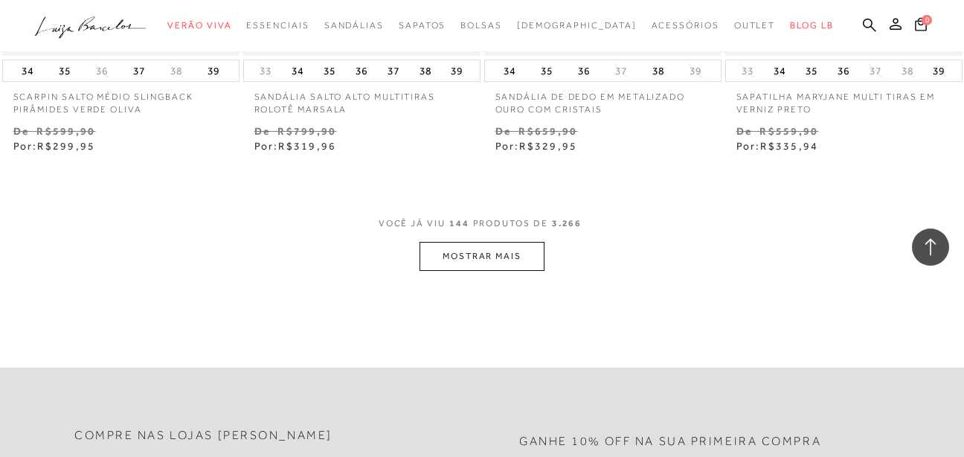
click at [489, 242] on button "MOSTRAR MAIS" at bounding box center [482, 256] width 125 height 29
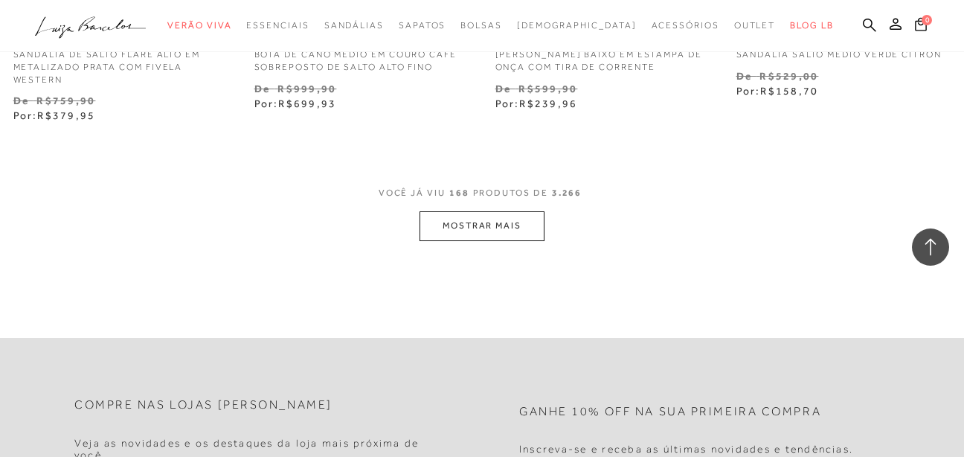
scroll to position [19862, 0]
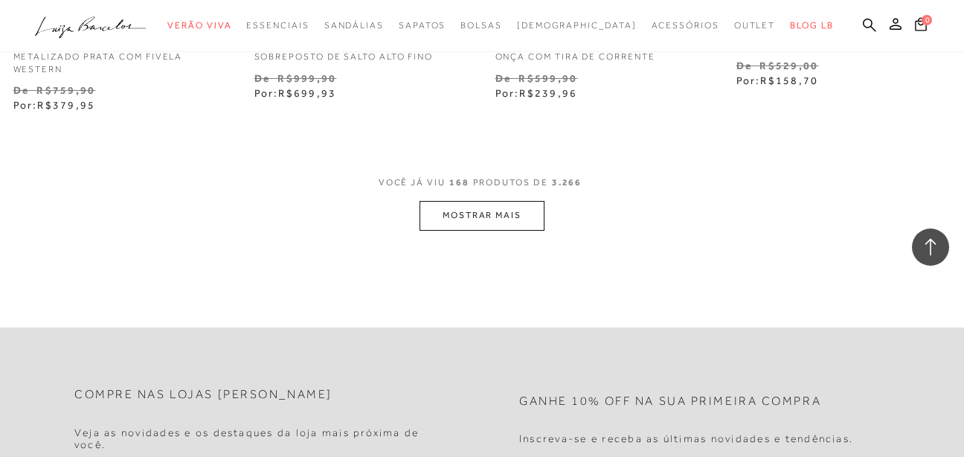
click at [489, 202] on button "MOSTRAR MAIS" at bounding box center [482, 215] width 125 height 29
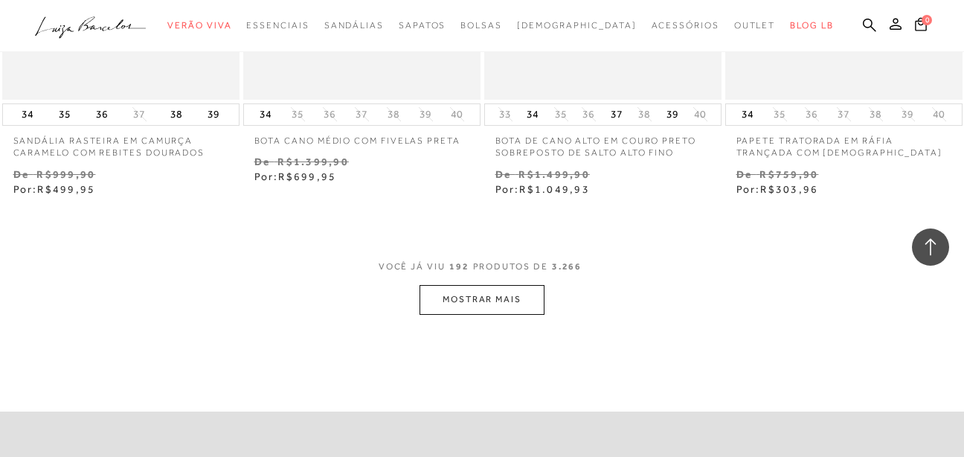
scroll to position [22615, 0]
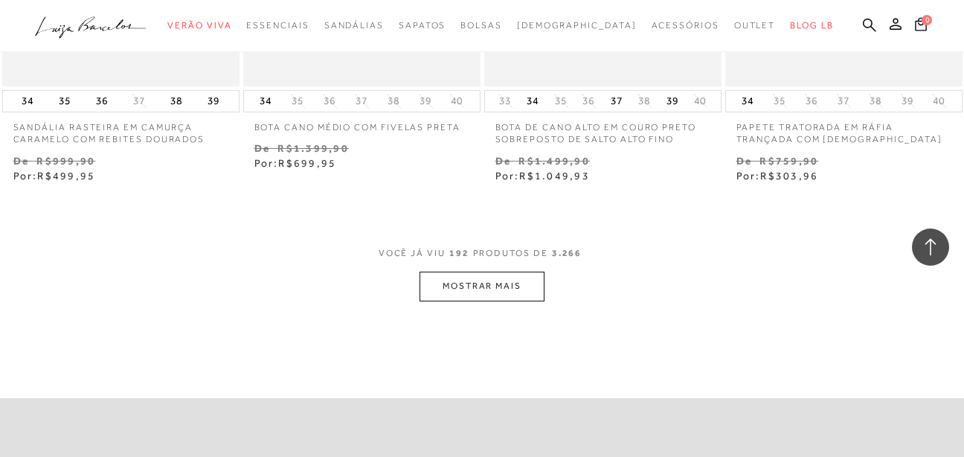
click at [454, 272] on button "MOSTRAR MAIS" at bounding box center [482, 286] width 125 height 29
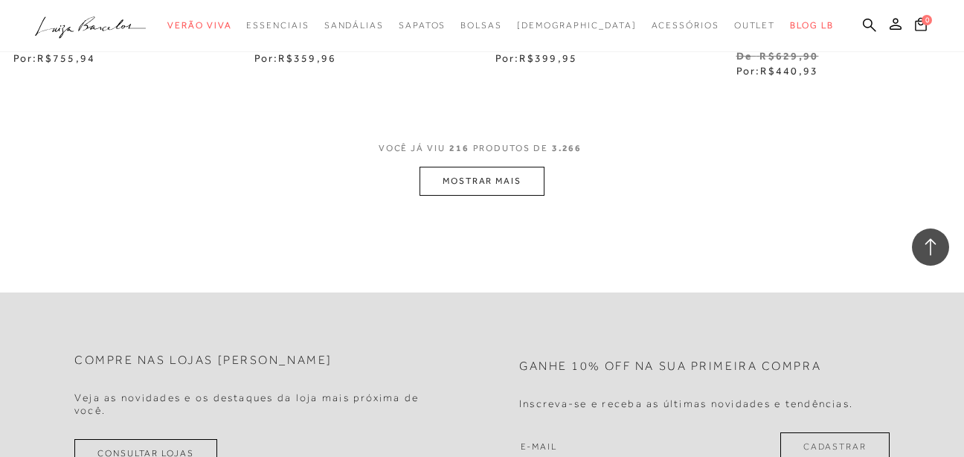
scroll to position [25591, 0]
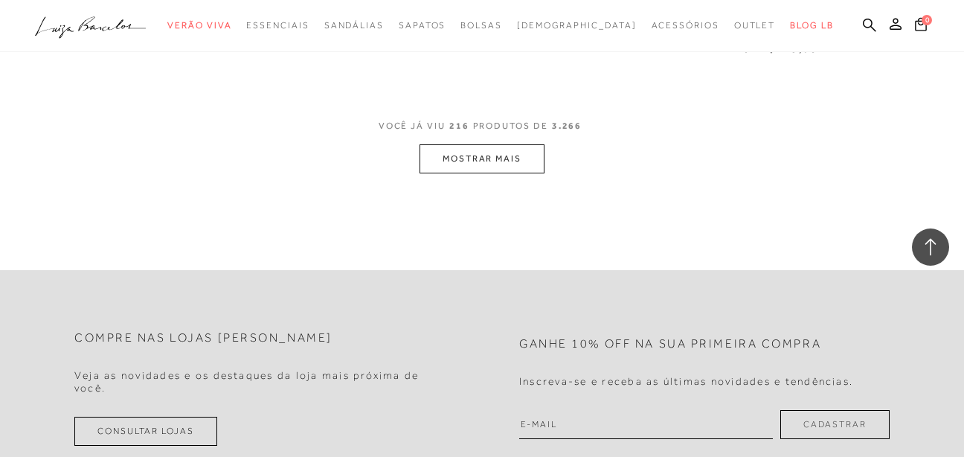
click at [504, 144] on button "MOSTRAR MAIS" at bounding box center [482, 158] width 125 height 29
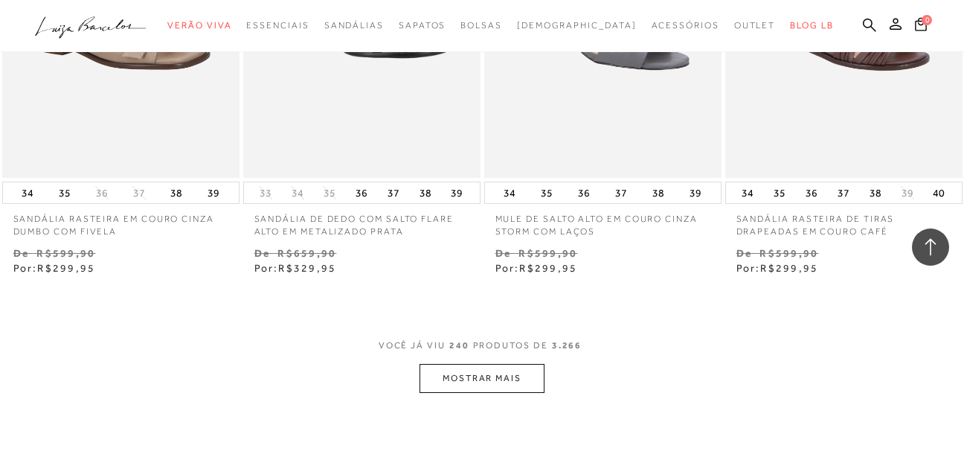
scroll to position [28343, 0]
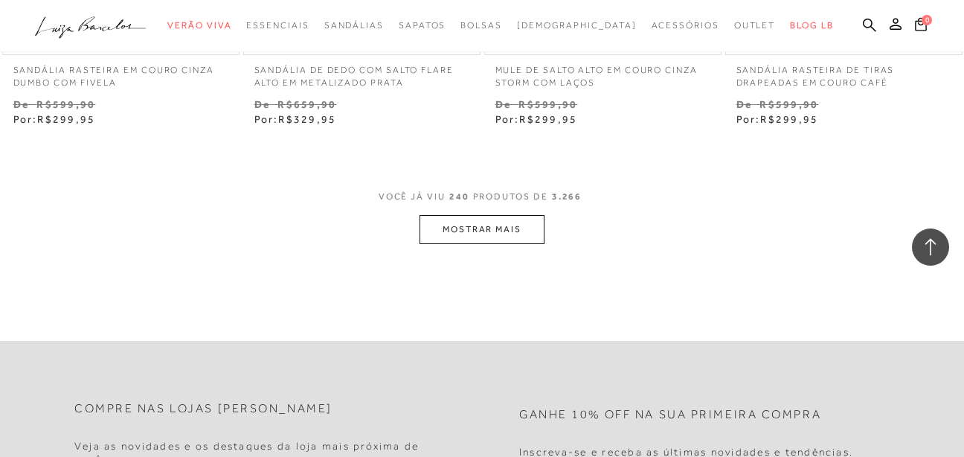
click at [475, 228] on button "MOSTRAR MAIS" at bounding box center [482, 229] width 125 height 29
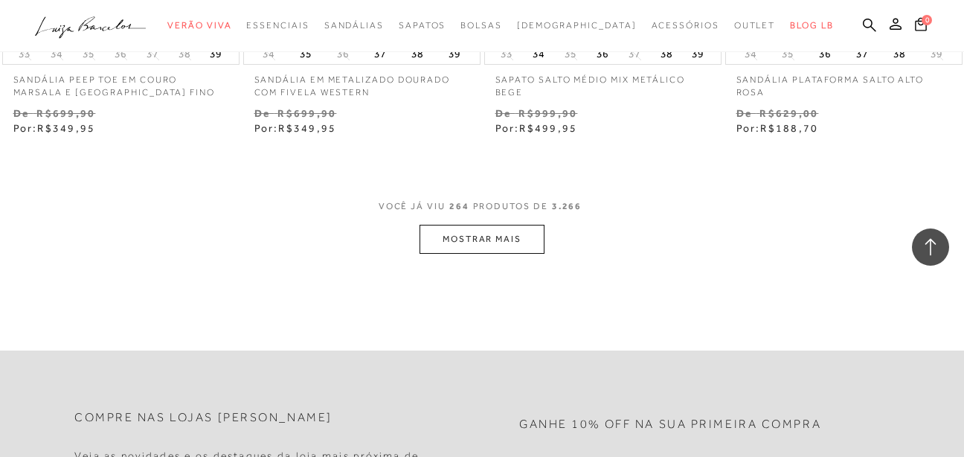
scroll to position [31170, 0]
click at [470, 224] on button "MOSTRAR MAIS" at bounding box center [482, 238] width 125 height 29
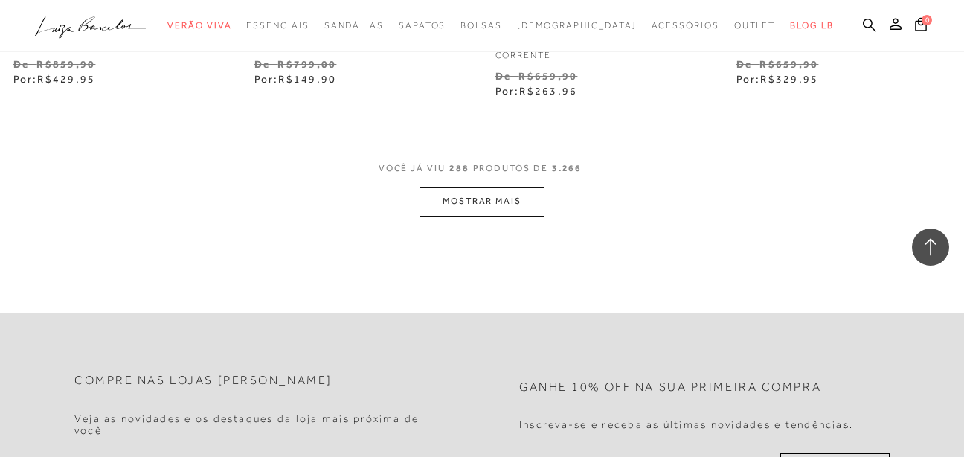
scroll to position [34053, 0]
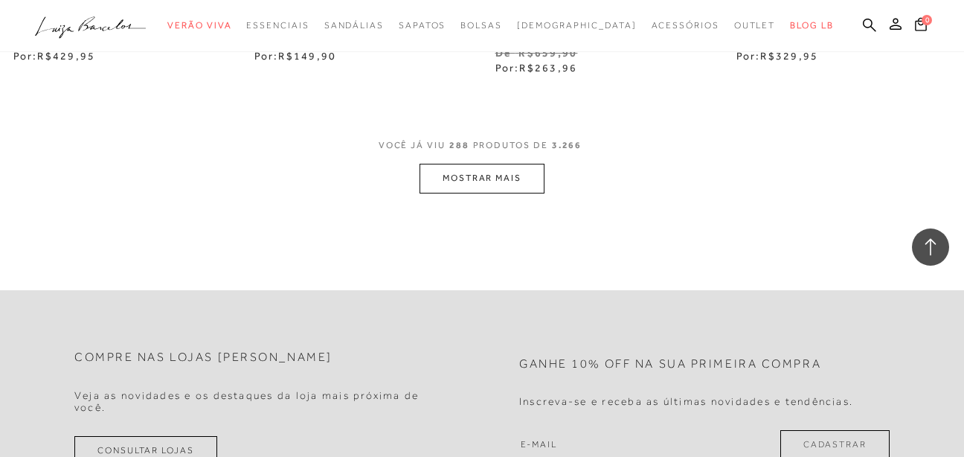
click at [465, 173] on button "MOSTRAR MAIS" at bounding box center [482, 178] width 125 height 29
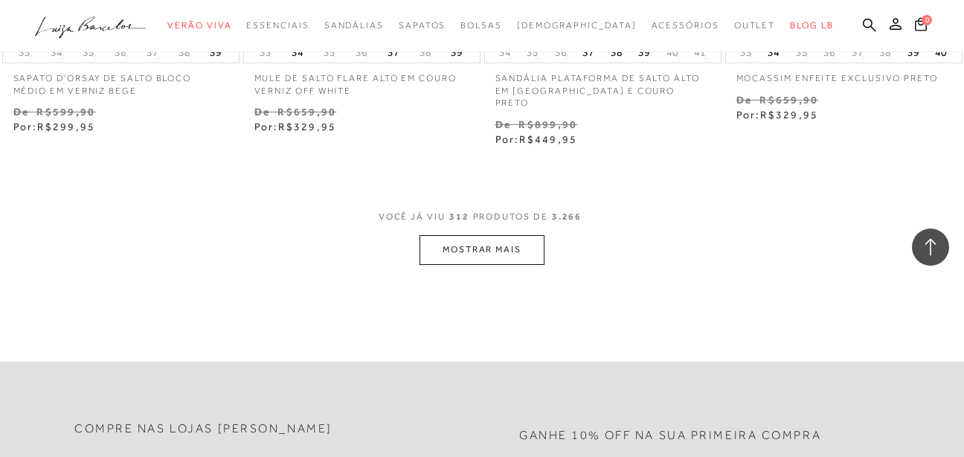
scroll to position [36805, 0]
click at [472, 218] on span "VOCÊ JÁ VIU 312 PRODUTOS DE 3.266" at bounding box center [483, 221] width 208 height 27
click at [469, 234] on button "MOSTRAR MAIS" at bounding box center [482, 248] width 125 height 29
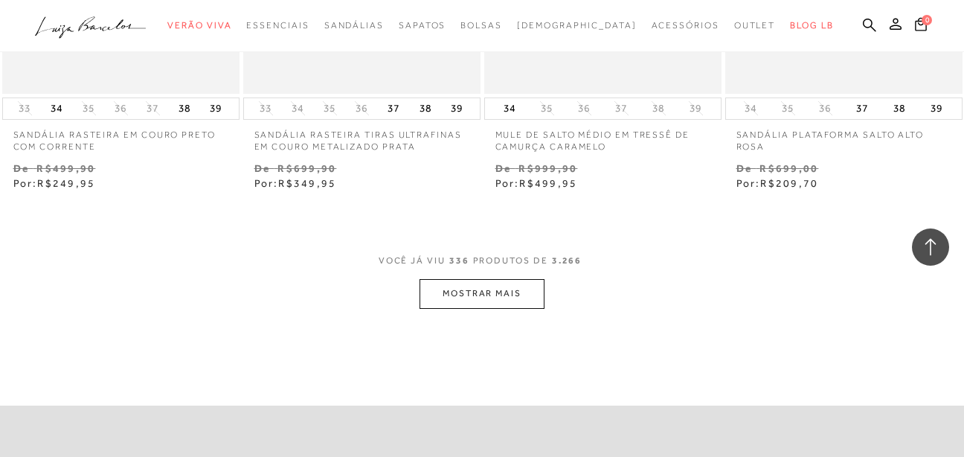
scroll to position [39732, 0]
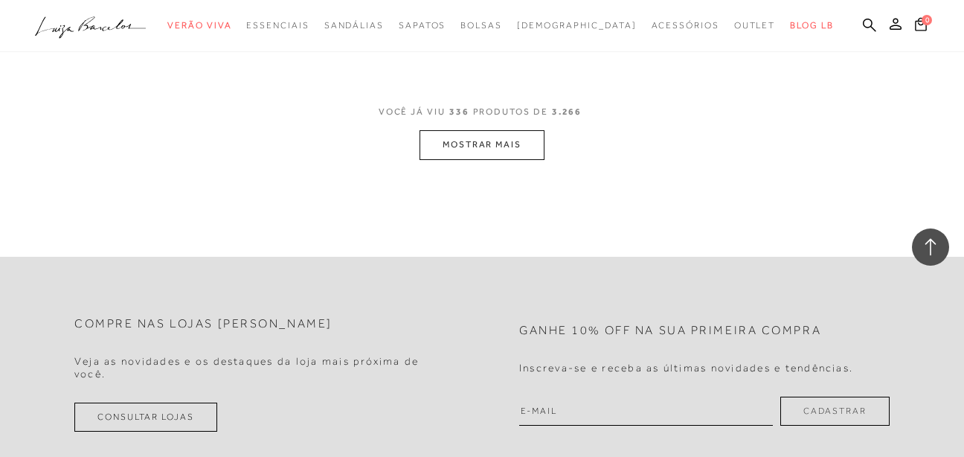
click at [438, 130] on button "MOSTRAR MAIS" at bounding box center [482, 144] width 125 height 29
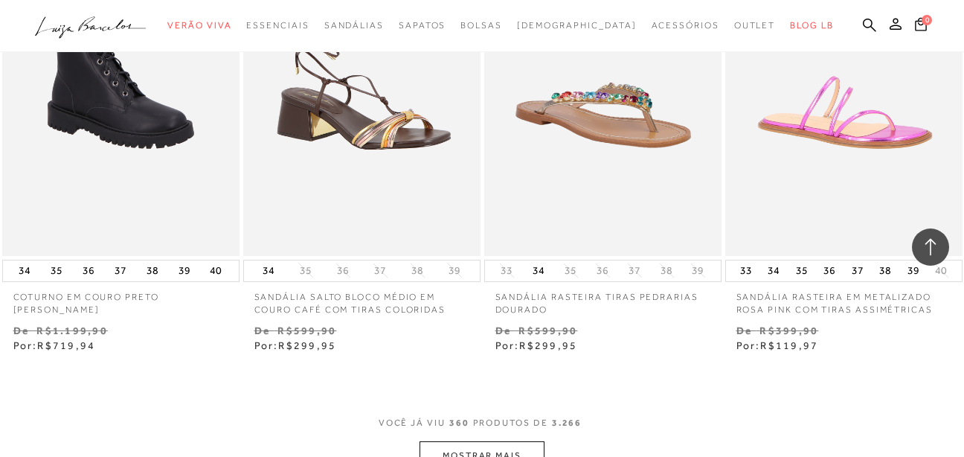
scroll to position [42262, 0]
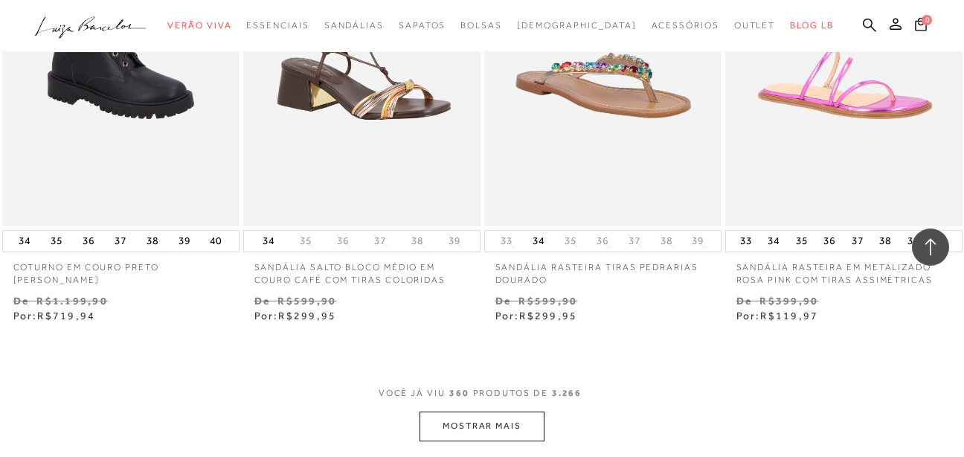
click at [495, 411] on button "MOSTRAR MAIS" at bounding box center [482, 425] width 125 height 29
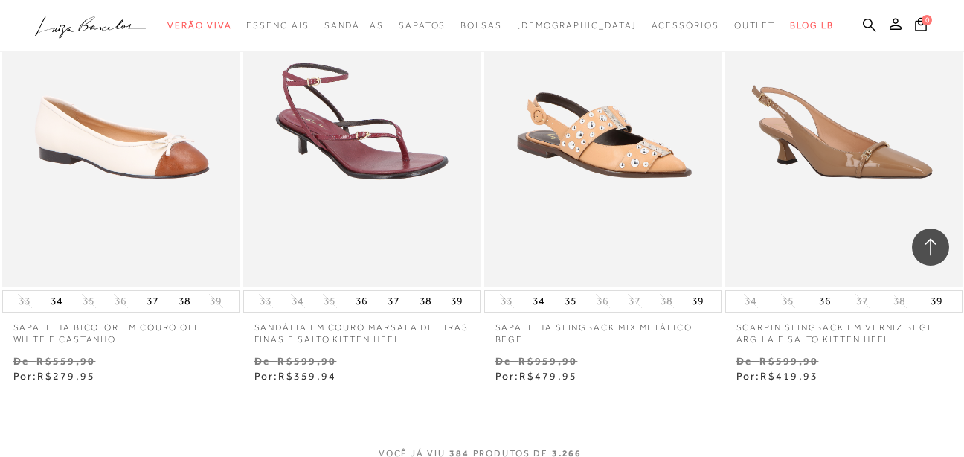
scroll to position [45163, 0]
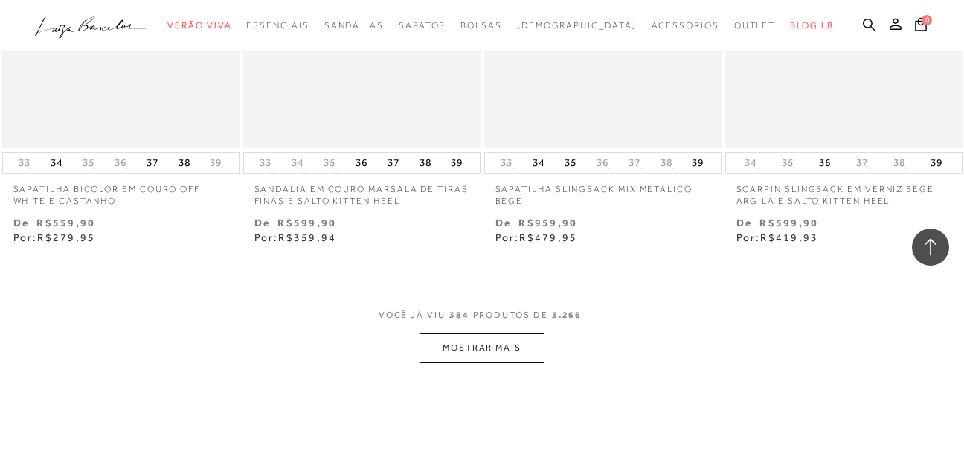
click at [513, 333] on button "MOSTRAR MAIS" at bounding box center [482, 347] width 125 height 29
